Goal: Information Seeking & Learning: Learn about a topic

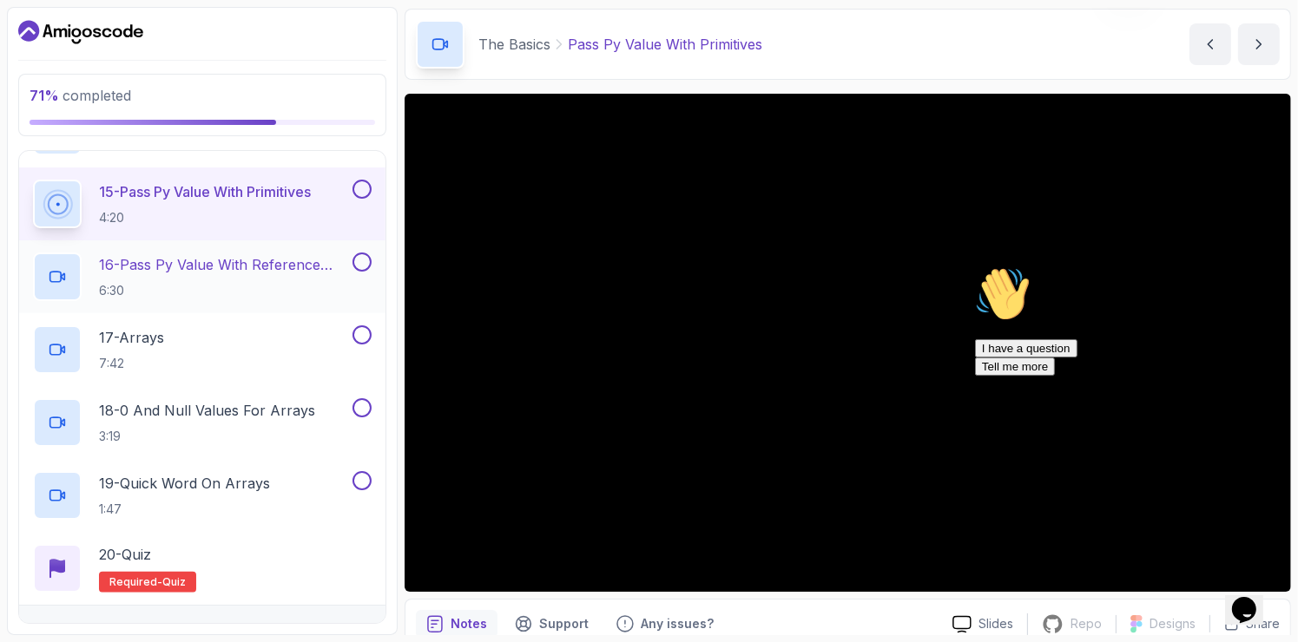
scroll to position [1287, 0]
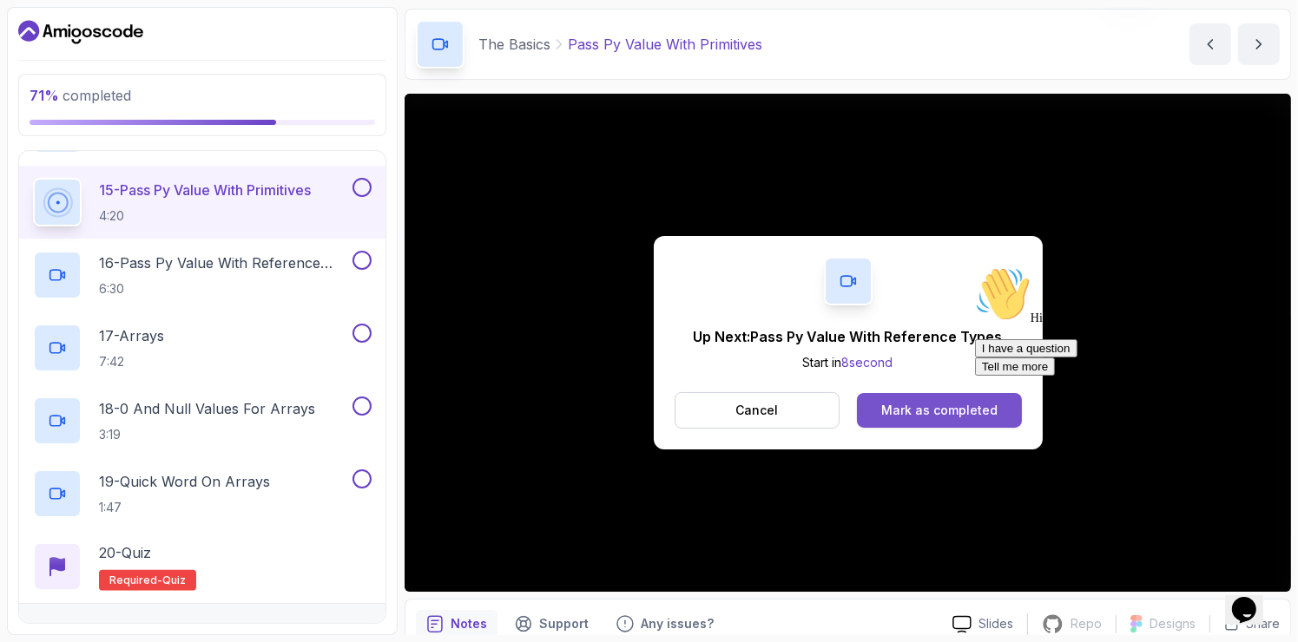
click at [911, 399] on button "Mark as completed" at bounding box center [939, 410] width 164 height 35
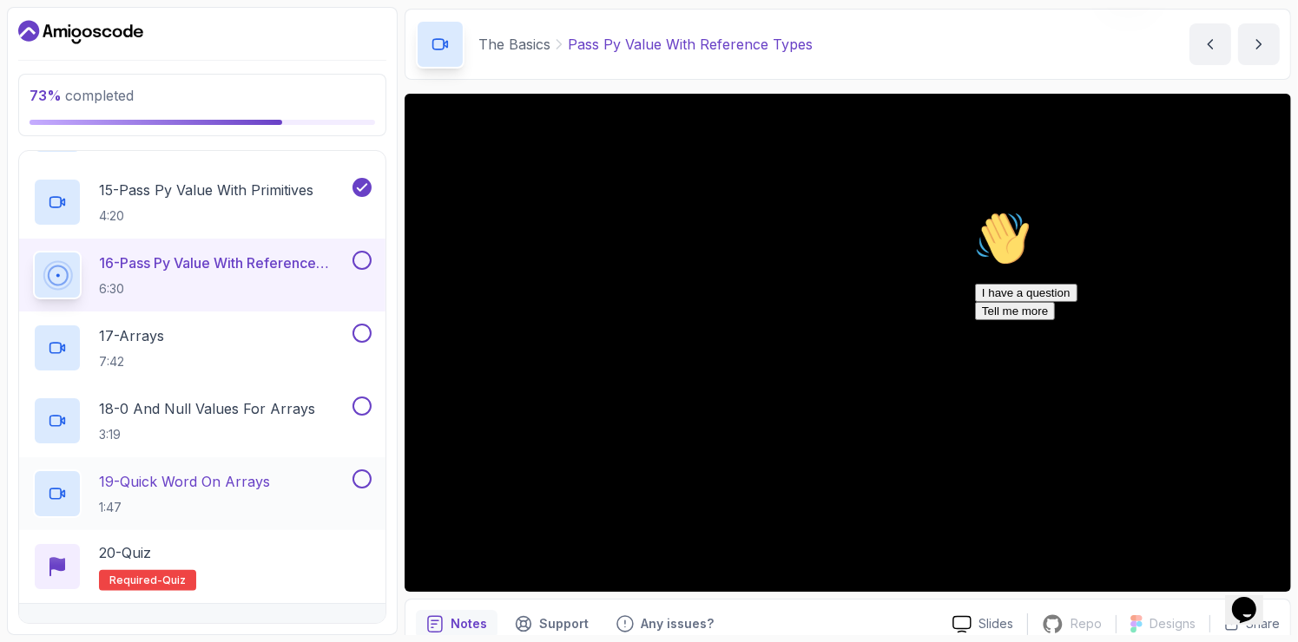
scroll to position [1378, 0]
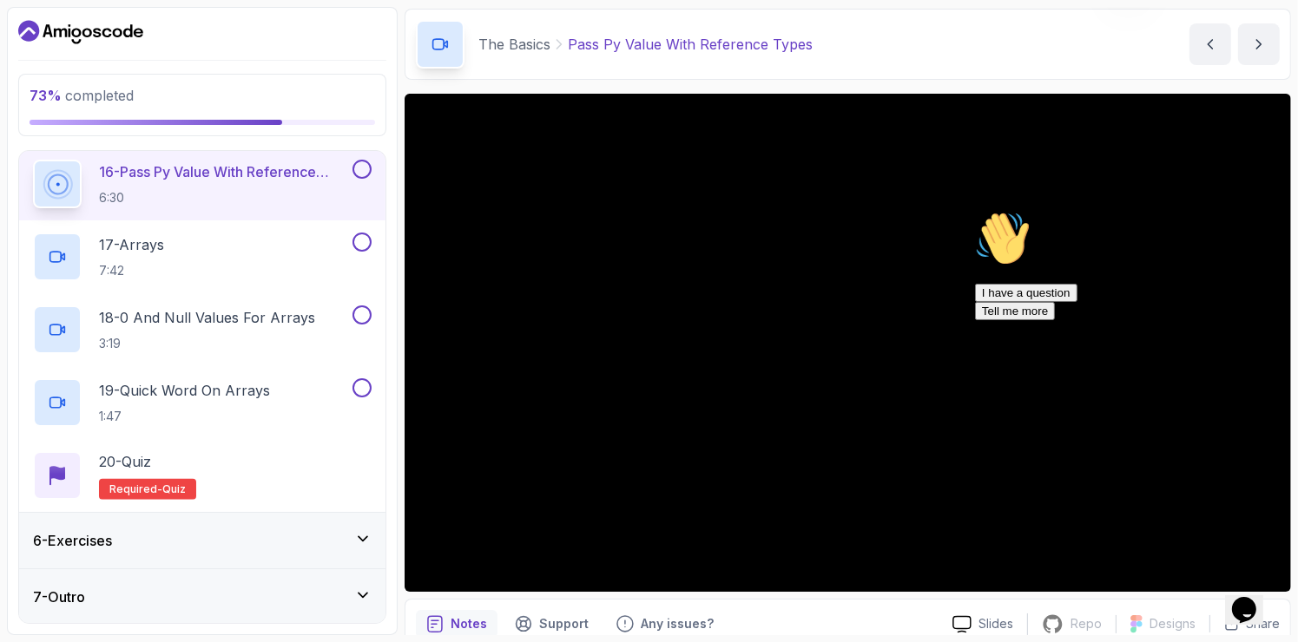
click at [332, 551] on div "6 - Exercises" at bounding box center [202, 541] width 366 height 56
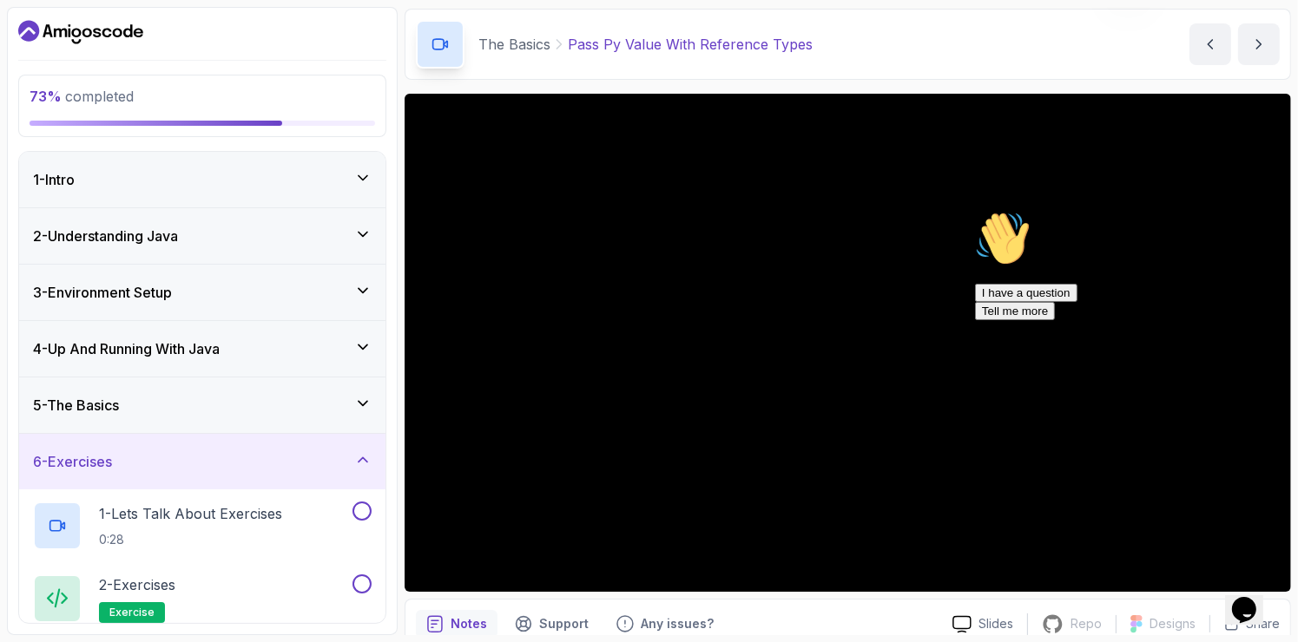
scroll to position [66, 0]
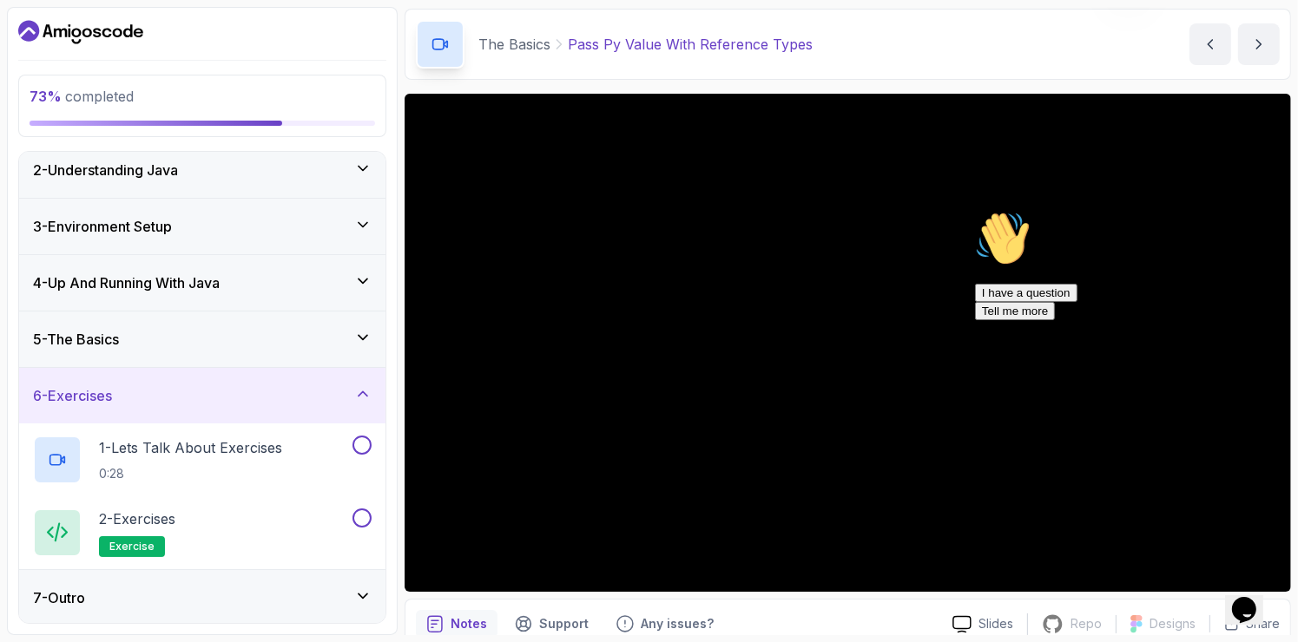
click at [359, 394] on icon at bounding box center [362, 393] width 9 height 4
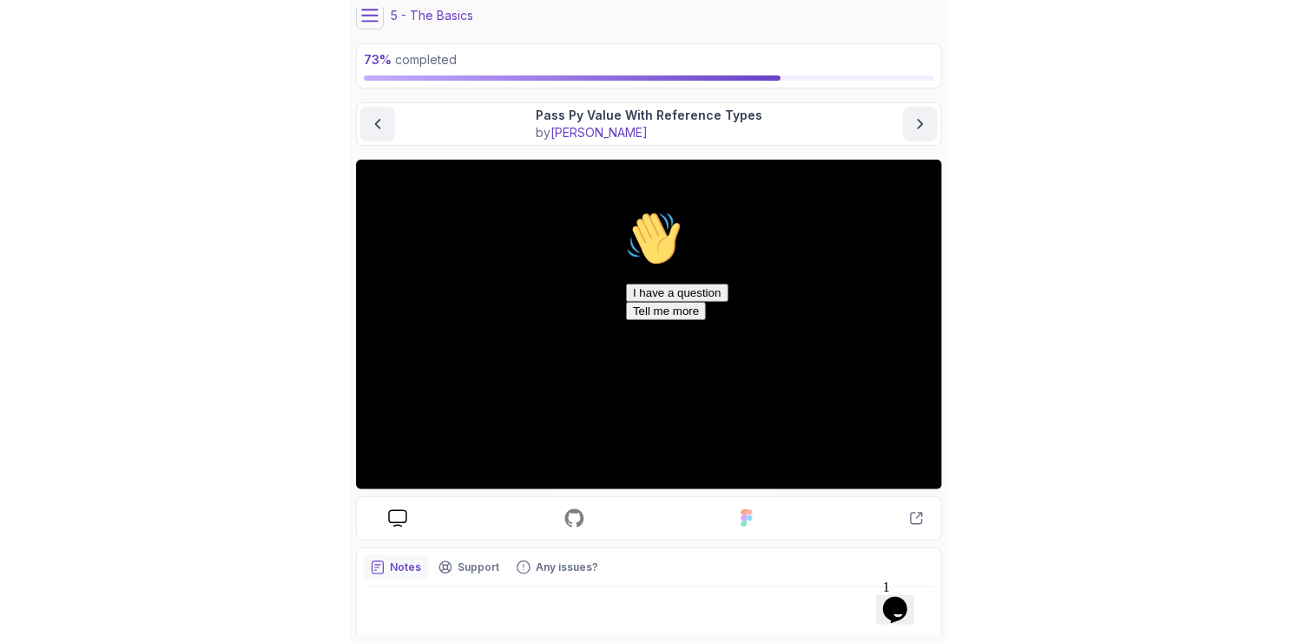
scroll to position [54, 0]
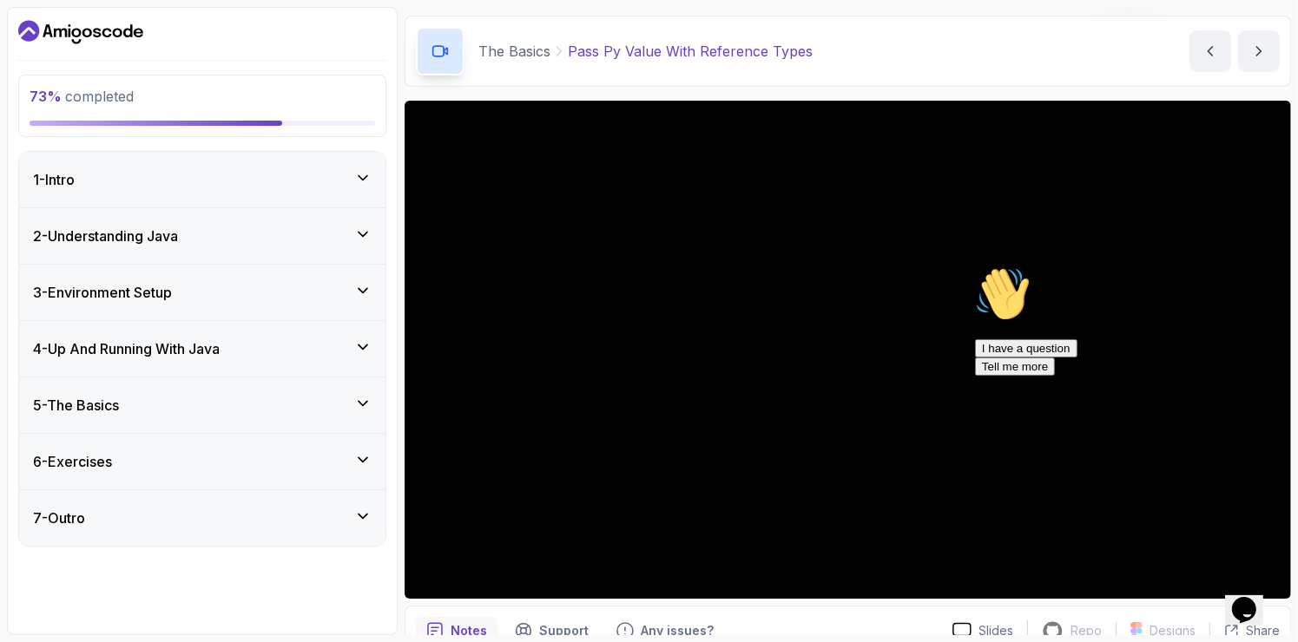
click at [337, 401] on div "5 - The Basics" at bounding box center [202, 405] width 339 height 21
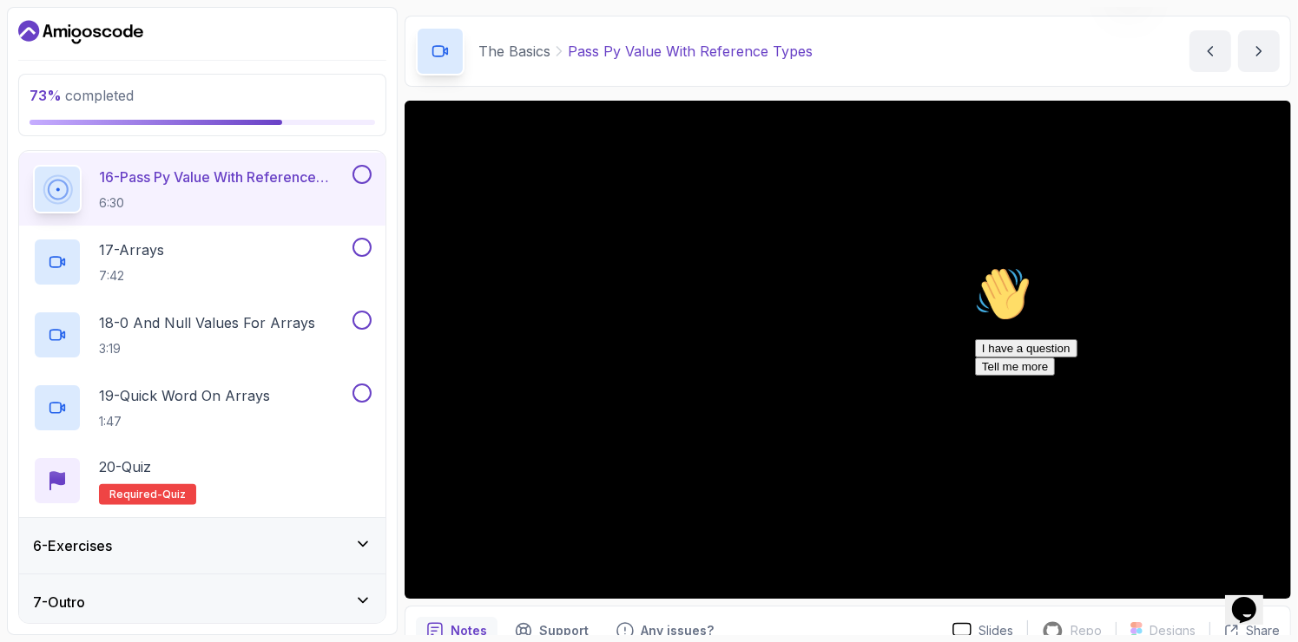
scroll to position [1378, 0]
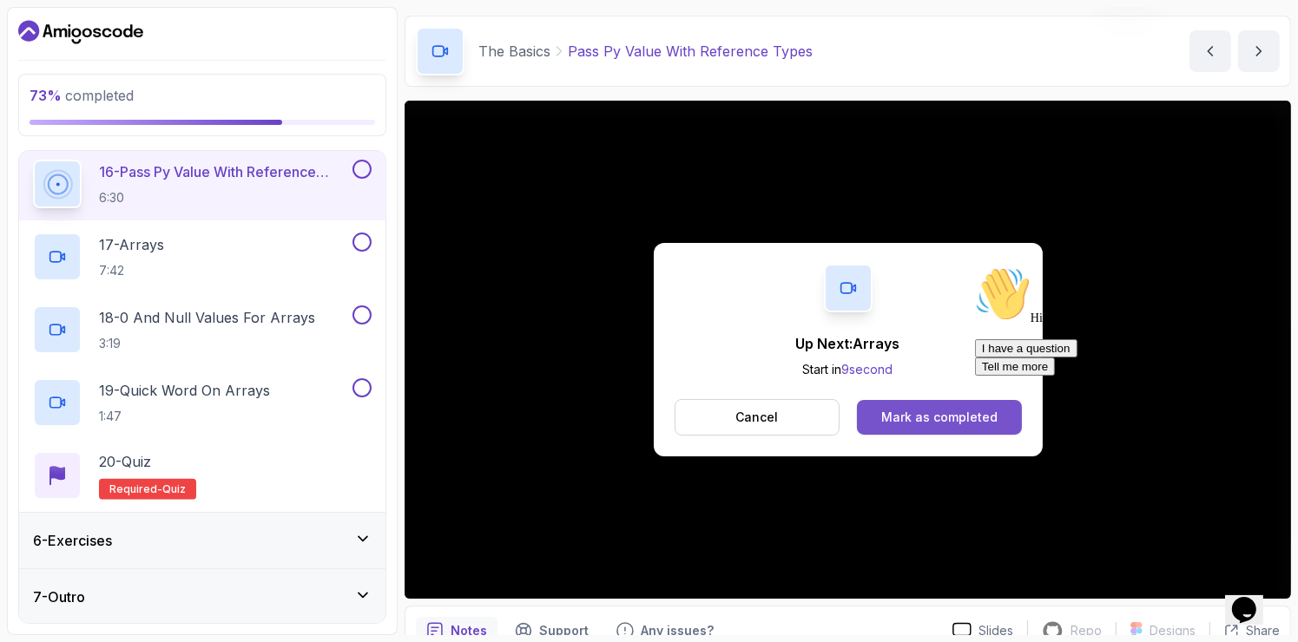
click at [960, 403] on button "Mark as completed" at bounding box center [939, 417] width 164 height 35
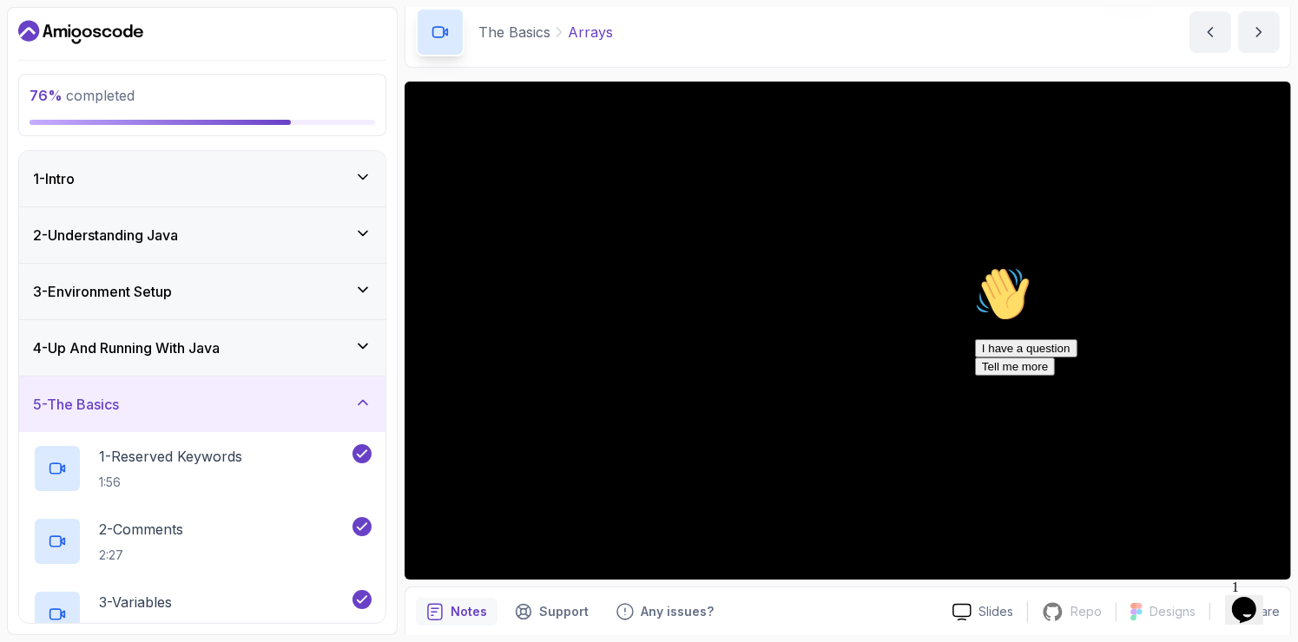
scroll to position [66, 0]
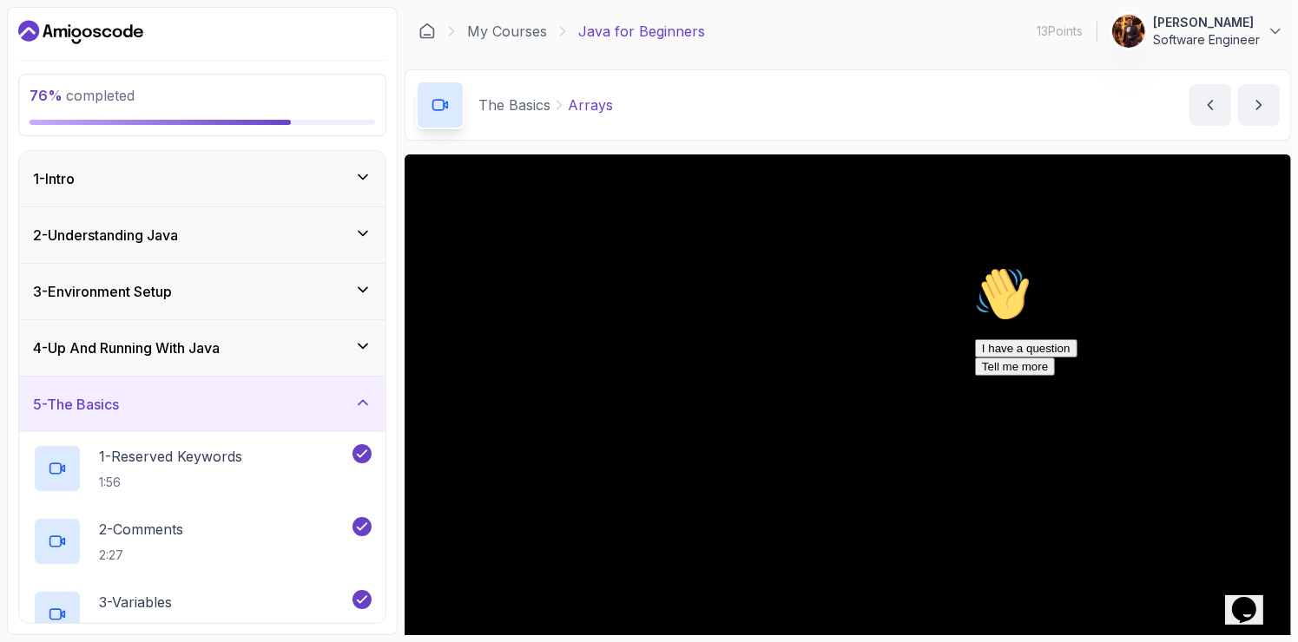
click at [1259, 266] on div "Chat attention grabber" at bounding box center [1130, 266] width 312 height 0
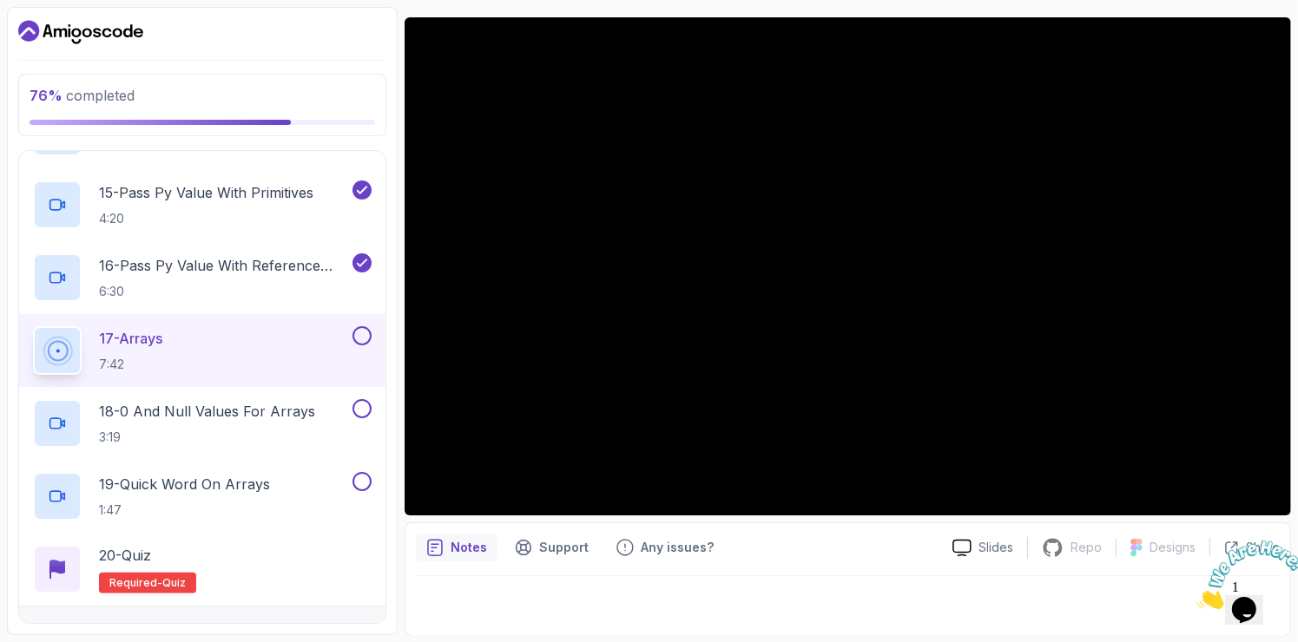
scroll to position [1311, 0]
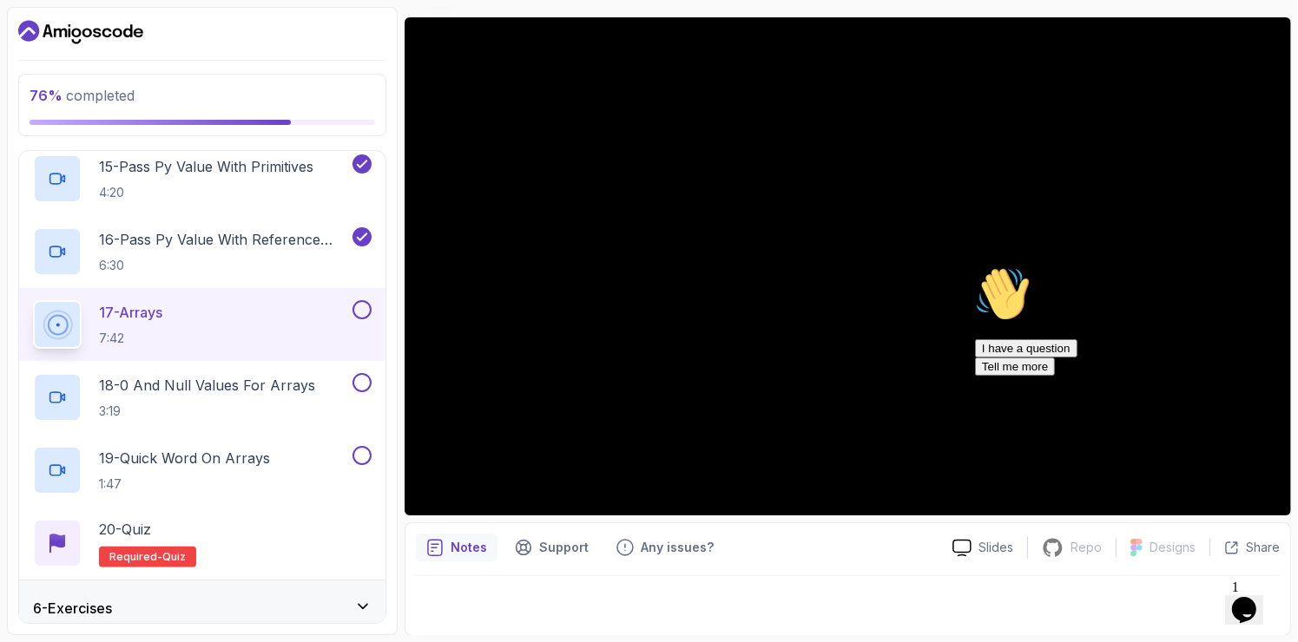
click at [974, 266] on icon "Chat attention grabber" at bounding box center [974, 266] width 0 height 0
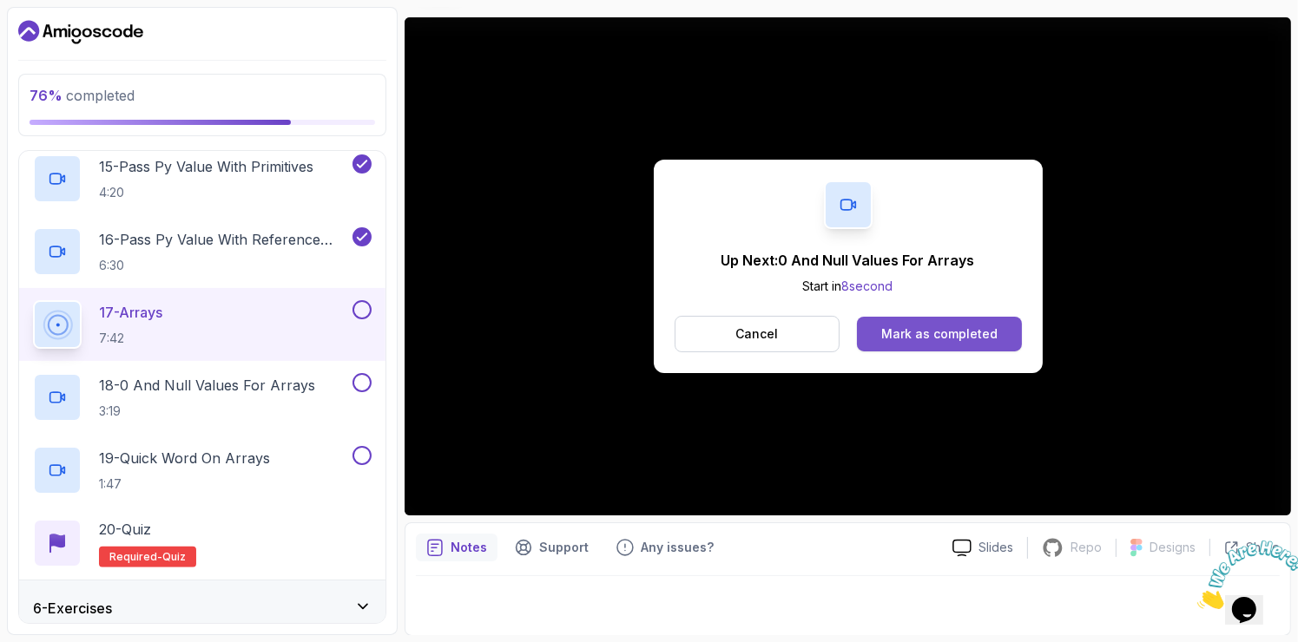
click at [937, 319] on button "Mark as completed" at bounding box center [939, 334] width 164 height 35
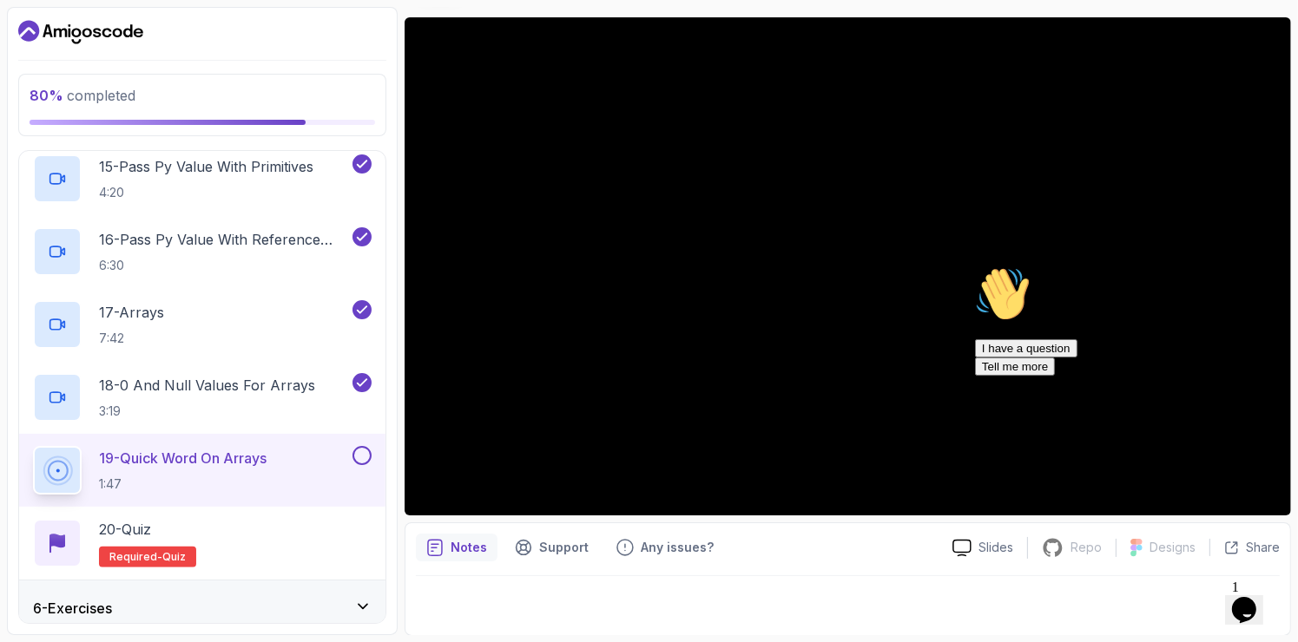
click at [974, 266] on icon "Chat attention grabber" at bounding box center [974, 266] width 0 height 0
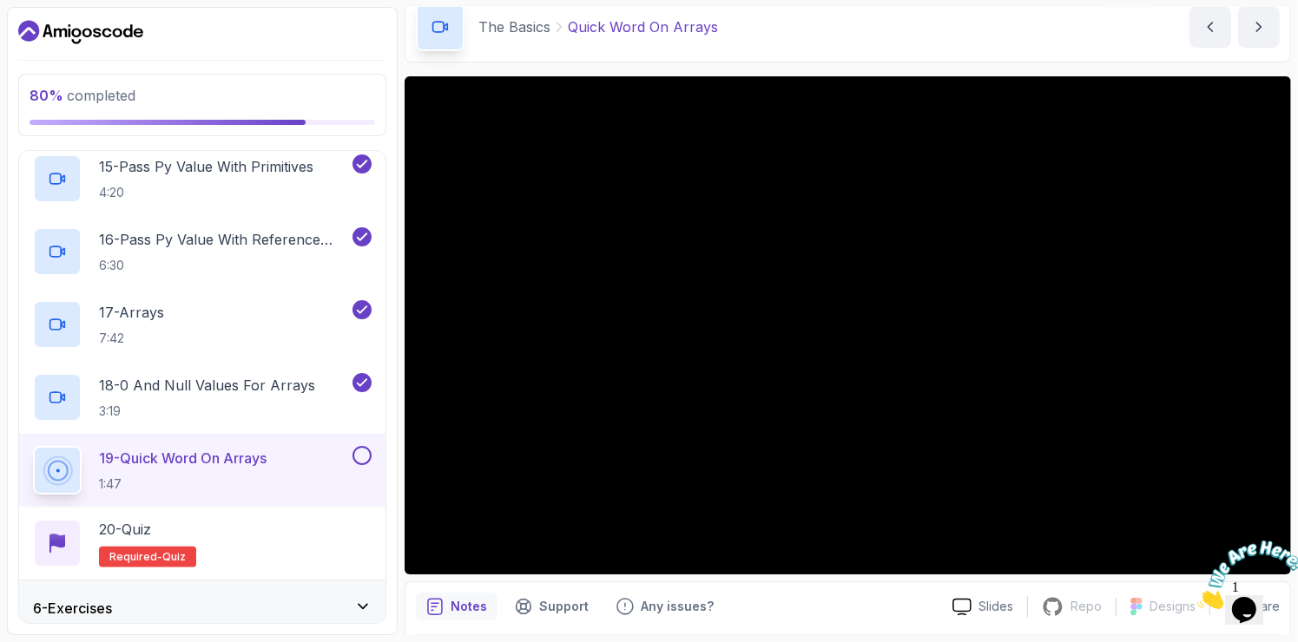
scroll to position [69, 0]
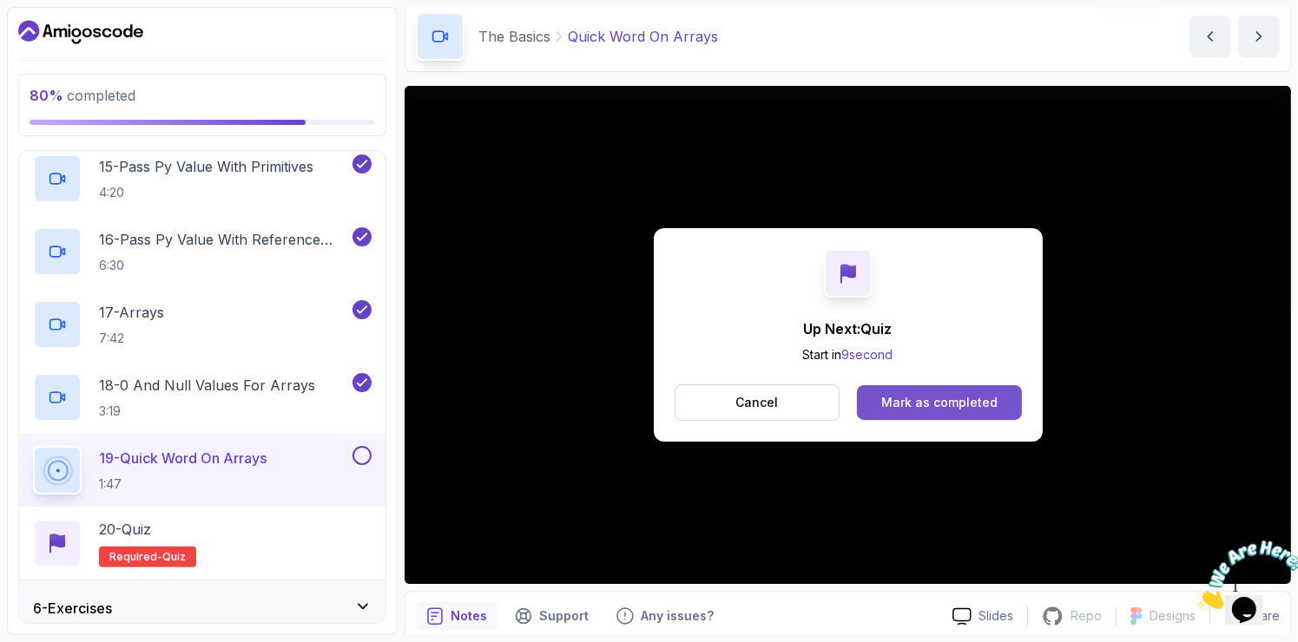
click at [912, 385] on button "Mark as completed" at bounding box center [939, 402] width 164 height 35
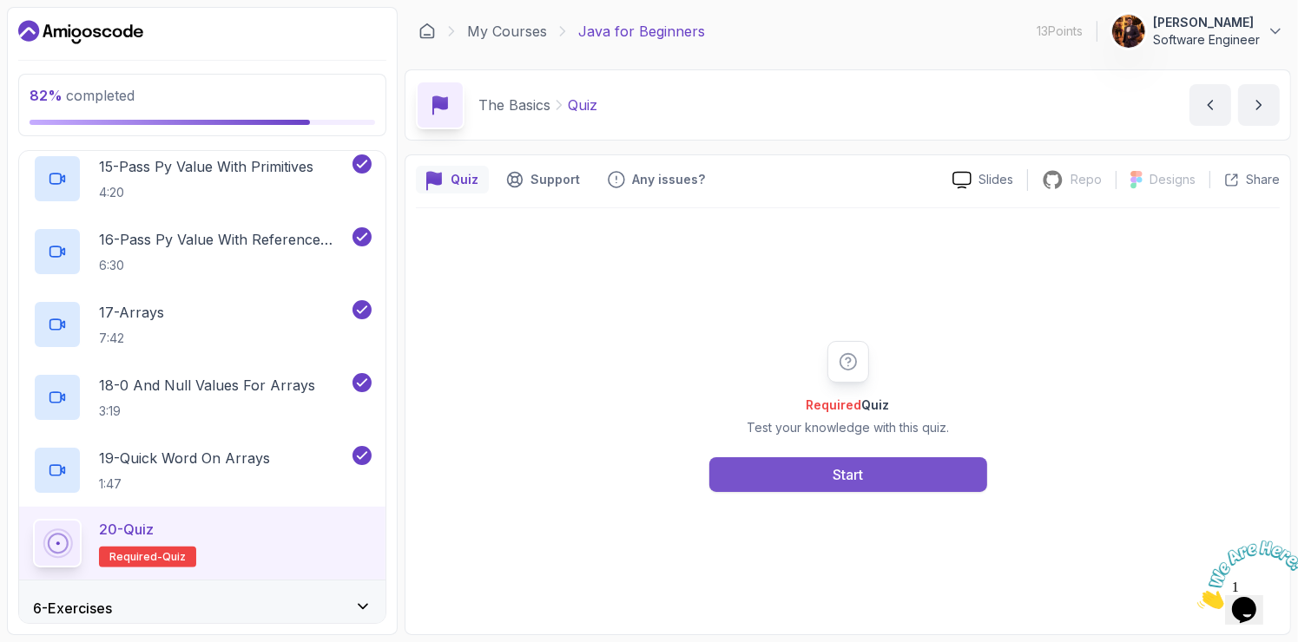
click at [884, 457] on button "Start" at bounding box center [848, 474] width 278 height 35
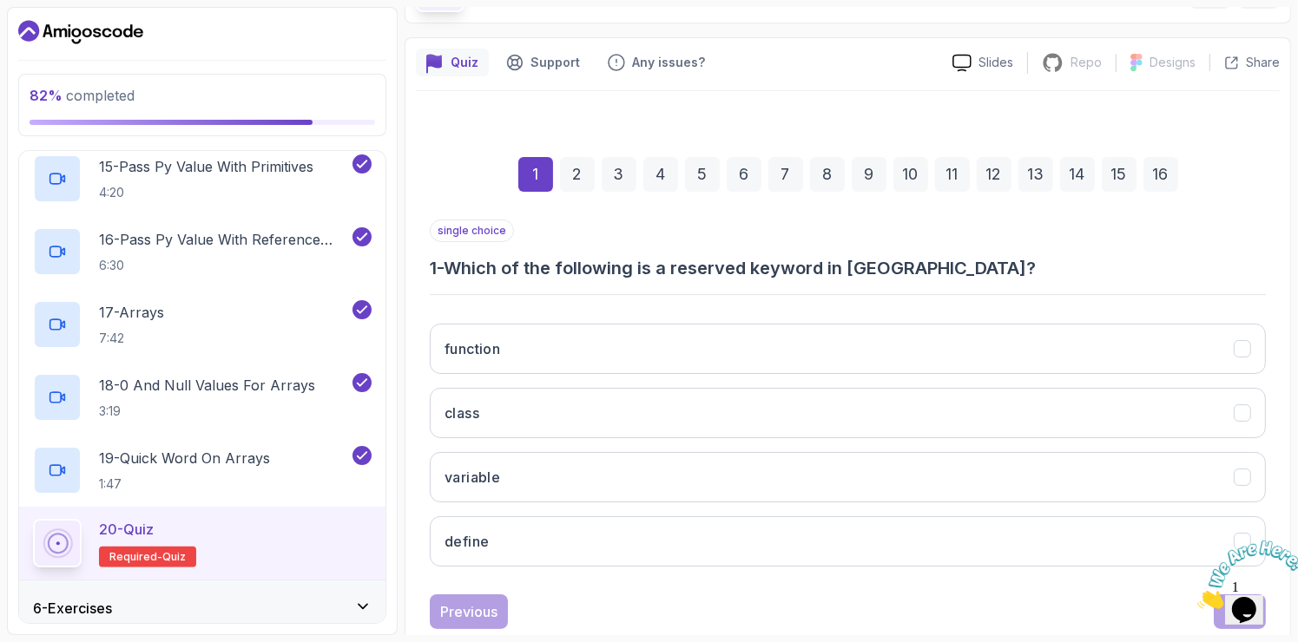
scroll to position [120, 0]
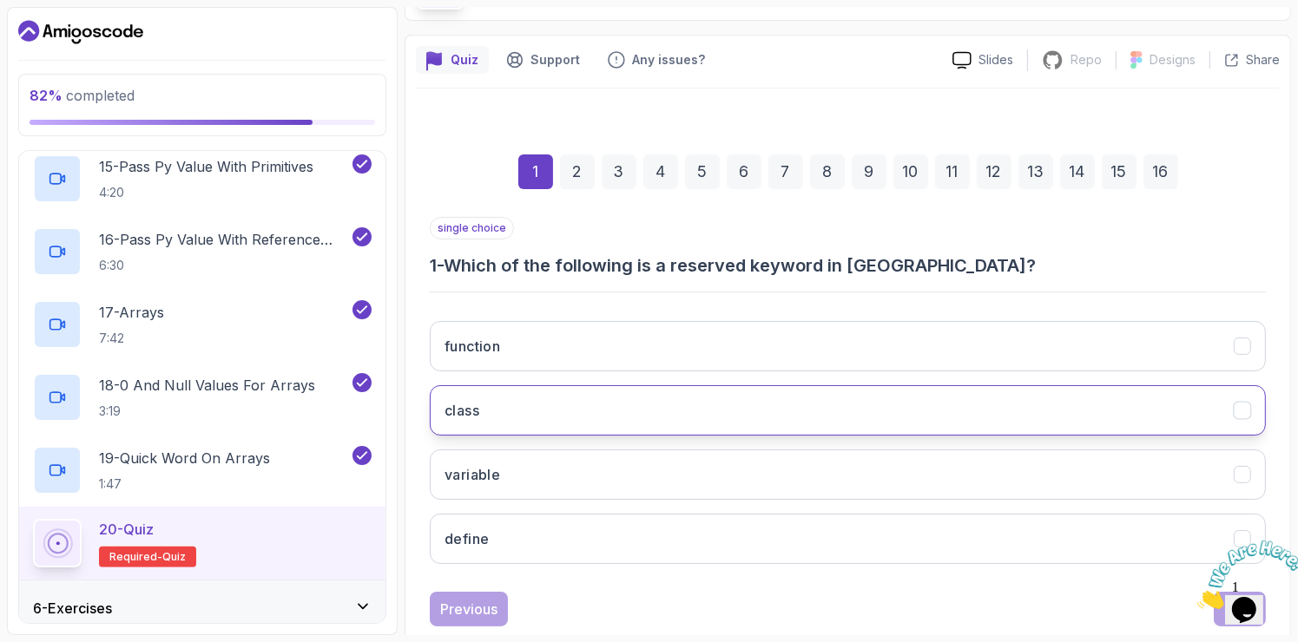
click at [601, 404] on button "class" at bounding box center [848, 410] width 836 height 50
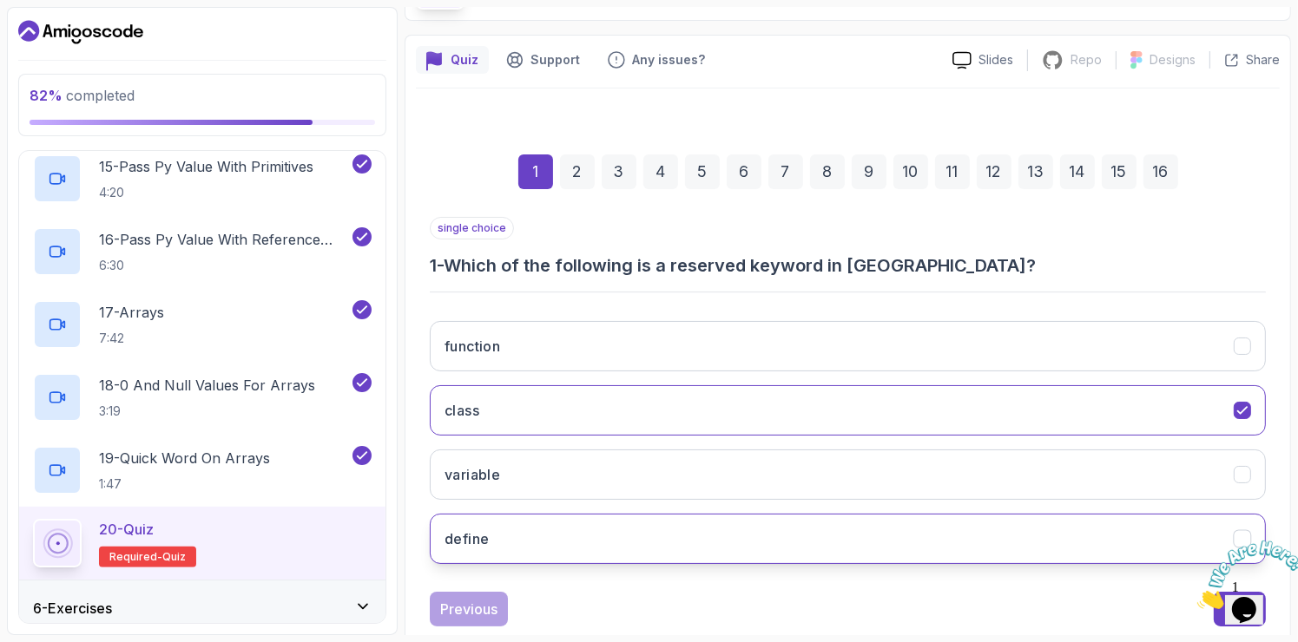
scroll to position [158, 0]
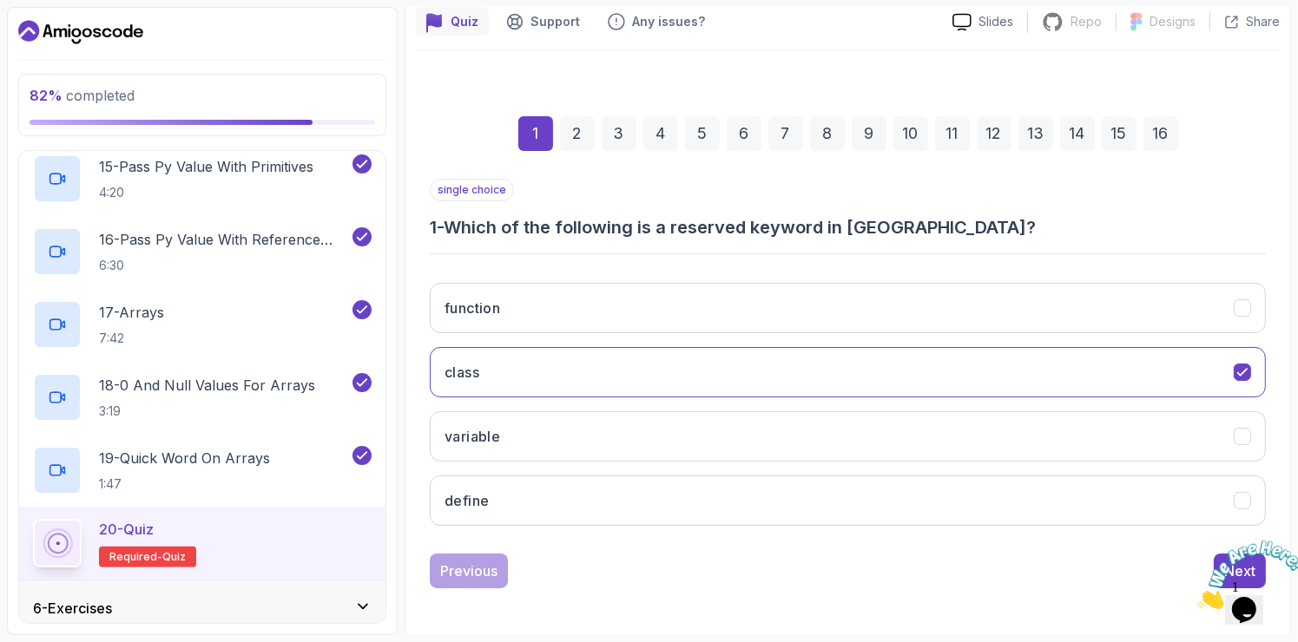
click at [1196, 596] on icon "Close" at bounding box center [1196, 603] width 0 height 15
click at [1226, 561] on div "Next" at bounding box center [1239, 571] width 31 height 21
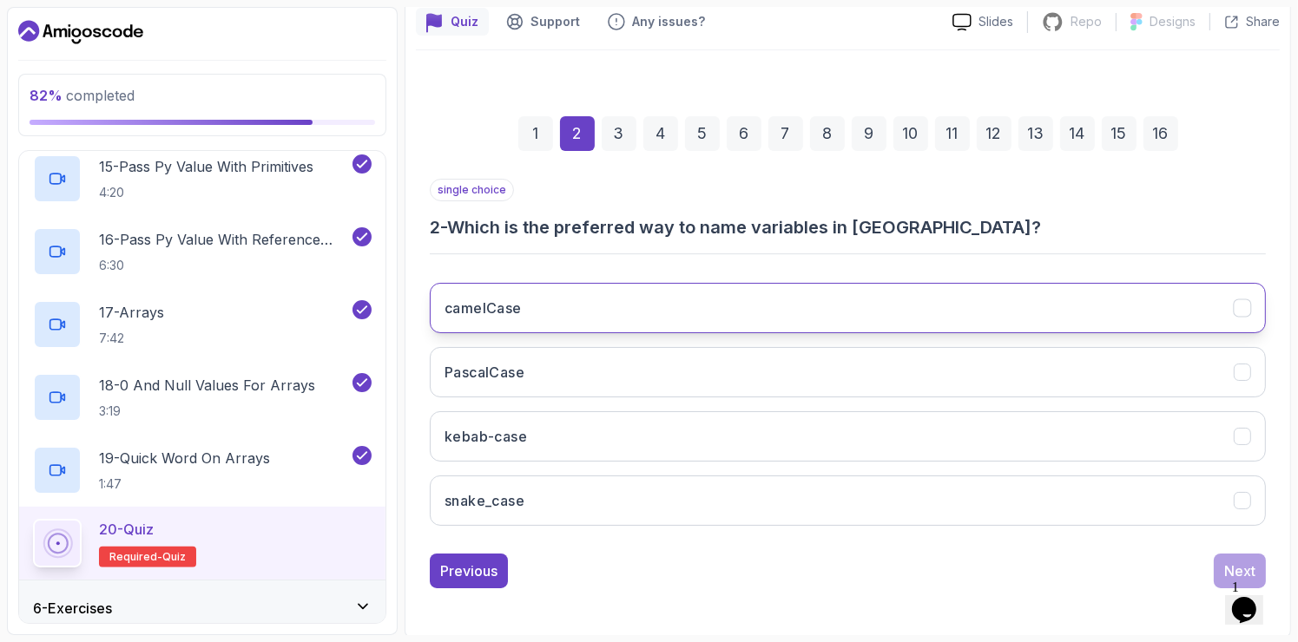
click at [643, 309] on button "camelCase" at bounding box center [848, 308] width 836 height 50
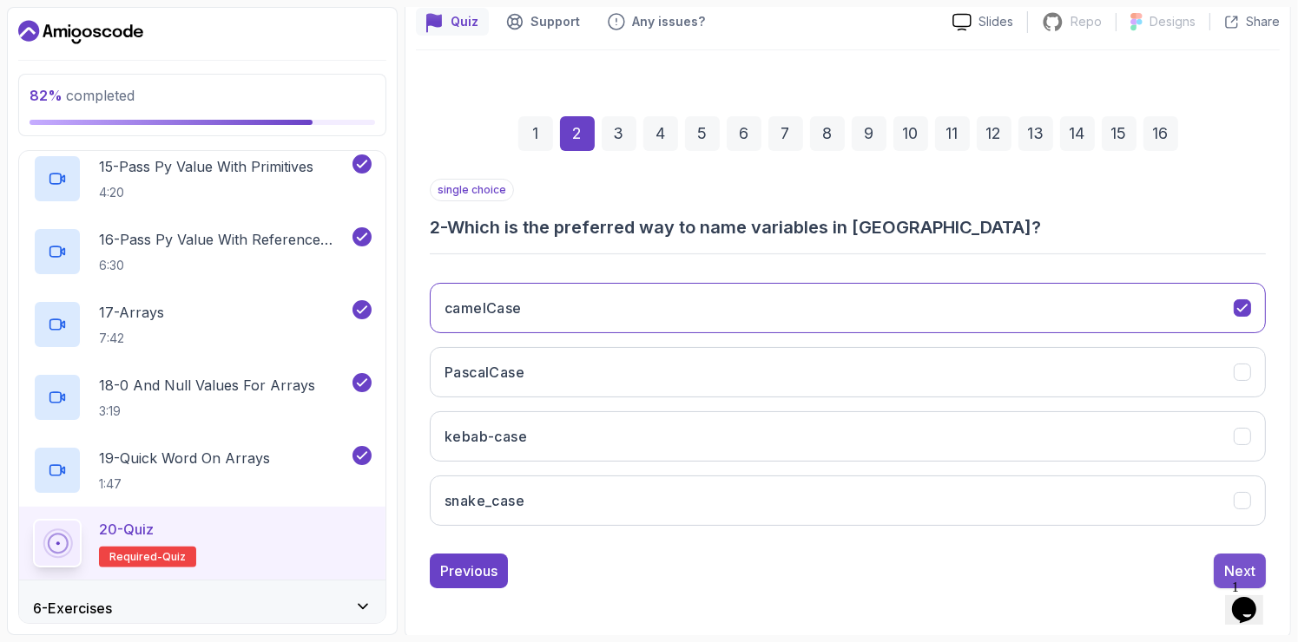
click at [1234, 566] on div "Next" at bounding box center [1239, 571] width 31 height 21
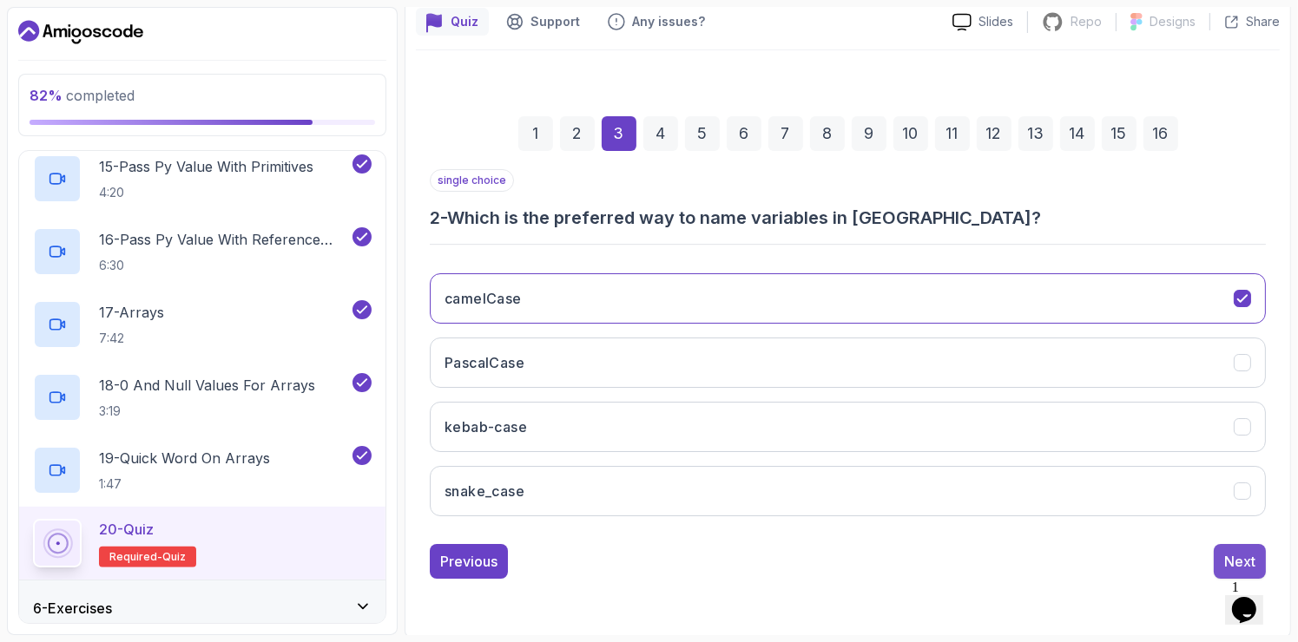
scroll to position [131, 0]
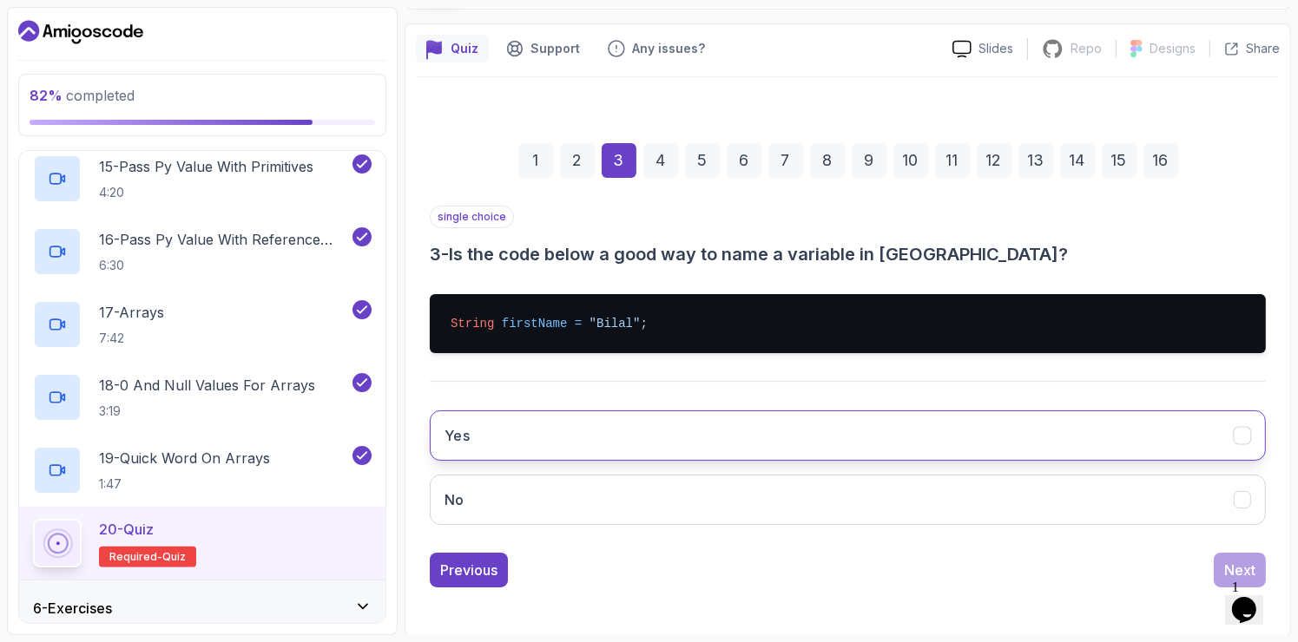
click at [679, 446] on button "Yes" at bounding box center [848, 436] width 836 height 50
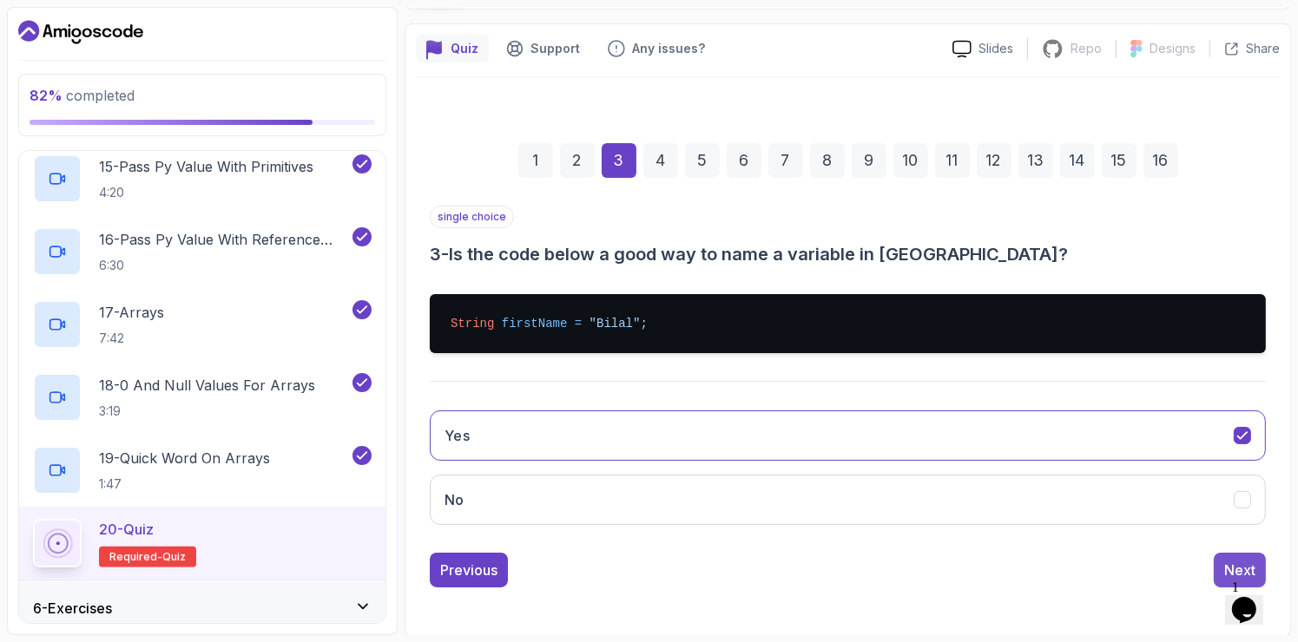
click at [1220, 562] on button "Next" at bounding box center [1239, 570] width 52 height 35
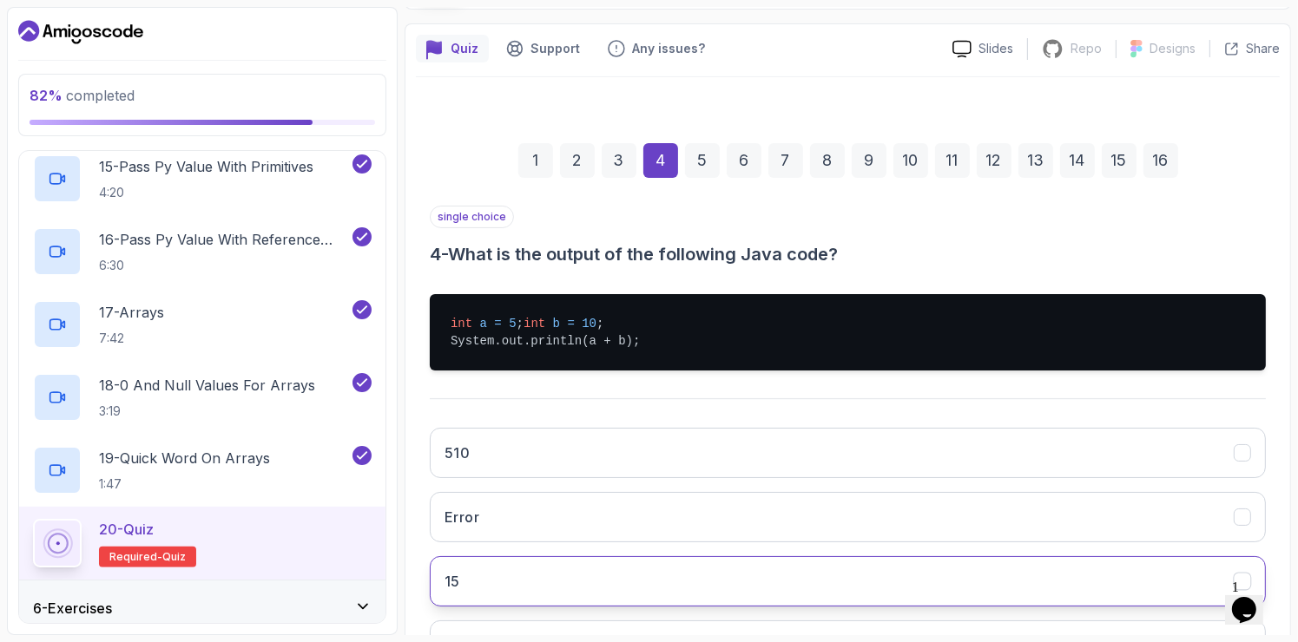
click at [574, 595] on button "15" at bounding box center [848, 581] width 836 height 50
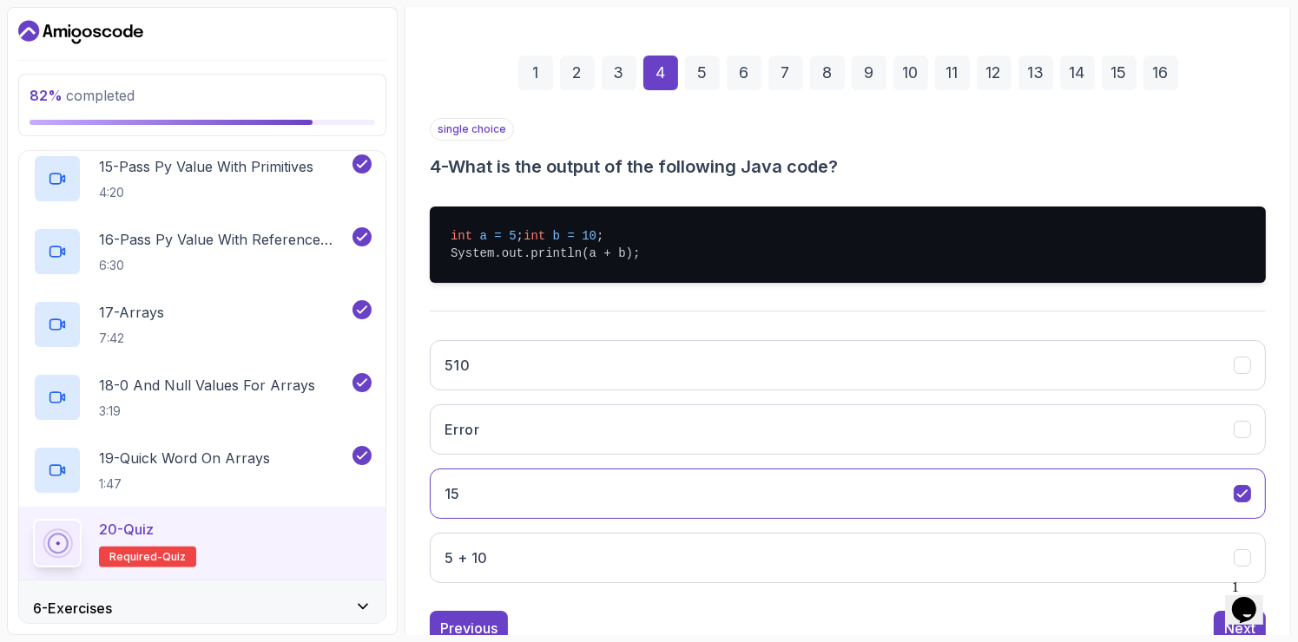
scroll to position [293, 0]
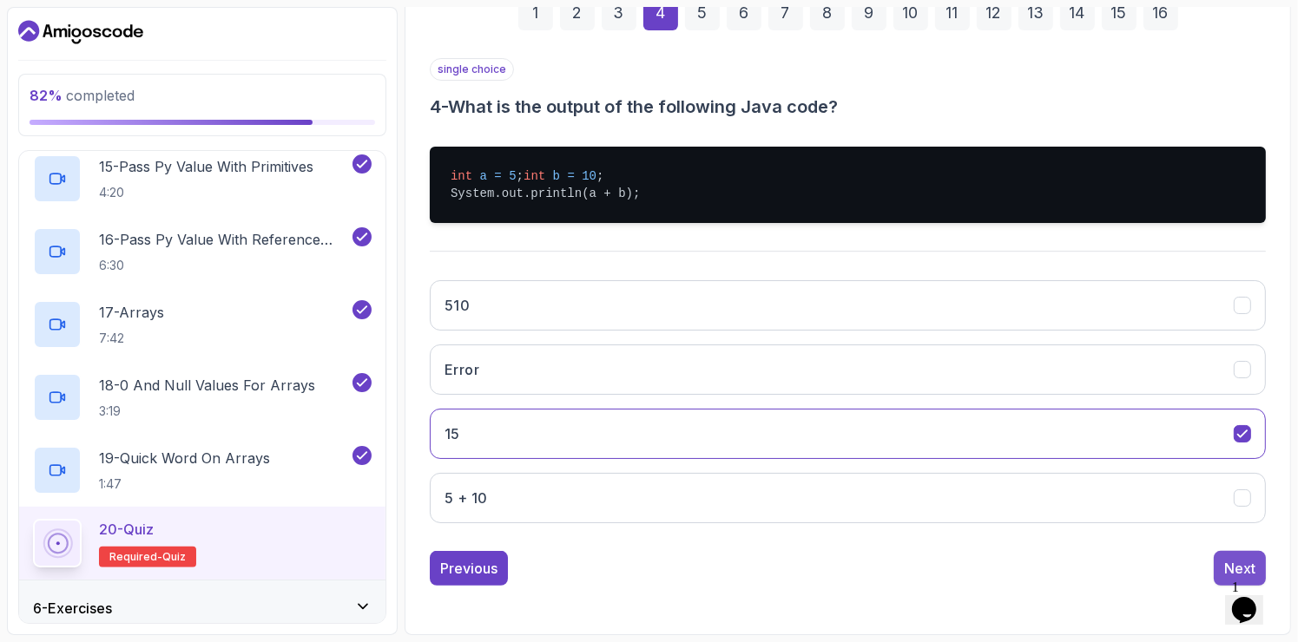
click at [1239, 566] on div "Next" at bounding box center [1239, 568] width 31 height 21
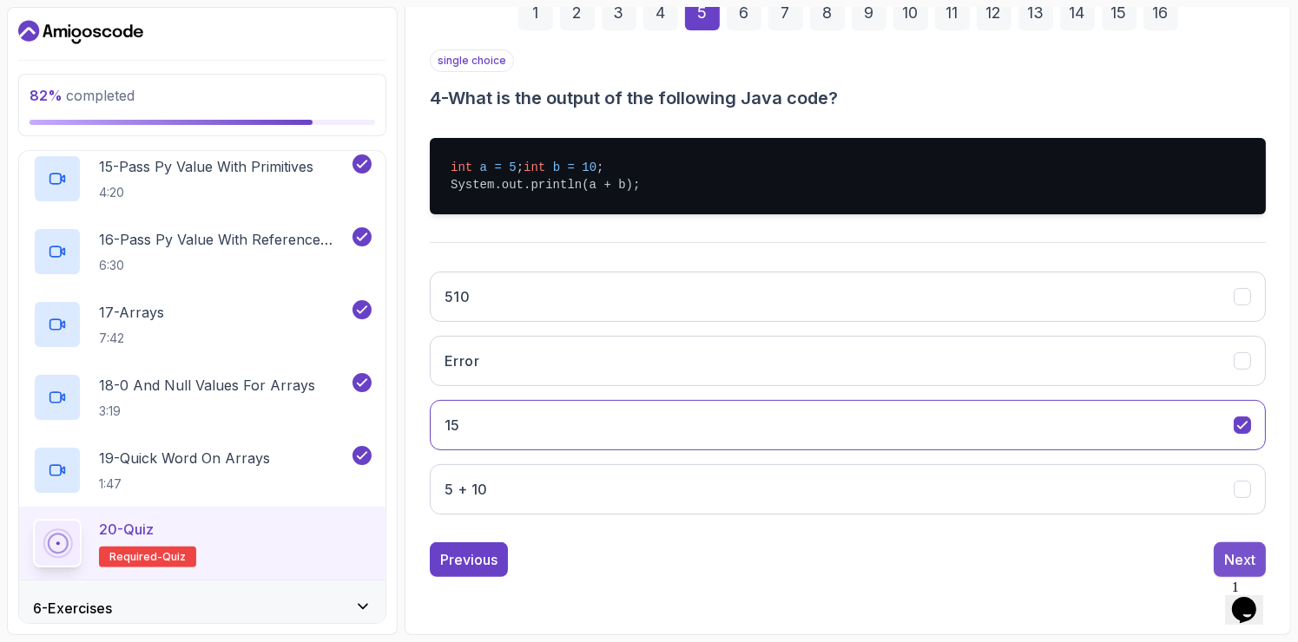
scroll to position [158, 0]
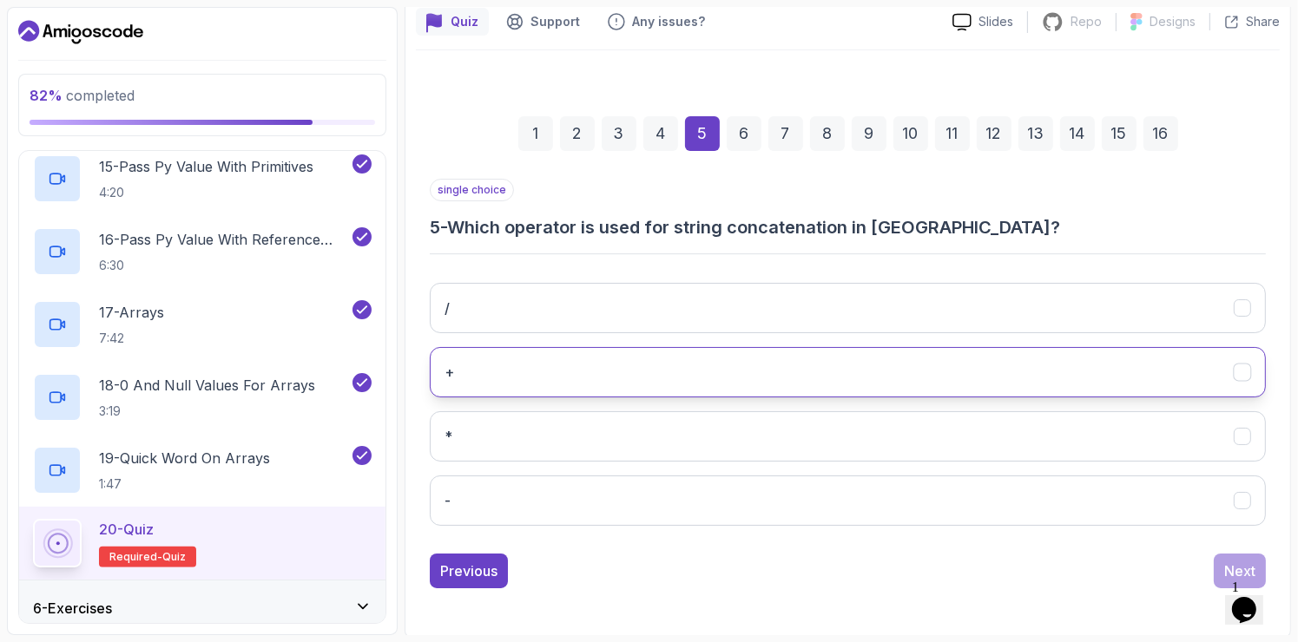
click at [655, 382] on button "+" at bounding box center [848, 372] width 836 height 50
click at [1236, 562] on div "Next" at bounding box center [1239, 571] width 31 height 21
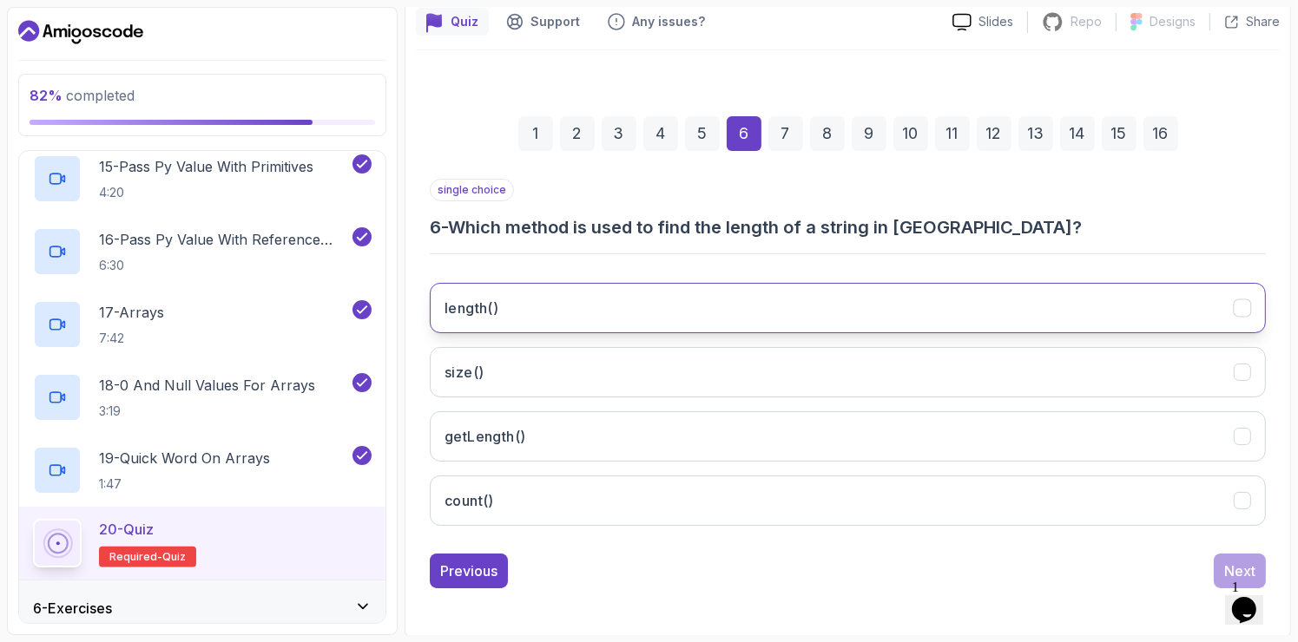
click at [714, 306] on button "length()" at bounding box center [848, 308] width 836 height 50
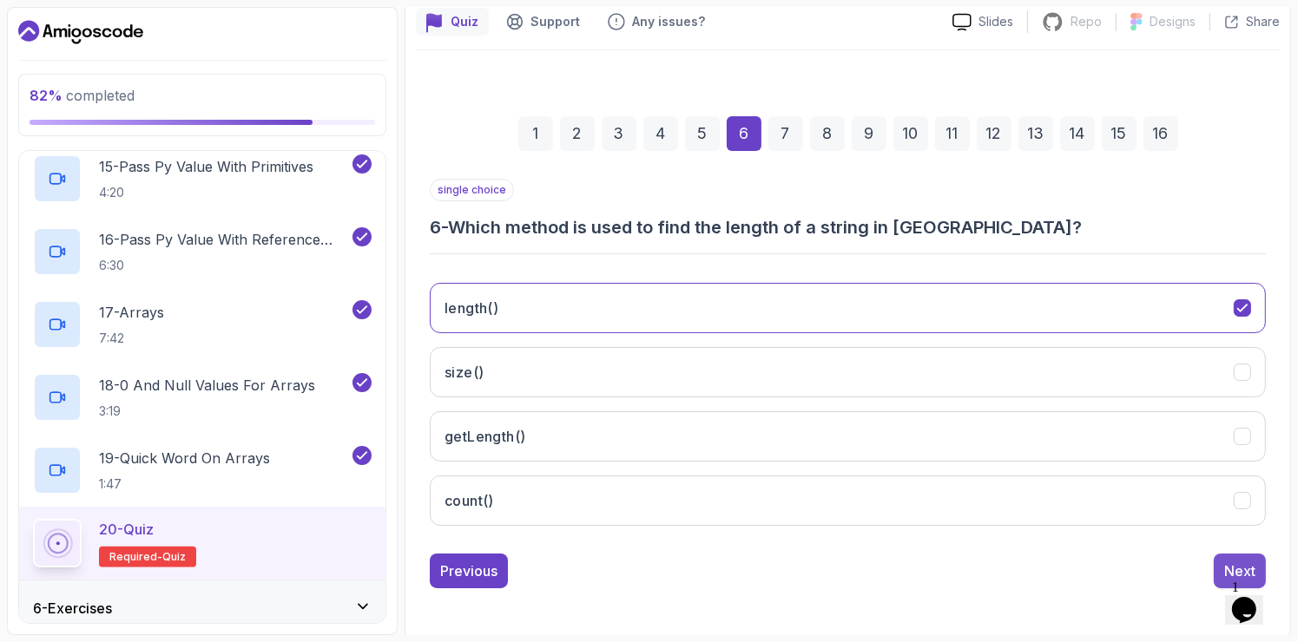
click at [1231, 561] on div "Next" at bounding box center [1239, 571] width 31 height 21
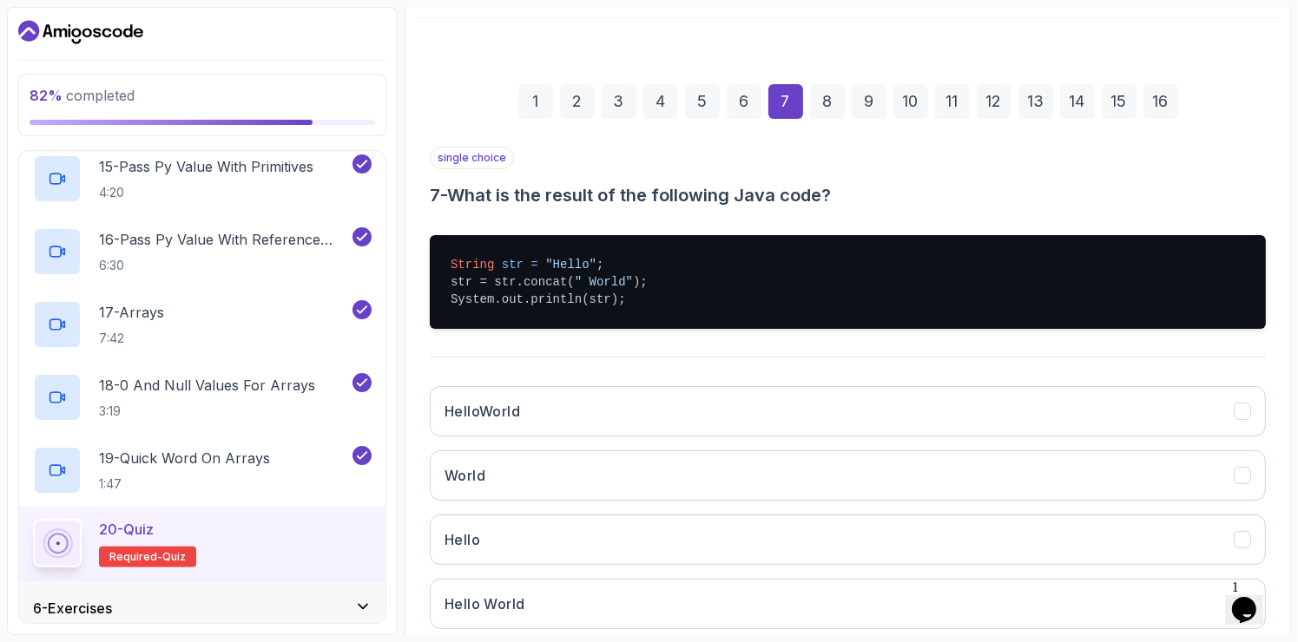
scroll to position [193, 0]
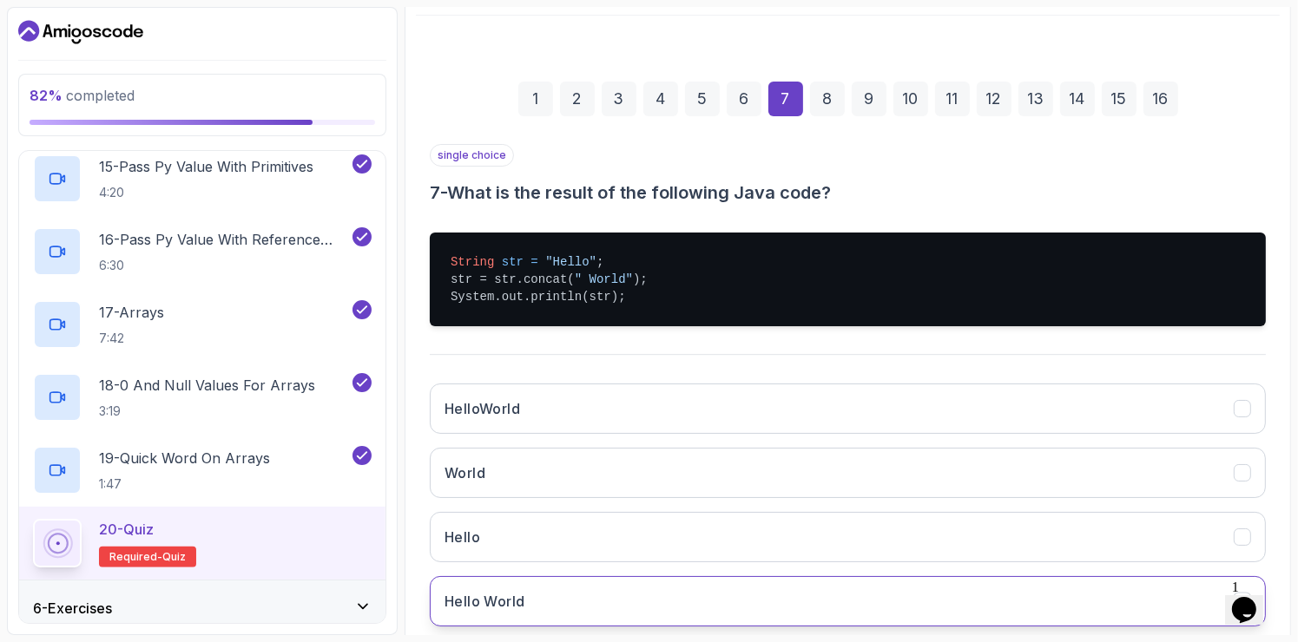
drag, startPoint x: 624, startPoint y: 571, endPoint x: 631, endPoint y: 591, distance: 21.1
click at [631, 591] on div "HelloWorld World Hello Hello World" at bounding box center [848, 505] width 836 height 271
click at [631, 591] on button "Hello World" at bounding box center [848, 601] width 836 height 50
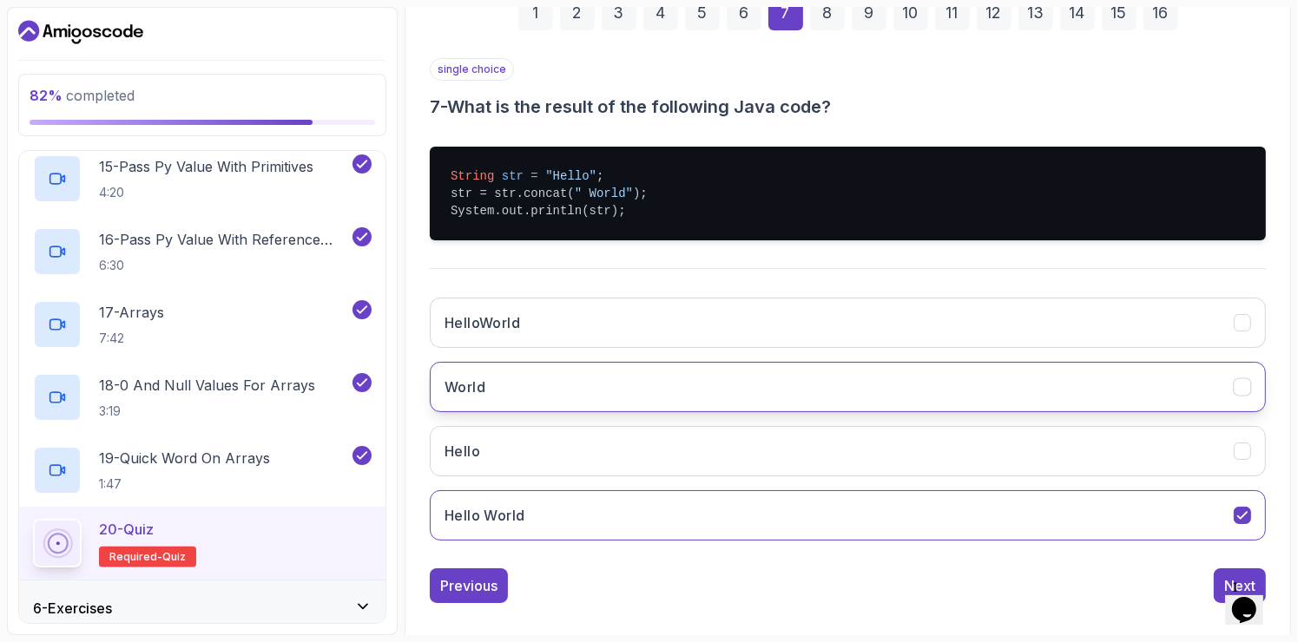
scroll to position [293, 0]
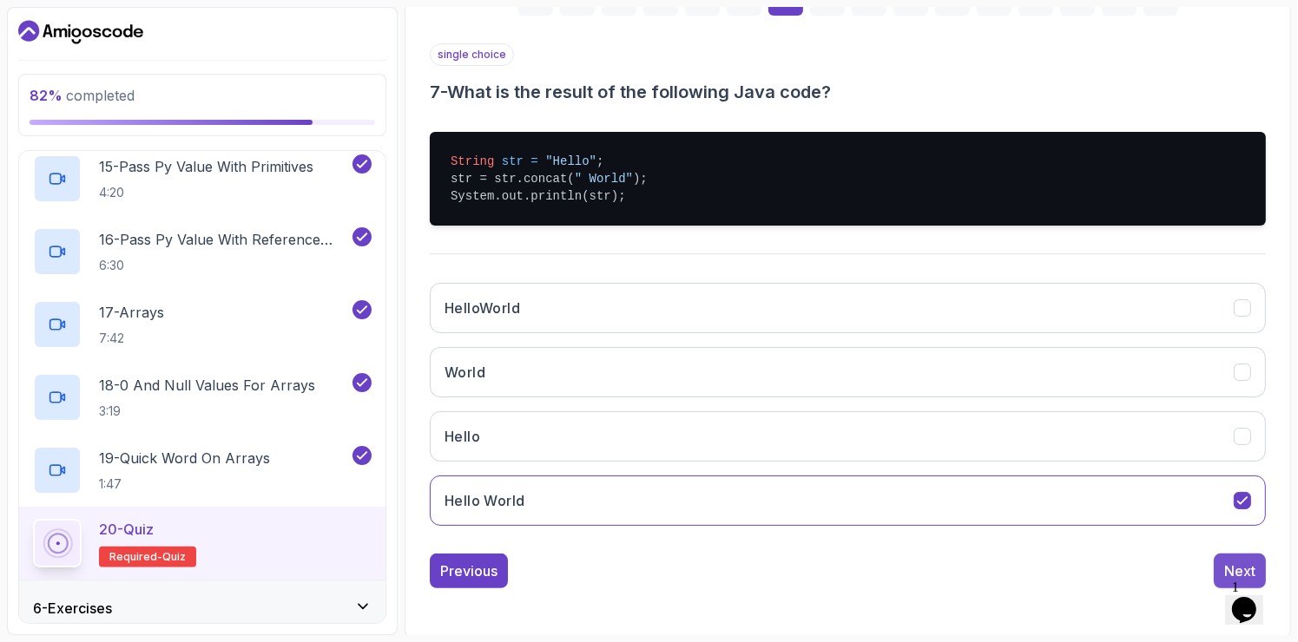
click at [1239, 561] on div "Next" at bounding box center [1239, 571] width 31 height 21
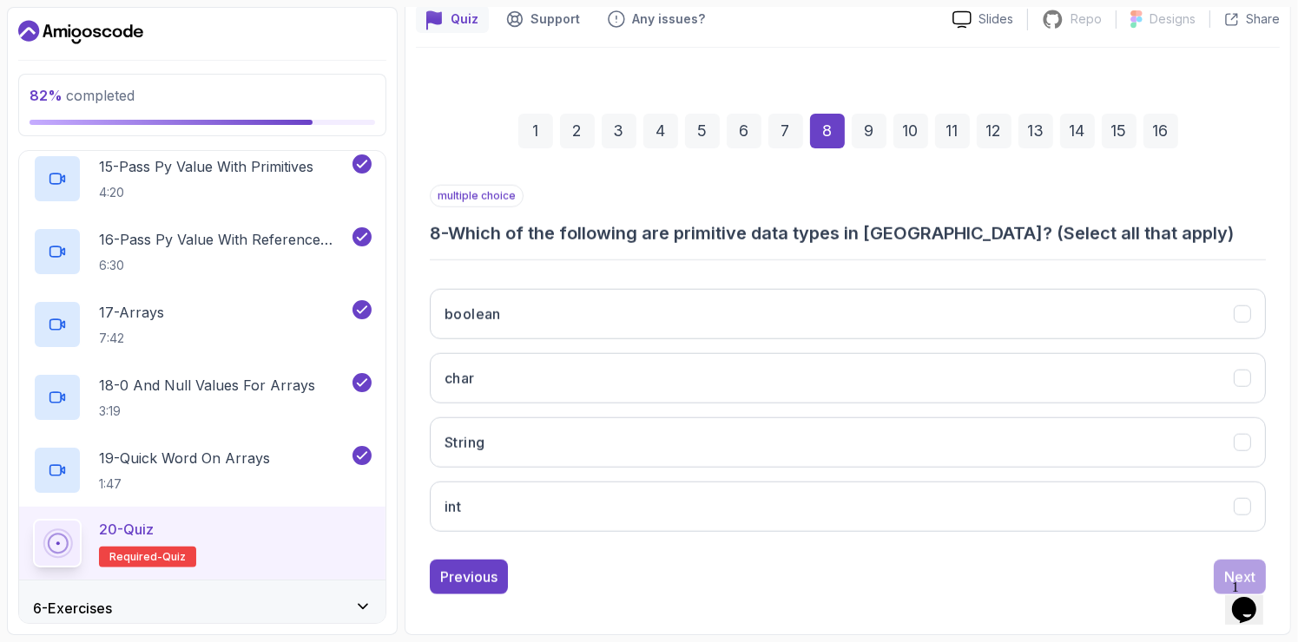
scroll to position [158, 0]
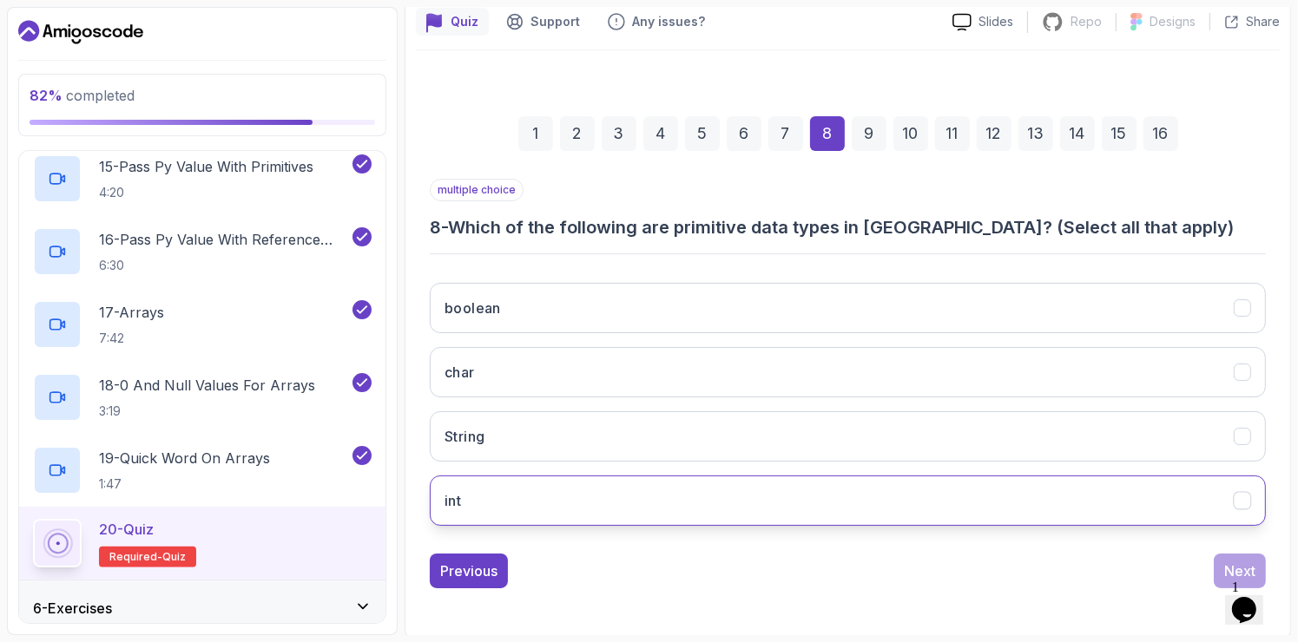
click at [610, 480] on button "int" at bounding box center [848, 501] width 836 height 50
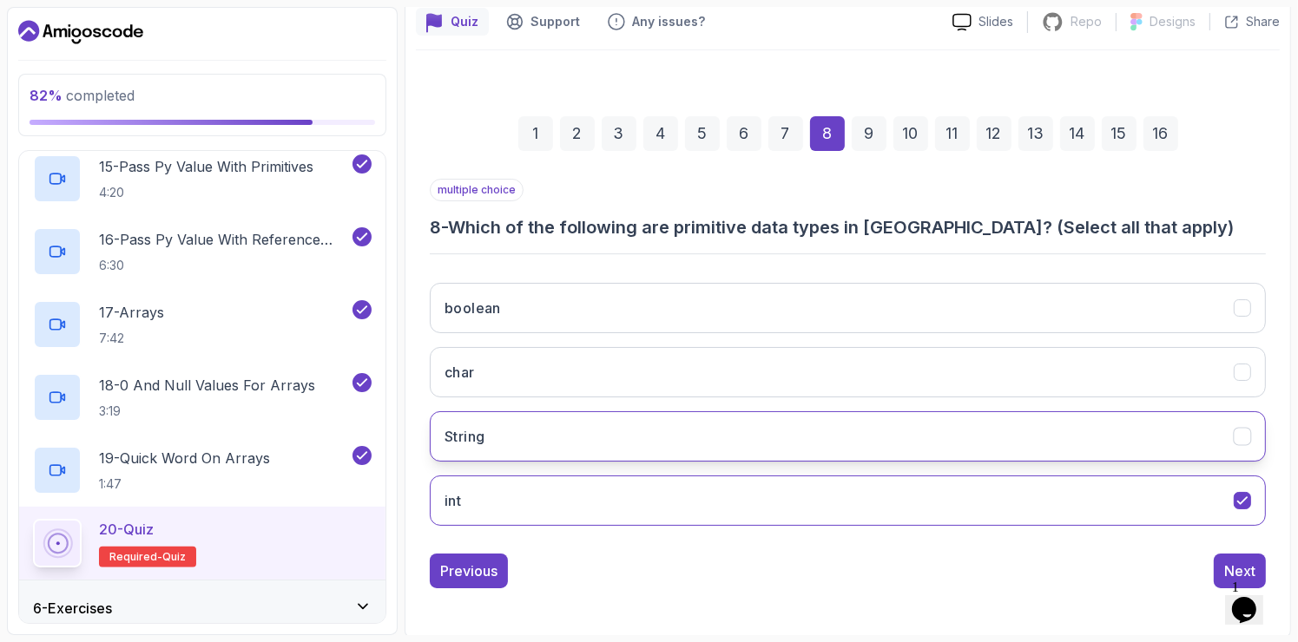
click at [621, 427] on button "String" at bounding box center [848, 436] width 836 height 50
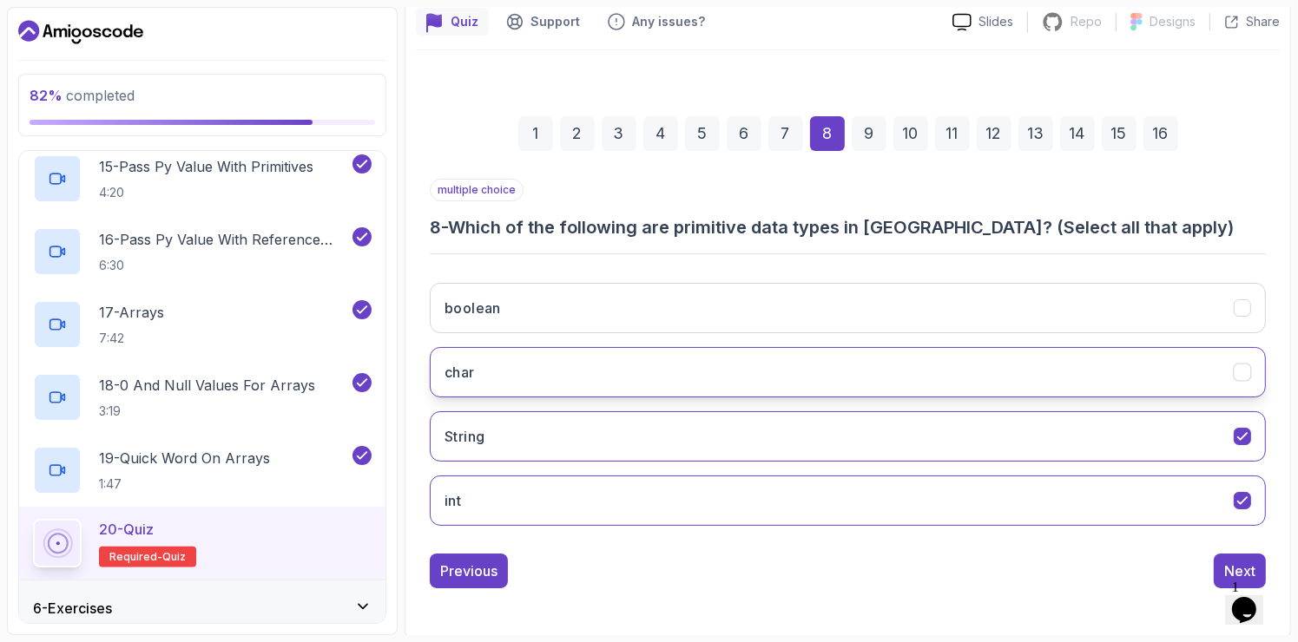
click at [640, 360] on button "char" at bounding box center [848, 372] width 836 height 50
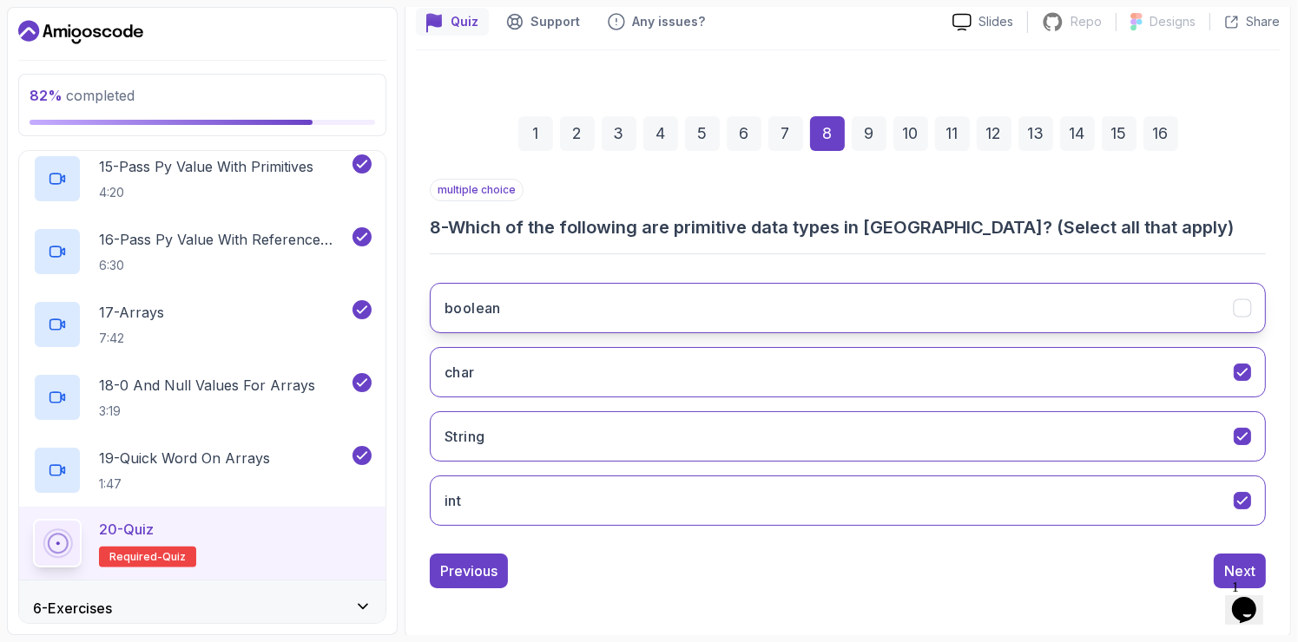
click at [696, 324] on button "boolean" at bounding box center [848, 308] width 836 height 50
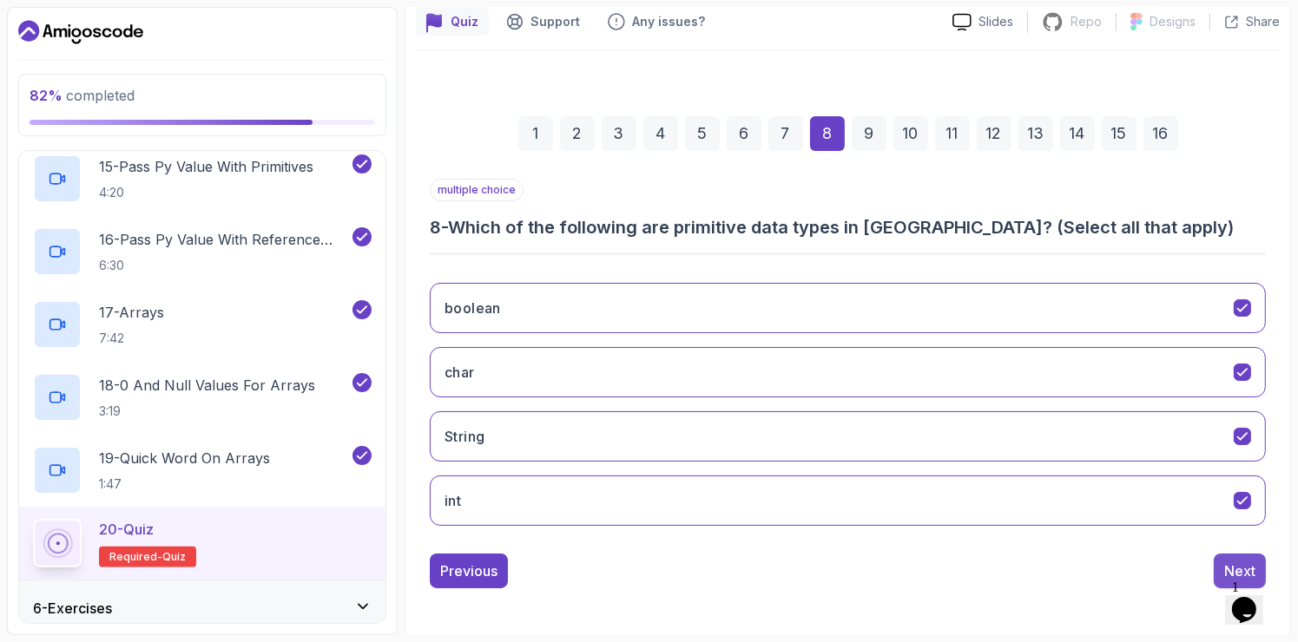
click at [1221, 565] on button "Next" at bounding box center [1239, 571] width 52 height 35
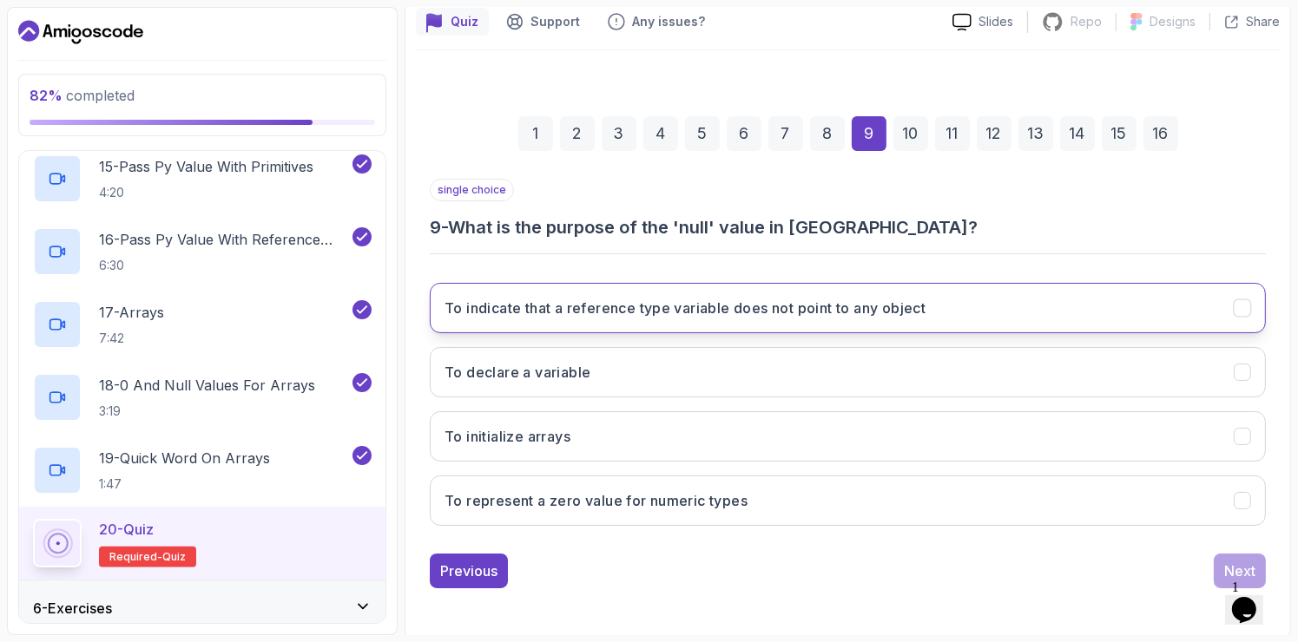
click at [801, 298] on h3 "To indicate that a reference type variable does not point to any object" at bounding box center [684, 308] width 481 height 21
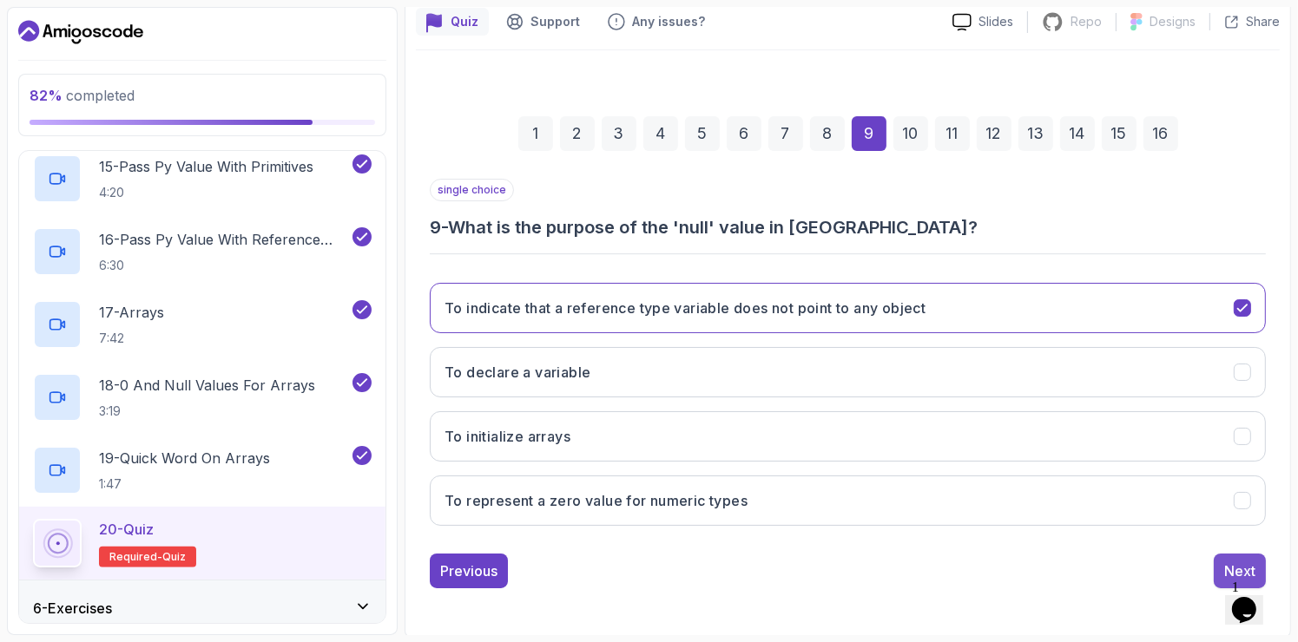
click at [1224, 566] on div "Next" at bounding box center [1239, 571] width 31 height 21
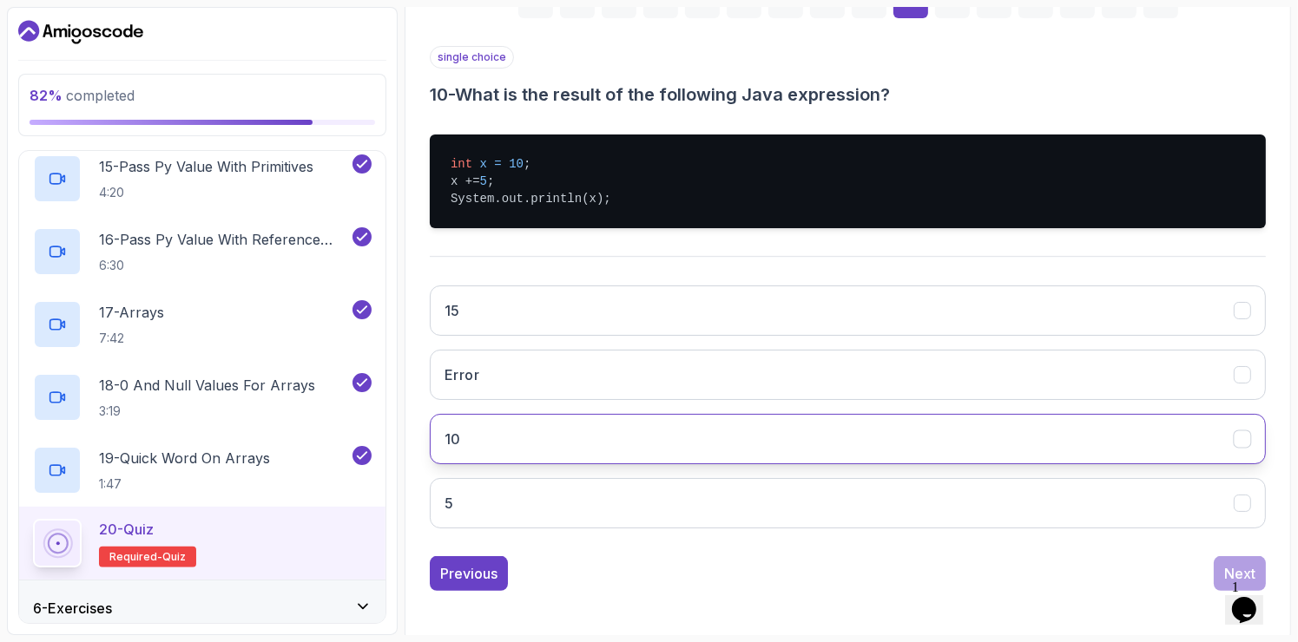
scroll to position [293, 0]
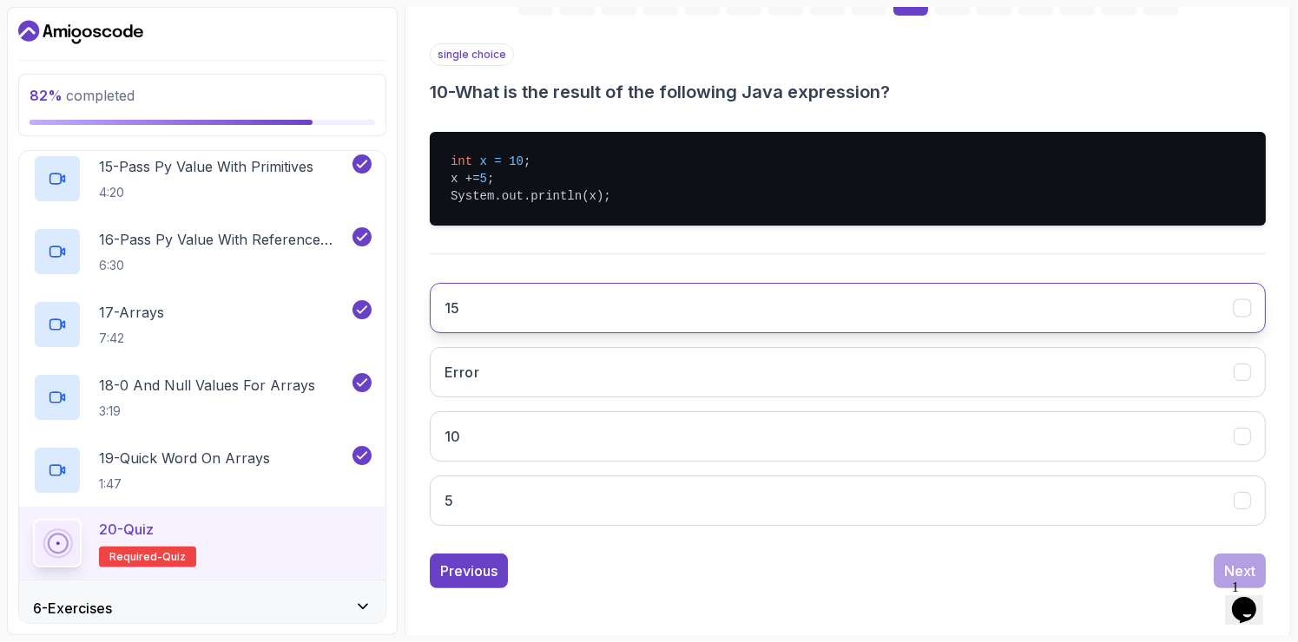
click at [683, 293] on button "15" at bounding box center [848, 308] width 836 height 50
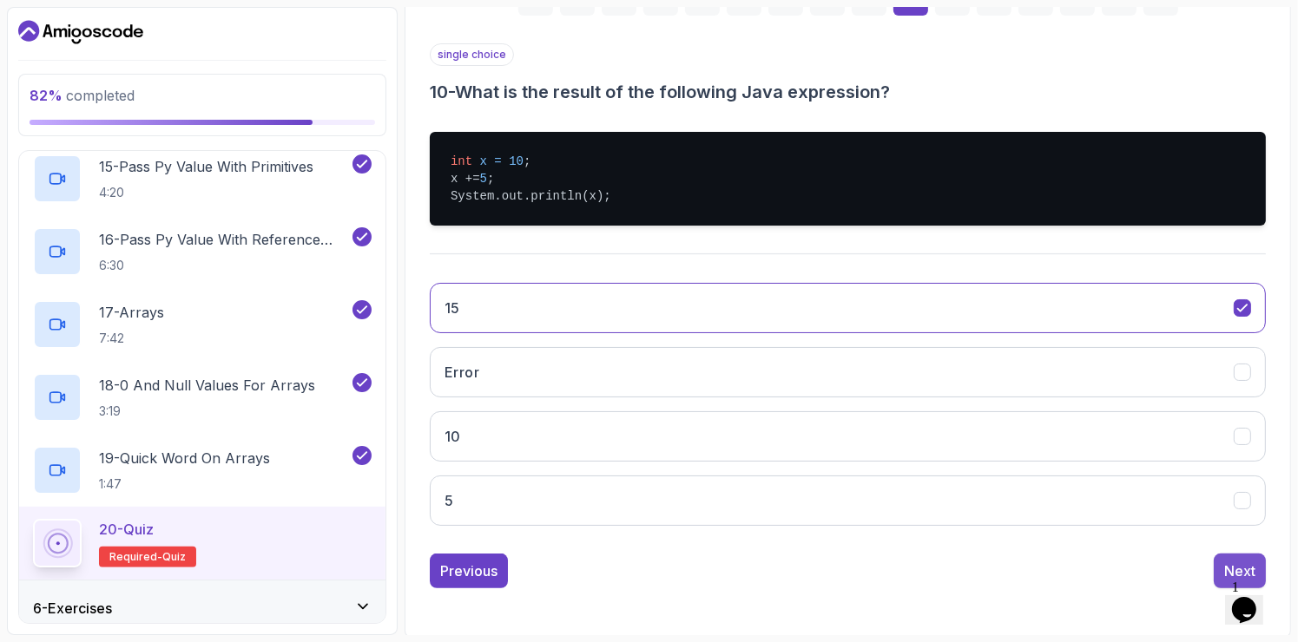
click at [1224, 561] on div "Next" at bounding box center [1239, 571] width 31 height 21
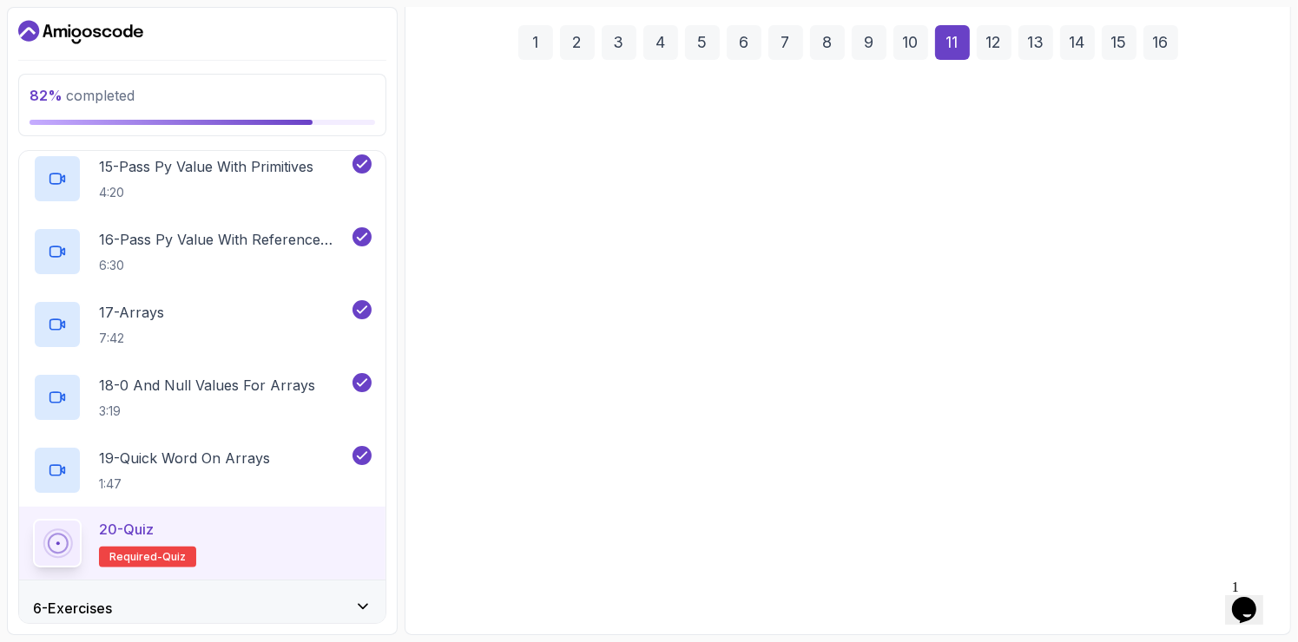
scroll to position [222, 0]
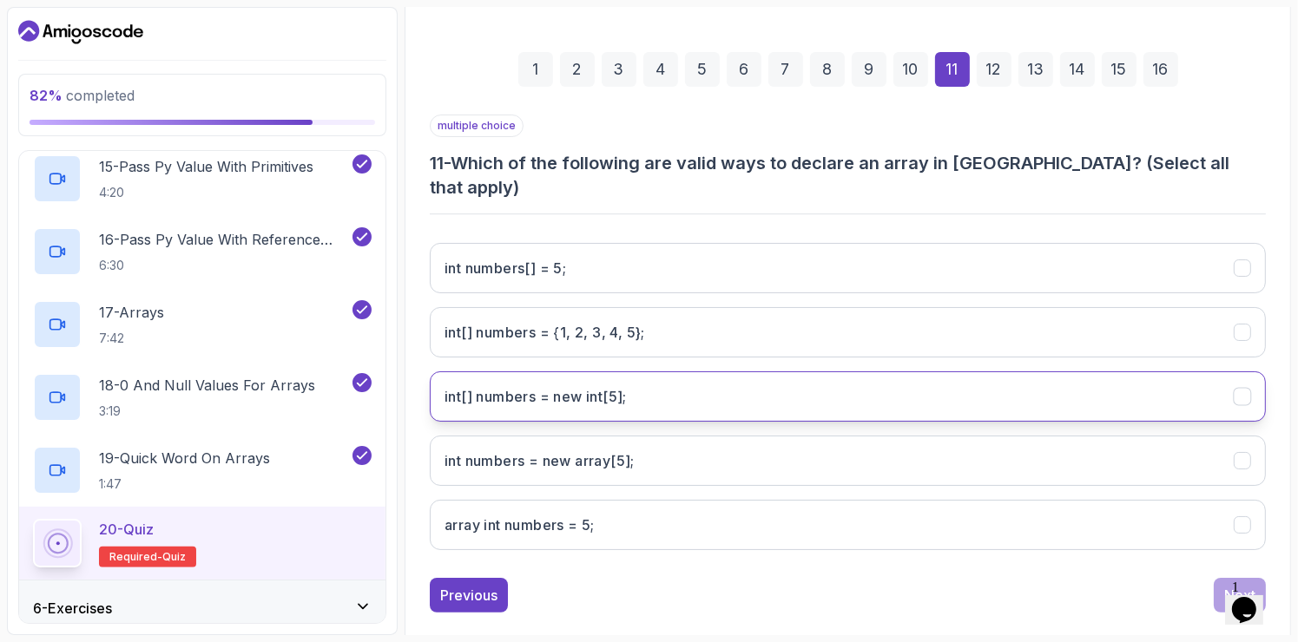
click at [697, 371] on int;"] "int[] numbers = new int[5];" at bounding box center [848, 396] width 836 height 50
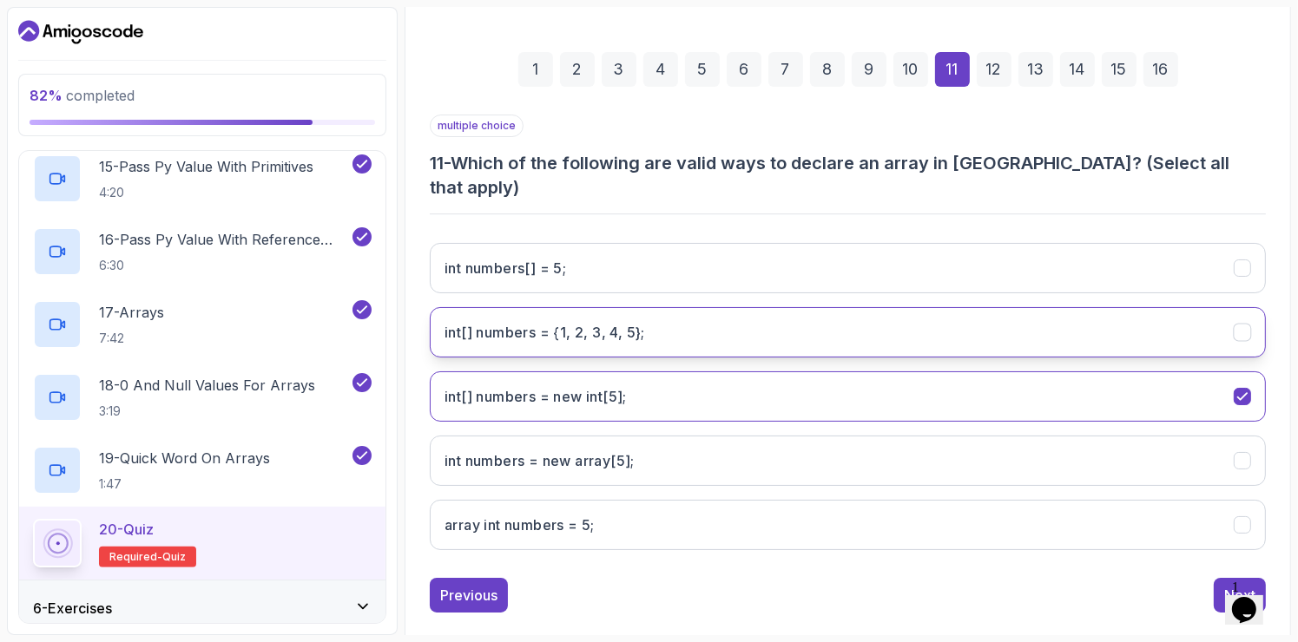
click at [688, 307] on 5};"] "int[] numbers = {1, 2, 3, 4, 5};" at bounding box center [848, 332] width 836 height 50
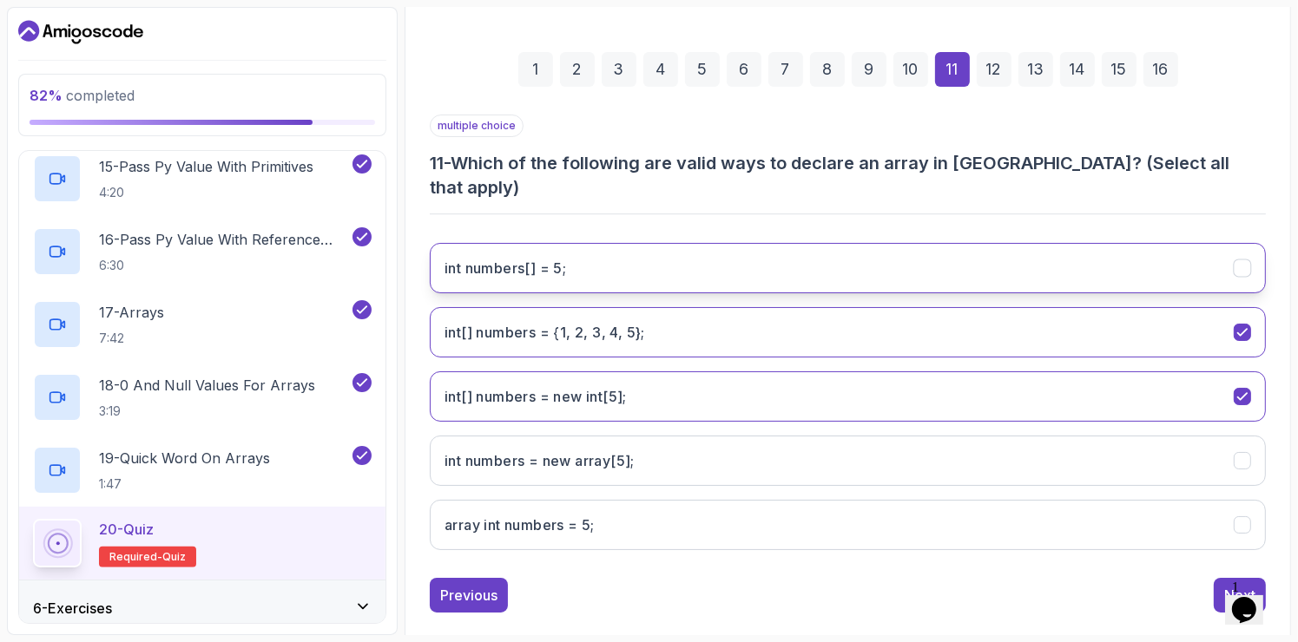
click at [947, 243] on 5;"] "int numbers[] = 5;" at bounding box center [848, 268] width 836 height 50
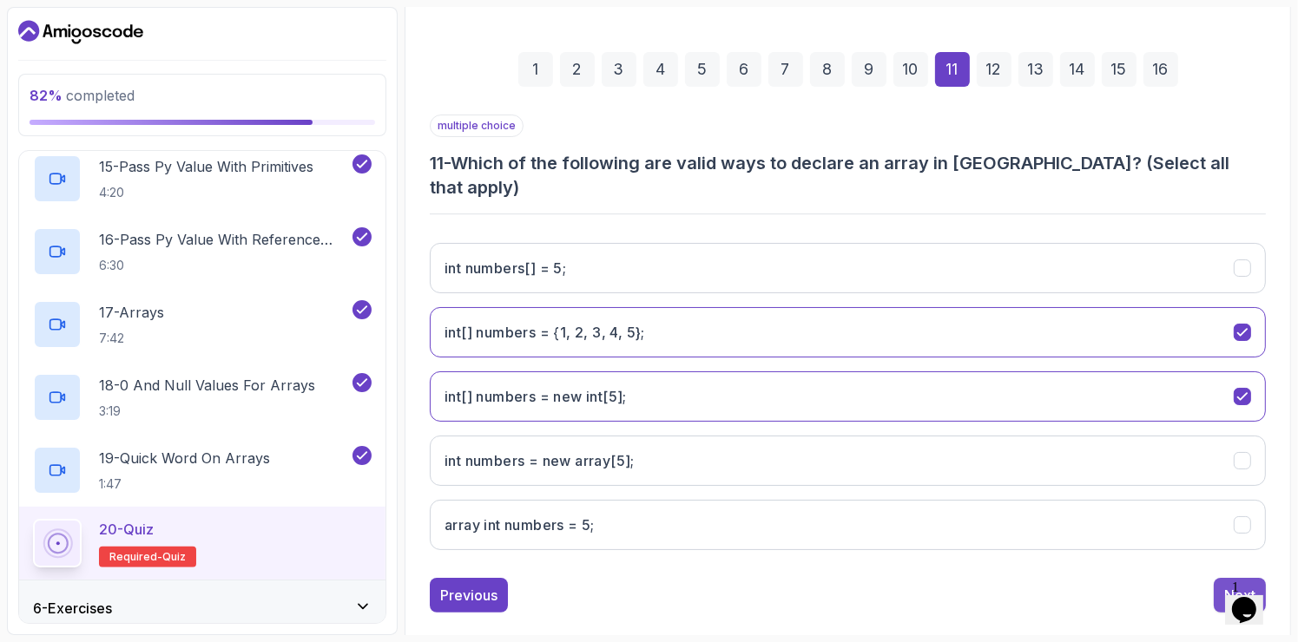
click at [1235, 585] on div "Next" at bounding box center [1239, 595] width 31 height 21
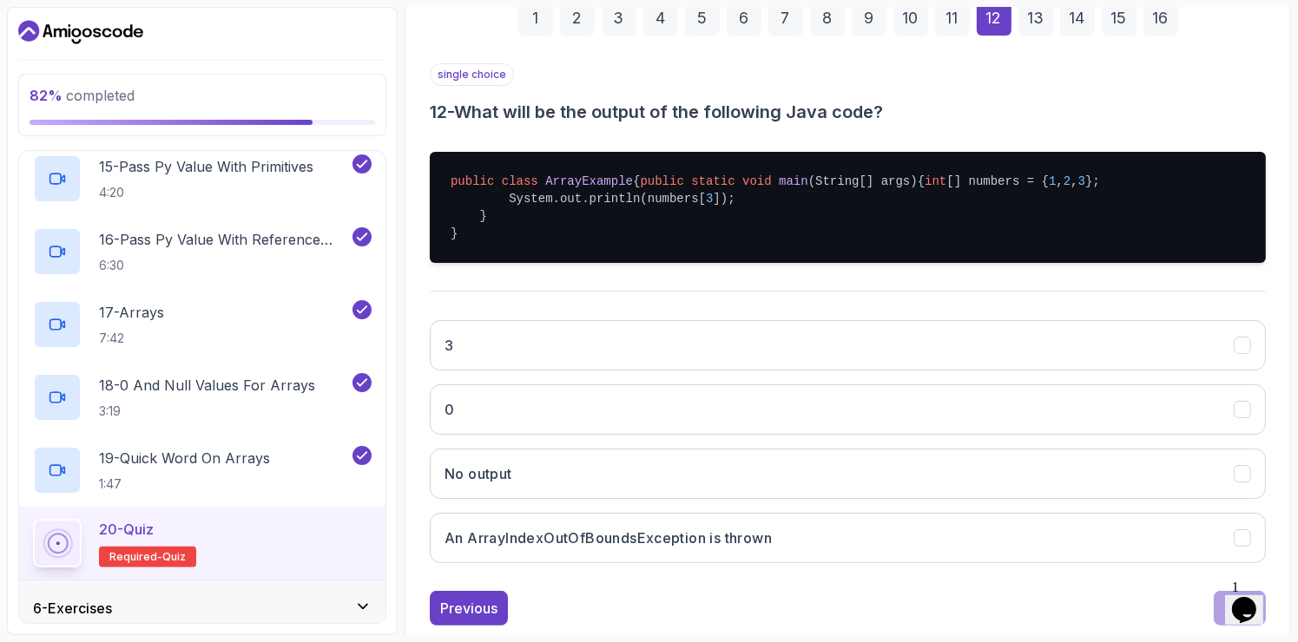
scroll to position [283, 0]
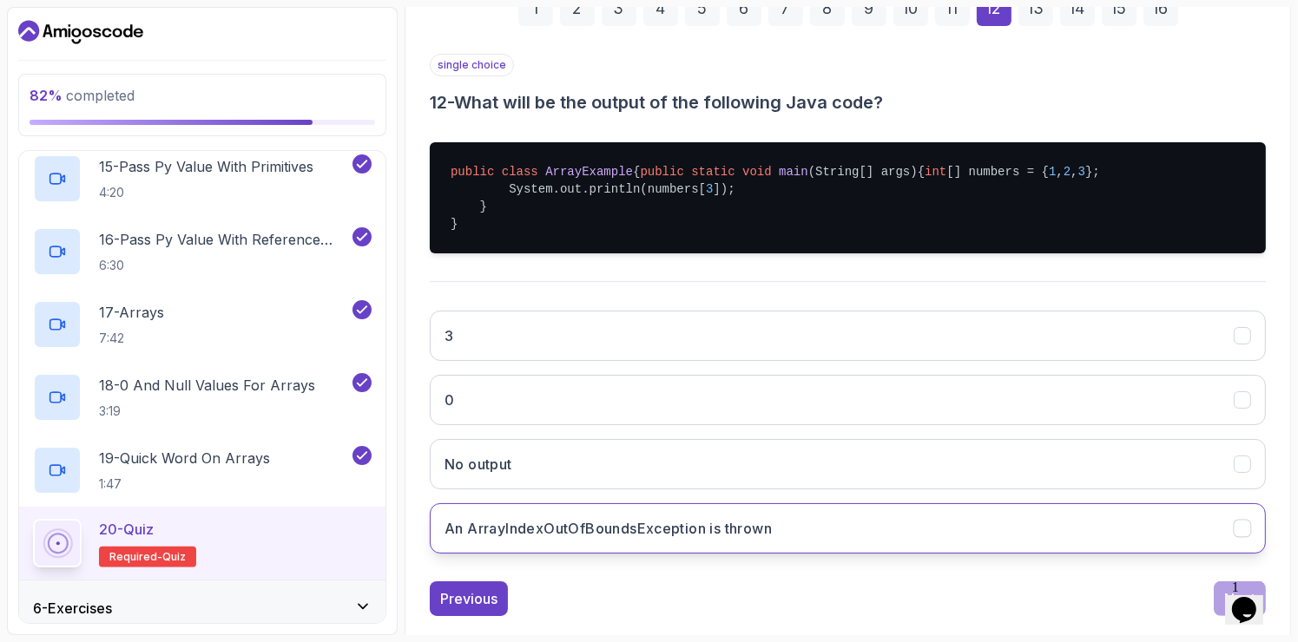
click at [718, 539] on h3 "An ArrayIndexOutOfBoundsException is thrown" at bounding box center [607, 528] width 327 height 21
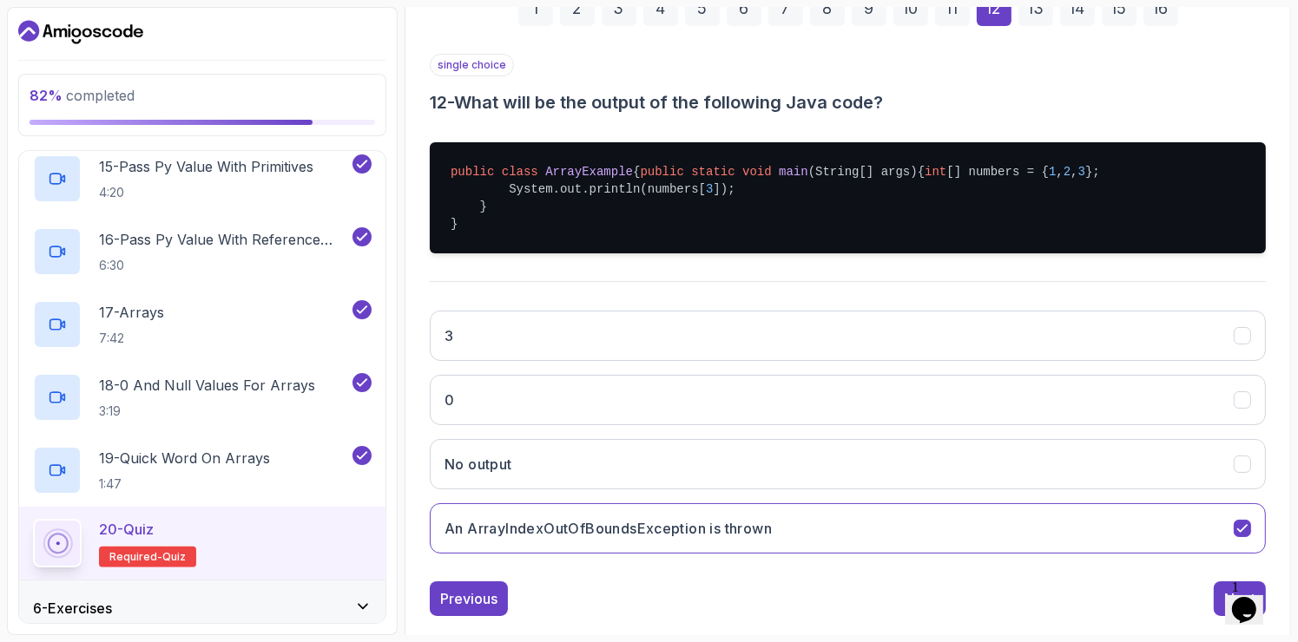
scroll to position [345, 0]
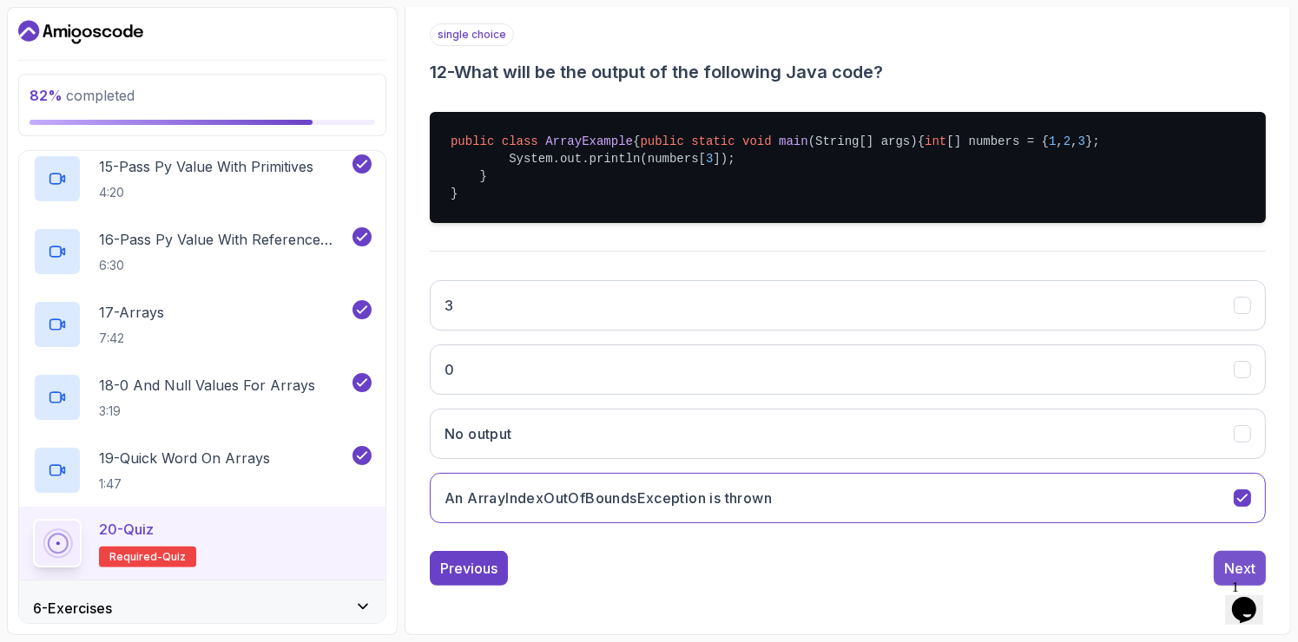
click at [1221, 559] on button "Next" at bounding box center [1239, 568] width 52 height 35
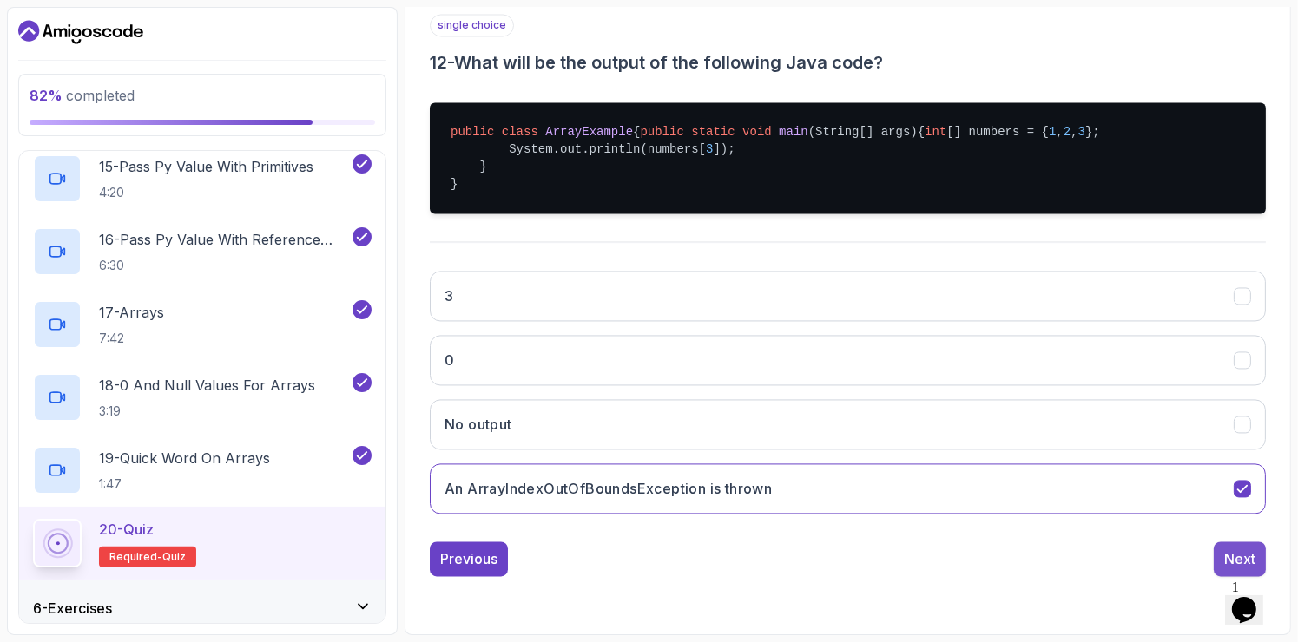
scroll to position [158, 0]
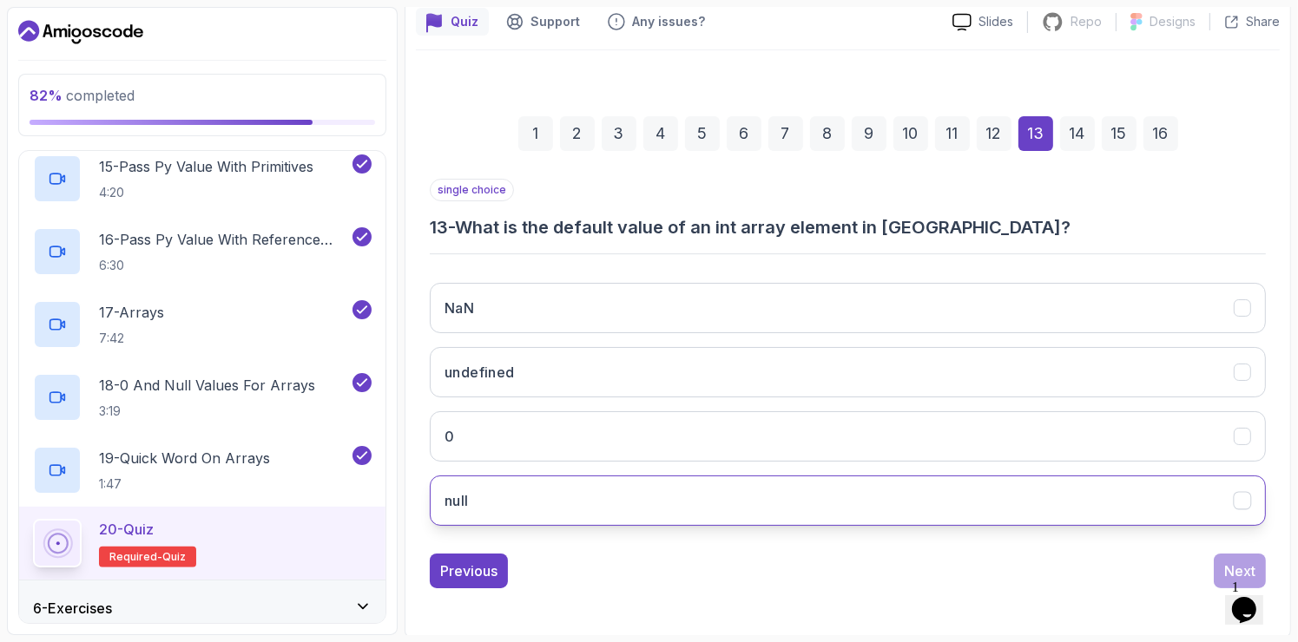
click at [582, 494] on button "null" at bounding box center [848, 501] width 836 height 50
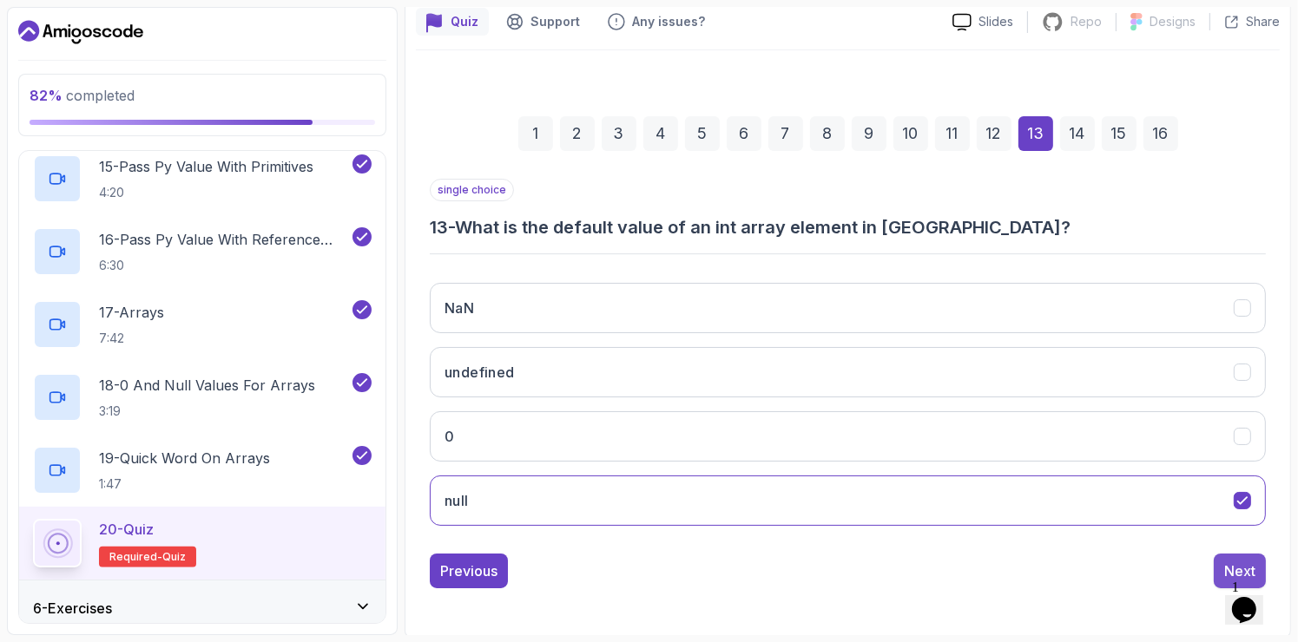
click at [1220, 569] on button "Next" at bounding box center [1239, 571] width 52 height 35
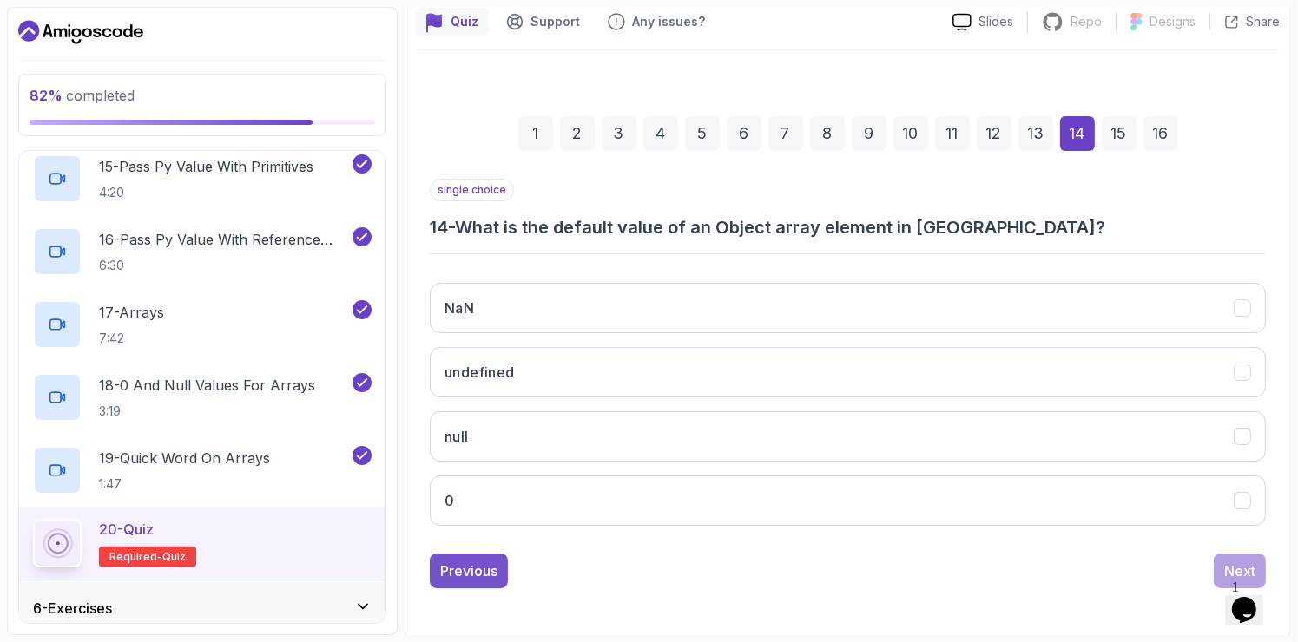
click at [470, 566] on div "Previous" at bounding box center [468, 571] width 57 height 21
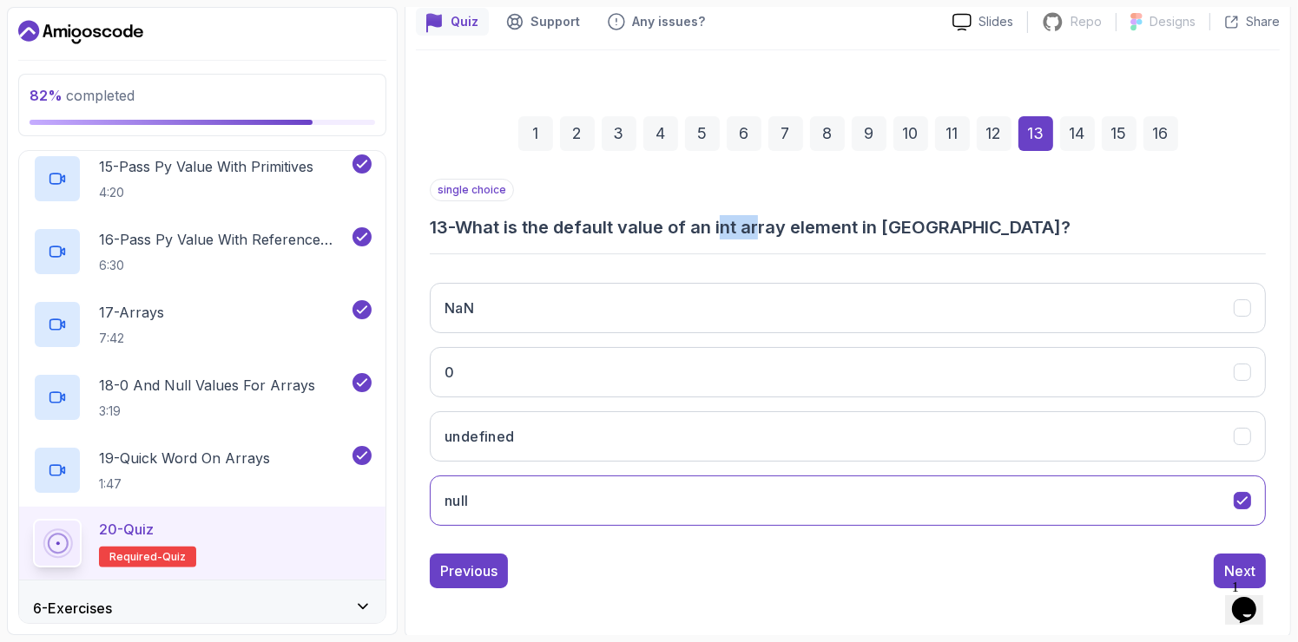
drag, startPoint x: 727, startPoint y: 225, endPoint x: 766, endPoint y: 224, distance: 38.2
click at [766, 224] on h3 "13 - What is the default value of an int array element in [GEOGRAPHIC_DATA]?" at bounding box center [848, 227] width 836 height 24
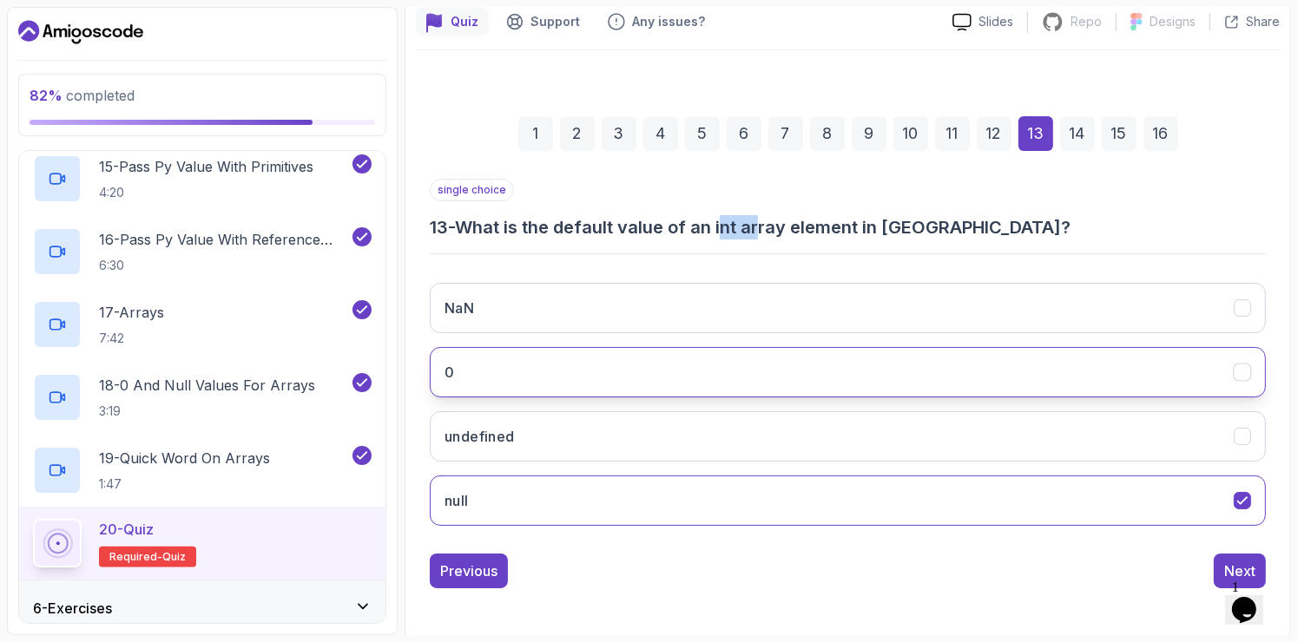
click at [595, 393] on button "0" at bounding box center [848, 372] width 836 height 50
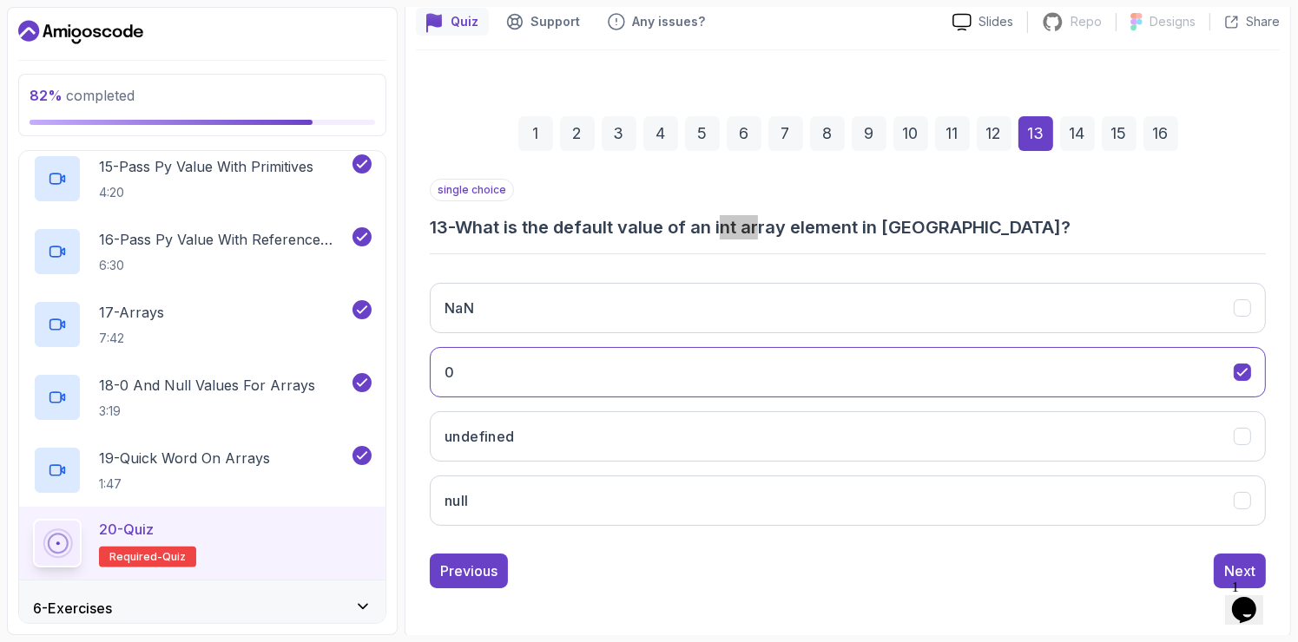
click at [1231, 579] on div "1 Opens Chat This icon Opens the chat window." at bounding box center [1252, 587] width 42 height 16
click at [1227, 570] on div "Next" at bounding box center [1239, 571] width 31 height 21
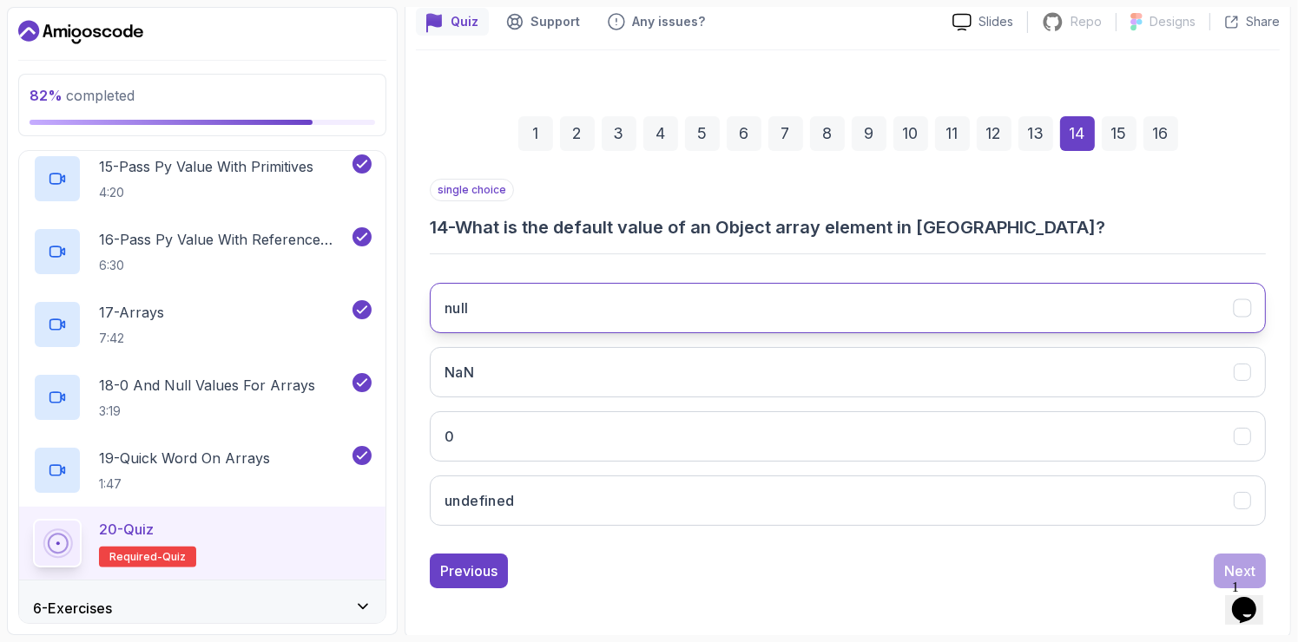
click at [702, 299] on button "null" at bounding box center [848, 308] width 836 height 50
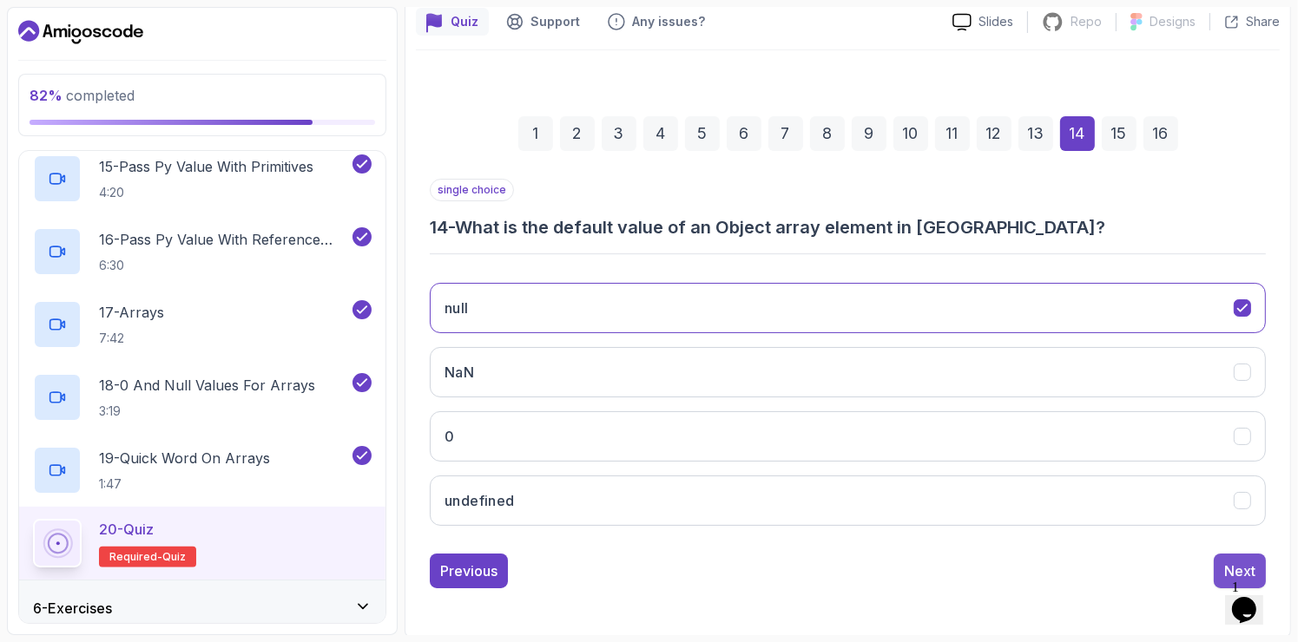
click at [1233, 561] on div "Next" at bounding box center [1239, 571] width 31 height 21
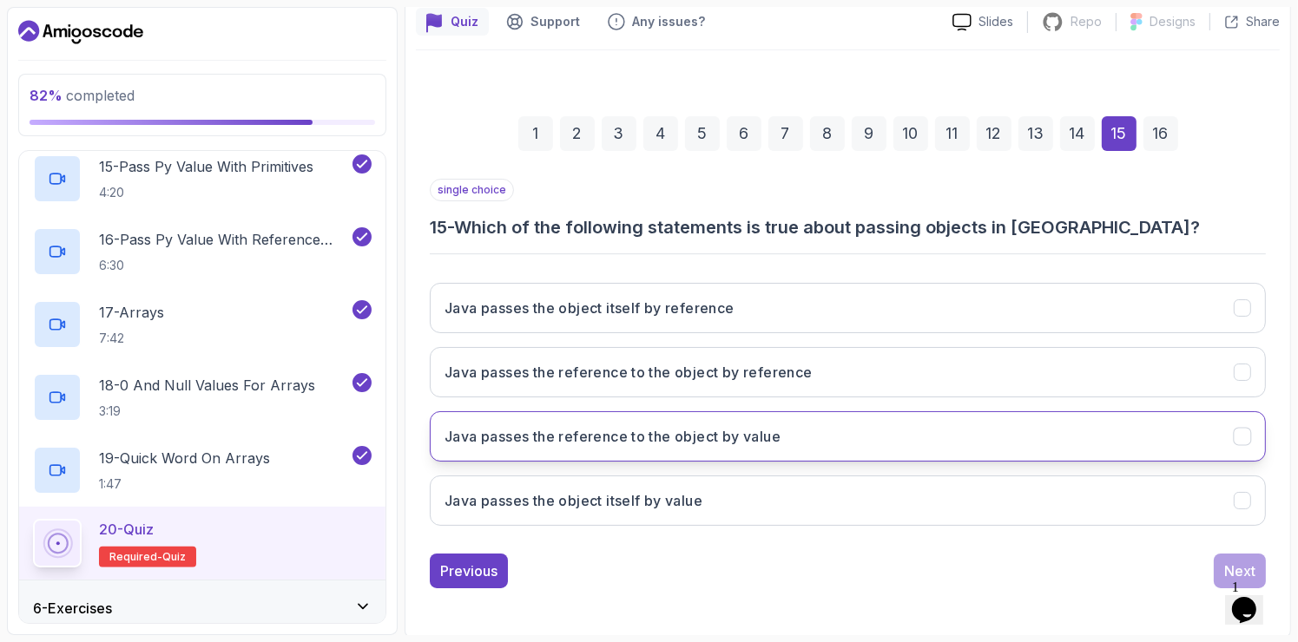
click at [688, 431] on h3 "Java passes the reference to the object by value" at bounding box center [612, 436] width 336 height 21
click at [1229, 556] on button "Next" at bounding box center [1239, 571] width 52 height 35
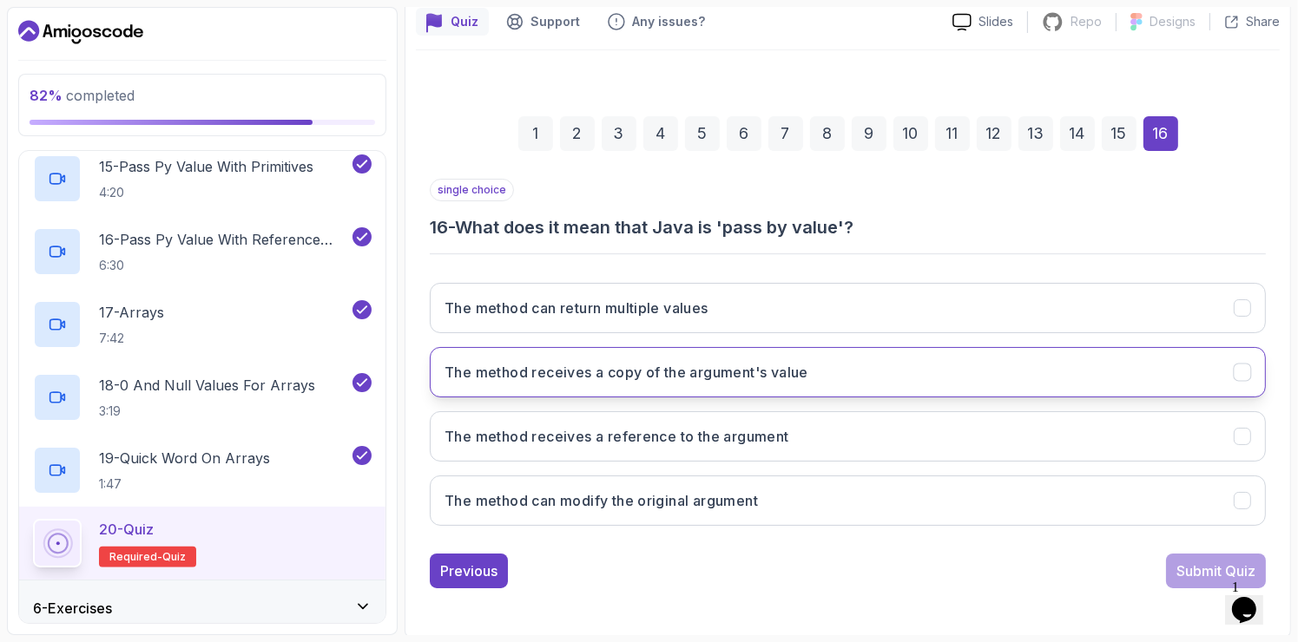
click at [761, 394] on button "The method receives a copy of the argument's value" at bounding box center [848, 372] width 836 height 50
click at [1178, 576] on div "Submit Quiz" at bounding box center [1215, 571] width 79 height 21
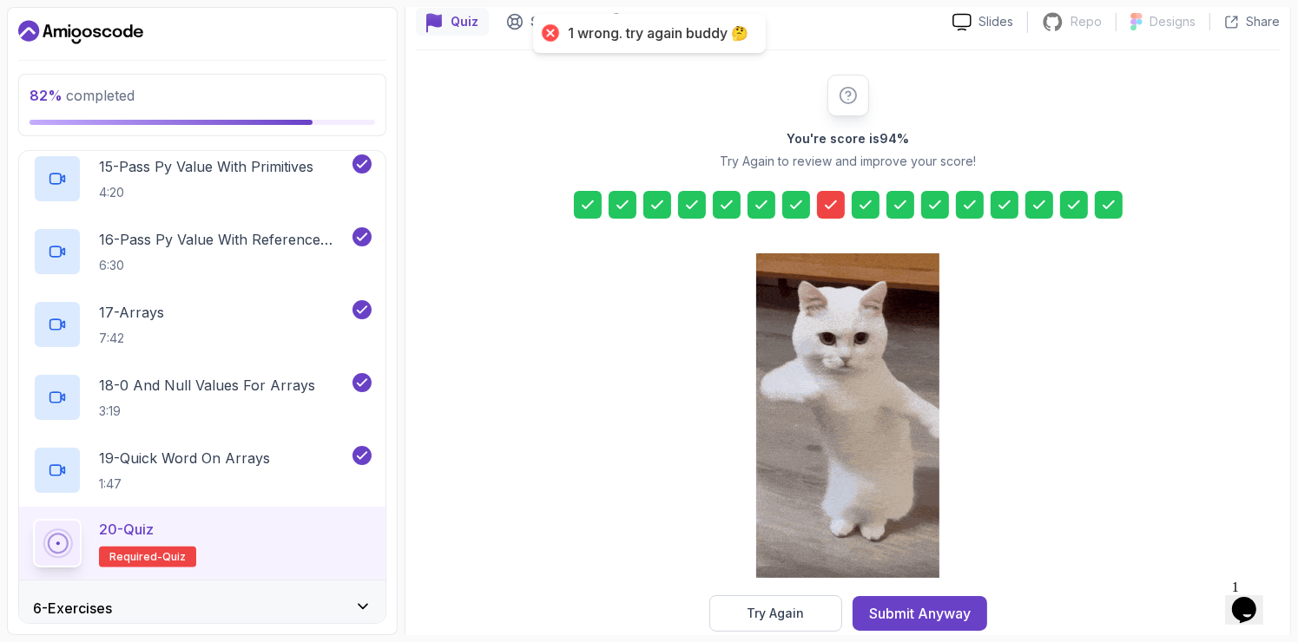
click at [825, 196] on icon at bounding box center [830, 204] width 17 height 17
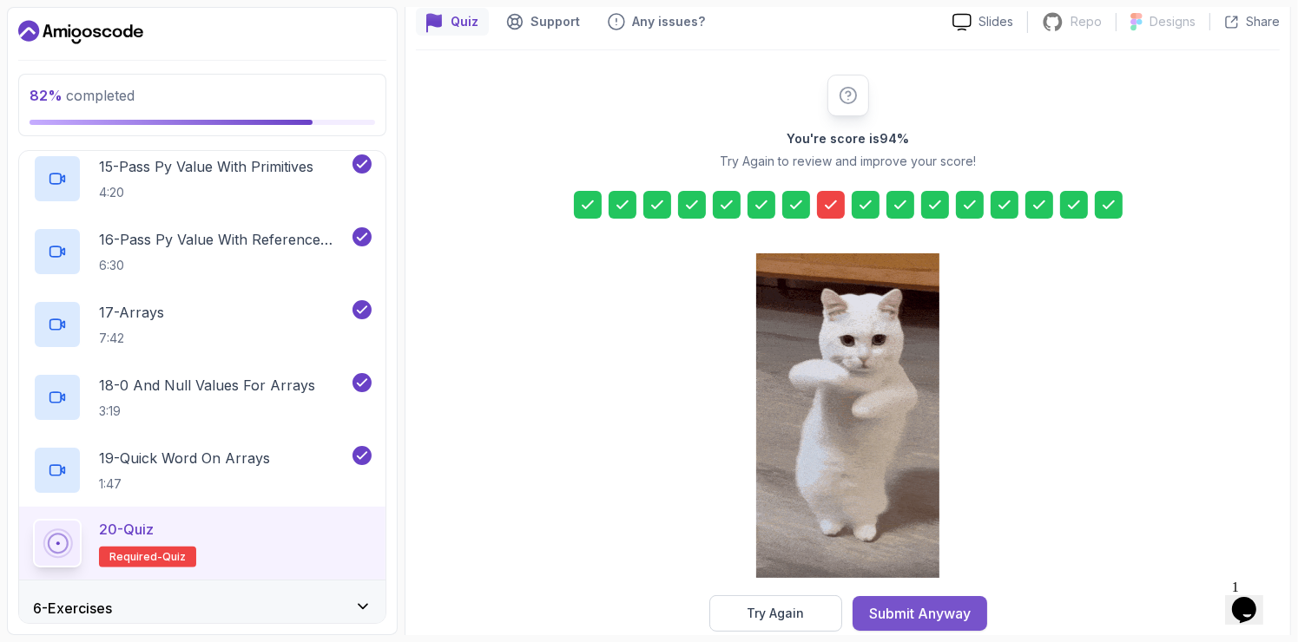
click at [915, 607] on div "Submit Anyway" at bounding box center [920, 613] width 102 height 21
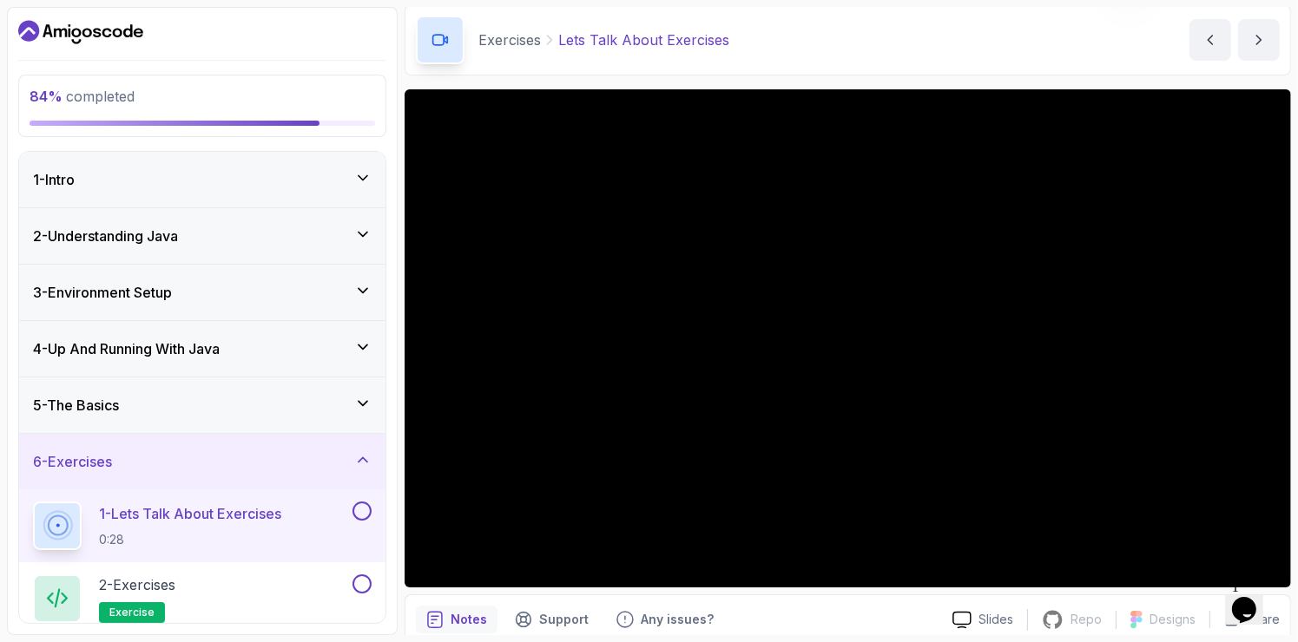
scroll to position [66, 0]
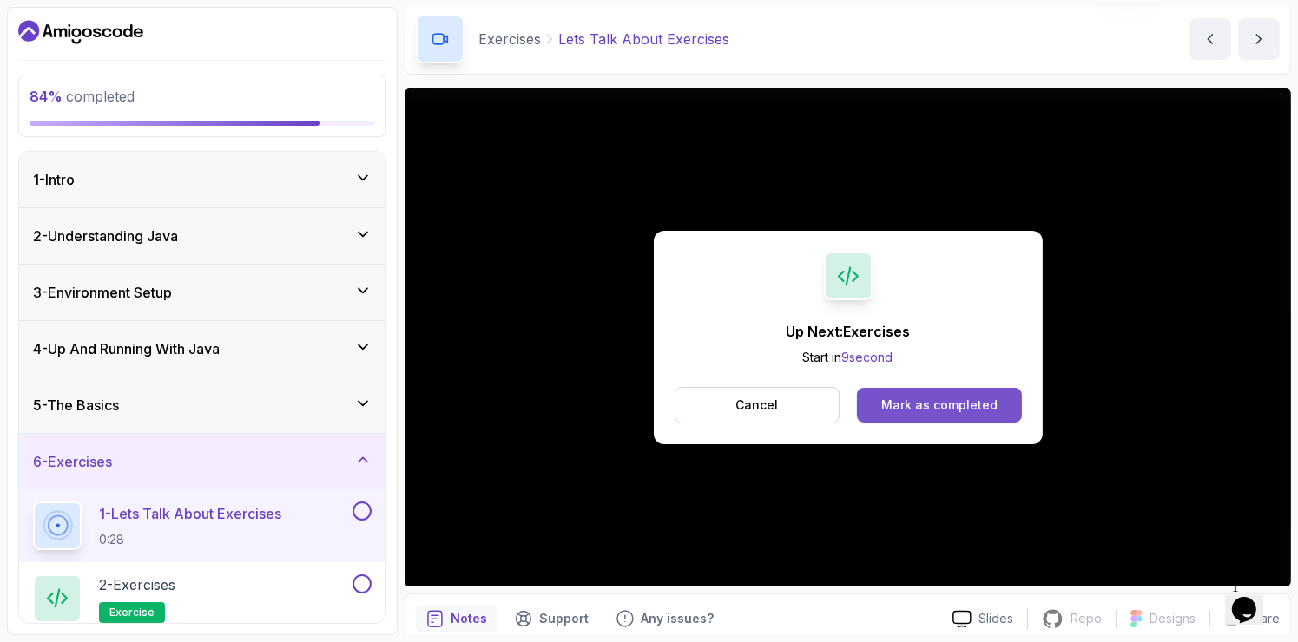
click at [964, 404] on div "Mark as completed" at bounding box center [939, 405] width 116 height 17
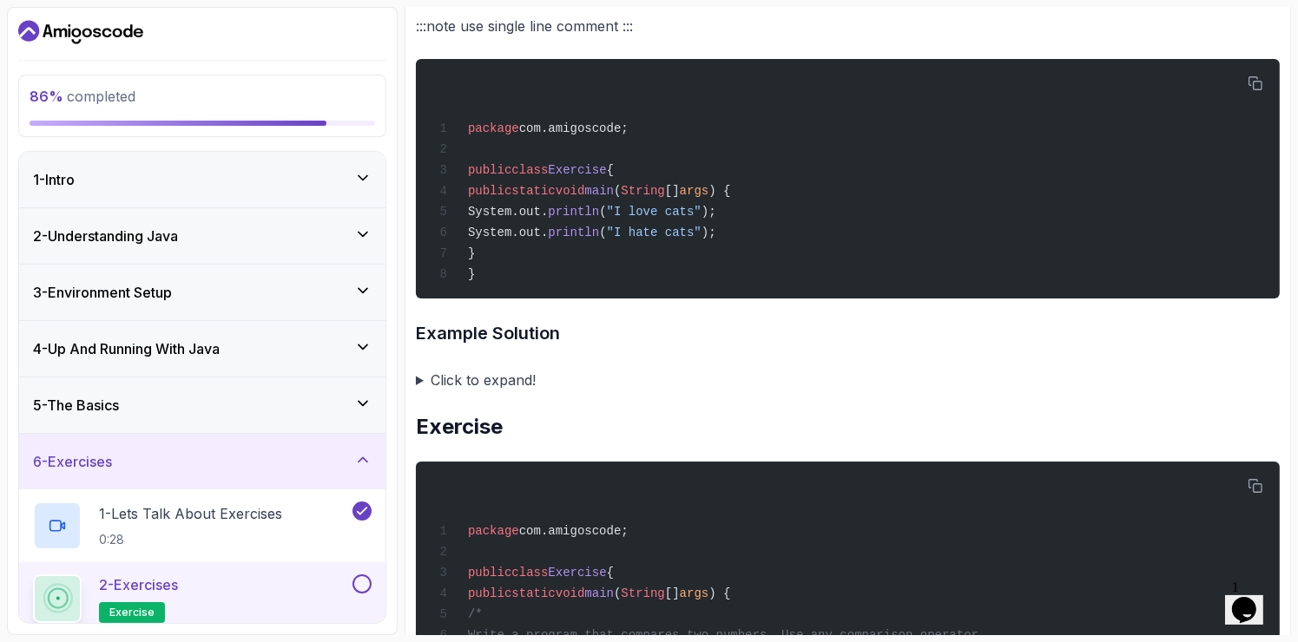
scroll to position [910, 0]
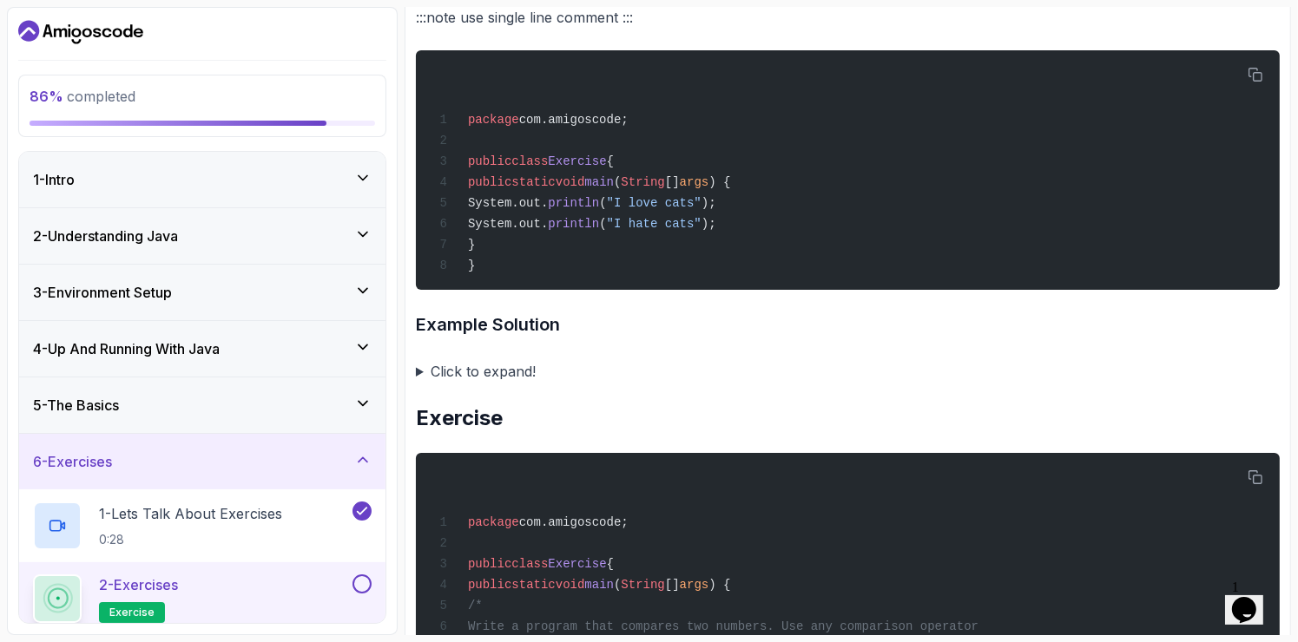
click at [419, 371] on summary "Click to expand!" at bounding box center [848, 371] width 864 height 24
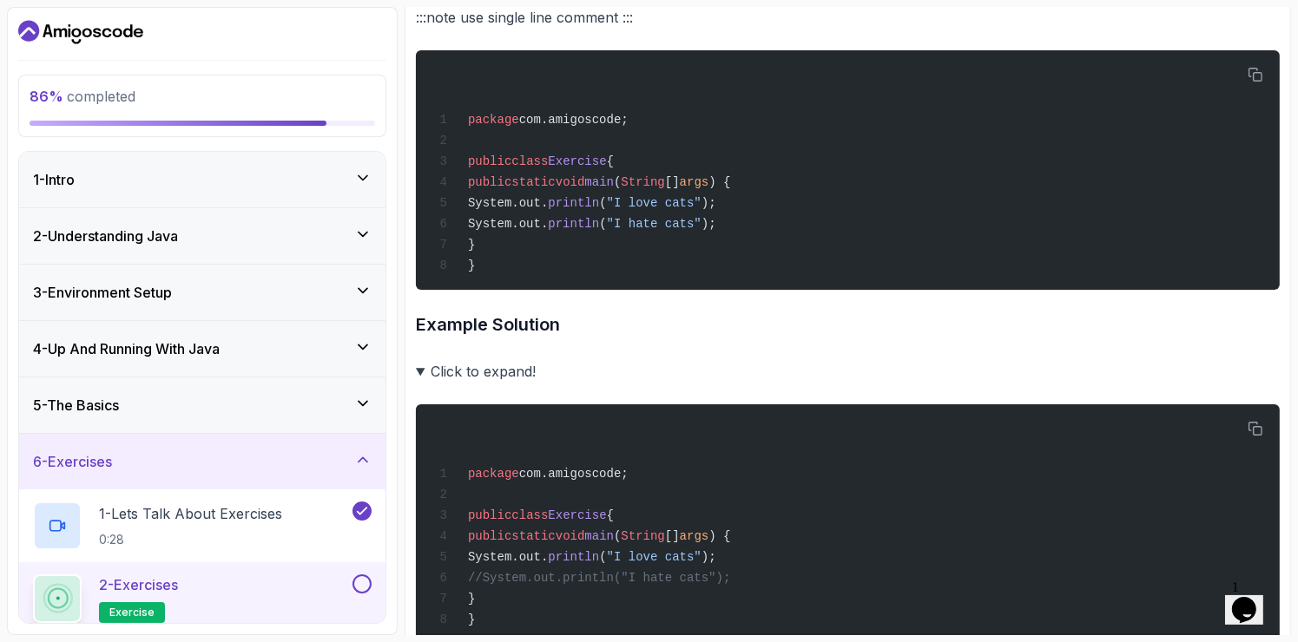
click at [419, 371] on summary "Click to expand!" at bounding box center [848, 371] width 864 height 24
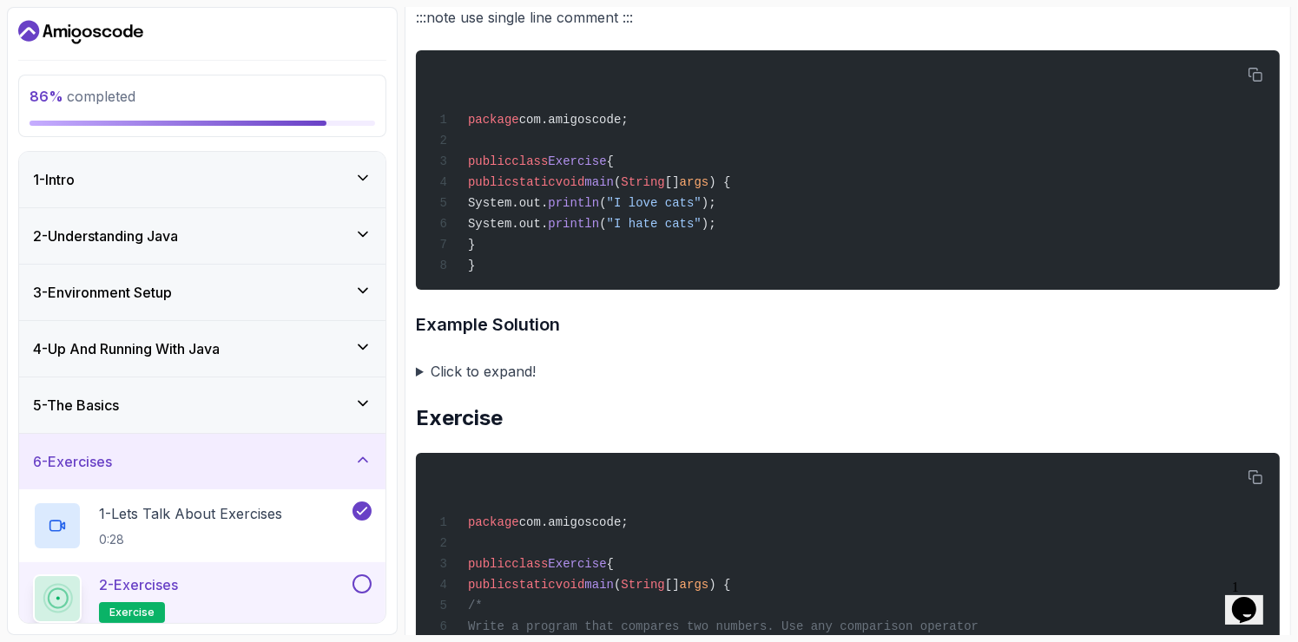
click at [419, 371] on summary "Click to expand!" at bounding box center [848, 371] width 864 height 24
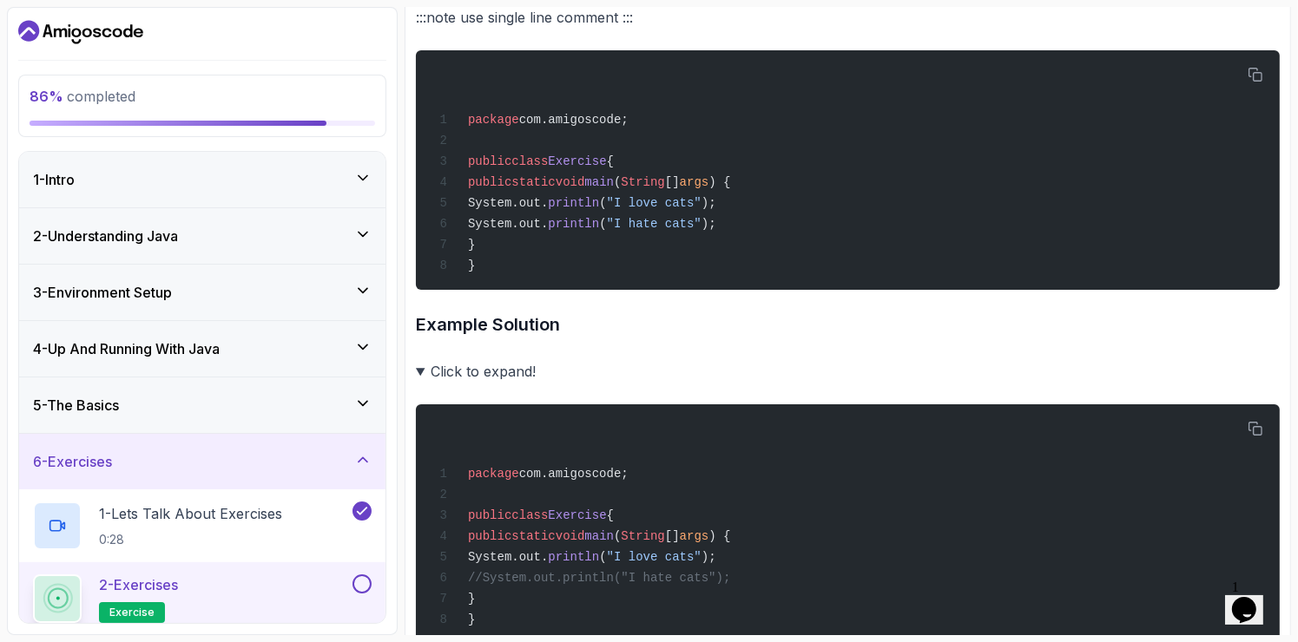
click at [419, 371] on summary "Click to expand!" at bounding box center [848, 371] width 864 height 24
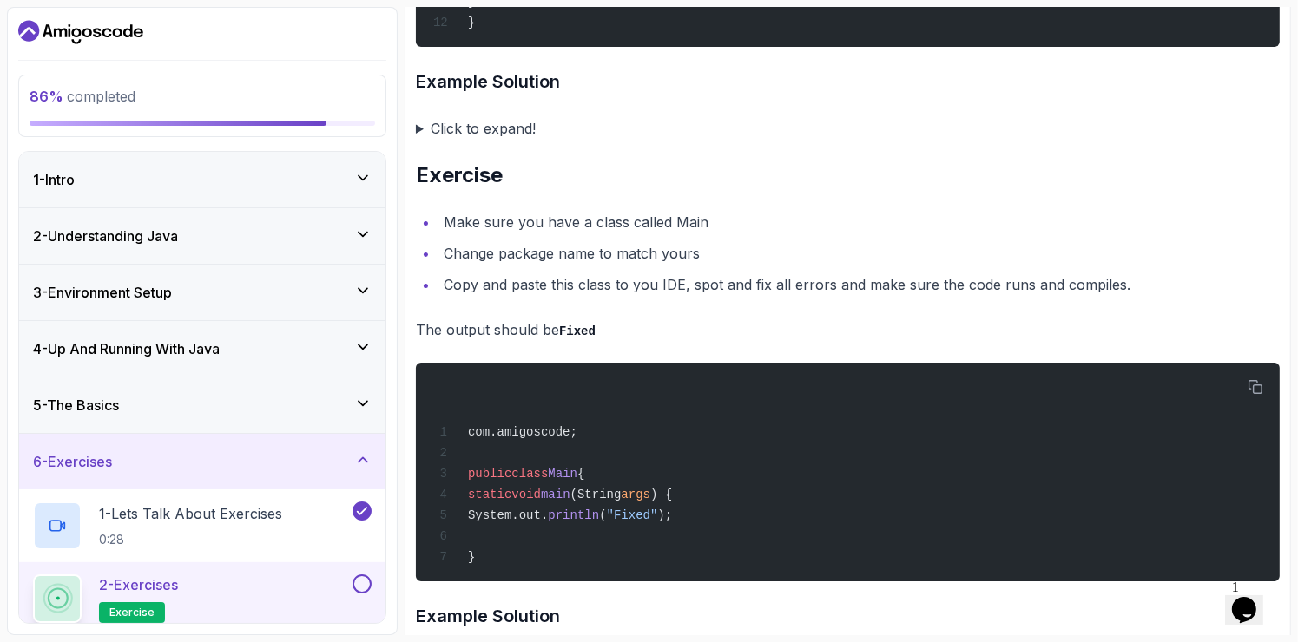
scroll to position [3583, 0]
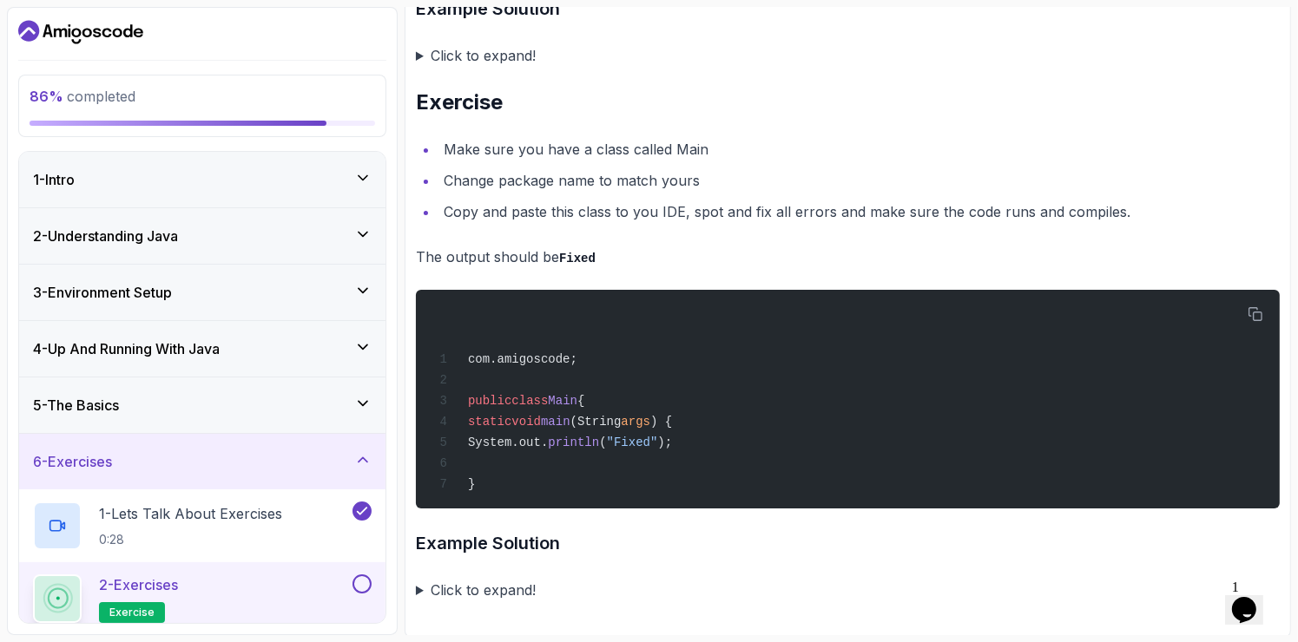
click at [452, 587] on summary "Click to expand!" at bounding box center [848, 590] width 864 height 24
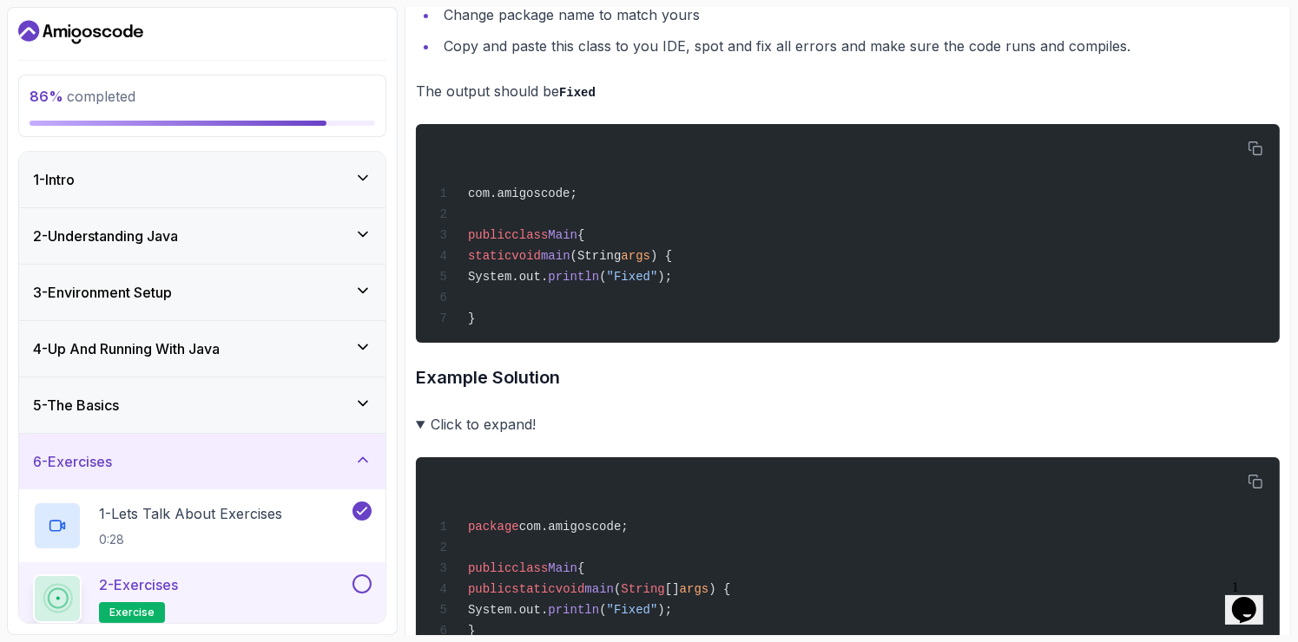
scroll to position [3751, 0]
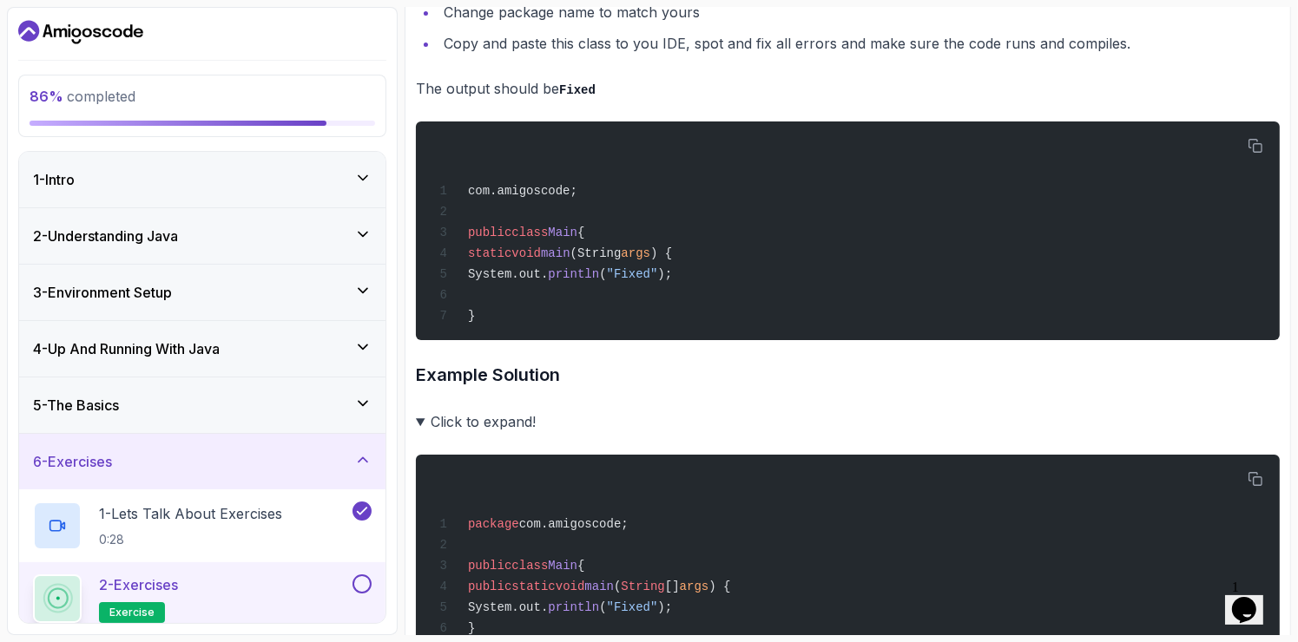
click at [459, 418] on summary "Click to expand!" at bounding box center [848, 422] width 864 height 24
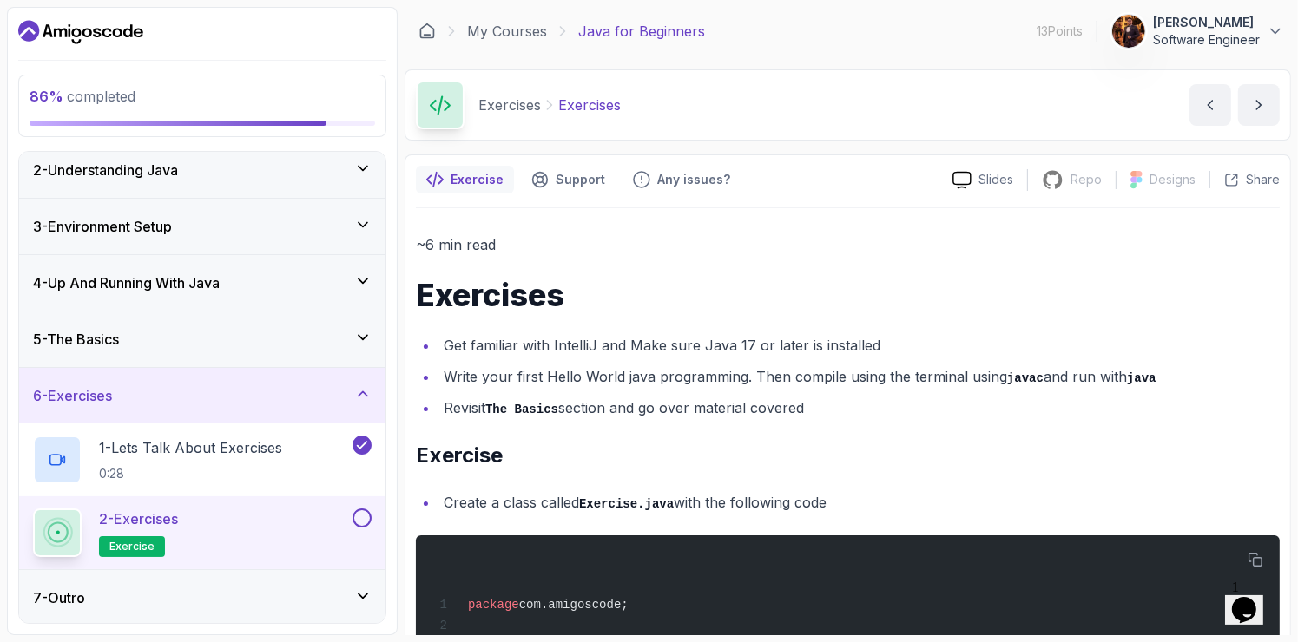
scroll to position [0, 0]
